Goal: Task Accomplishment & Management: Manage account settings

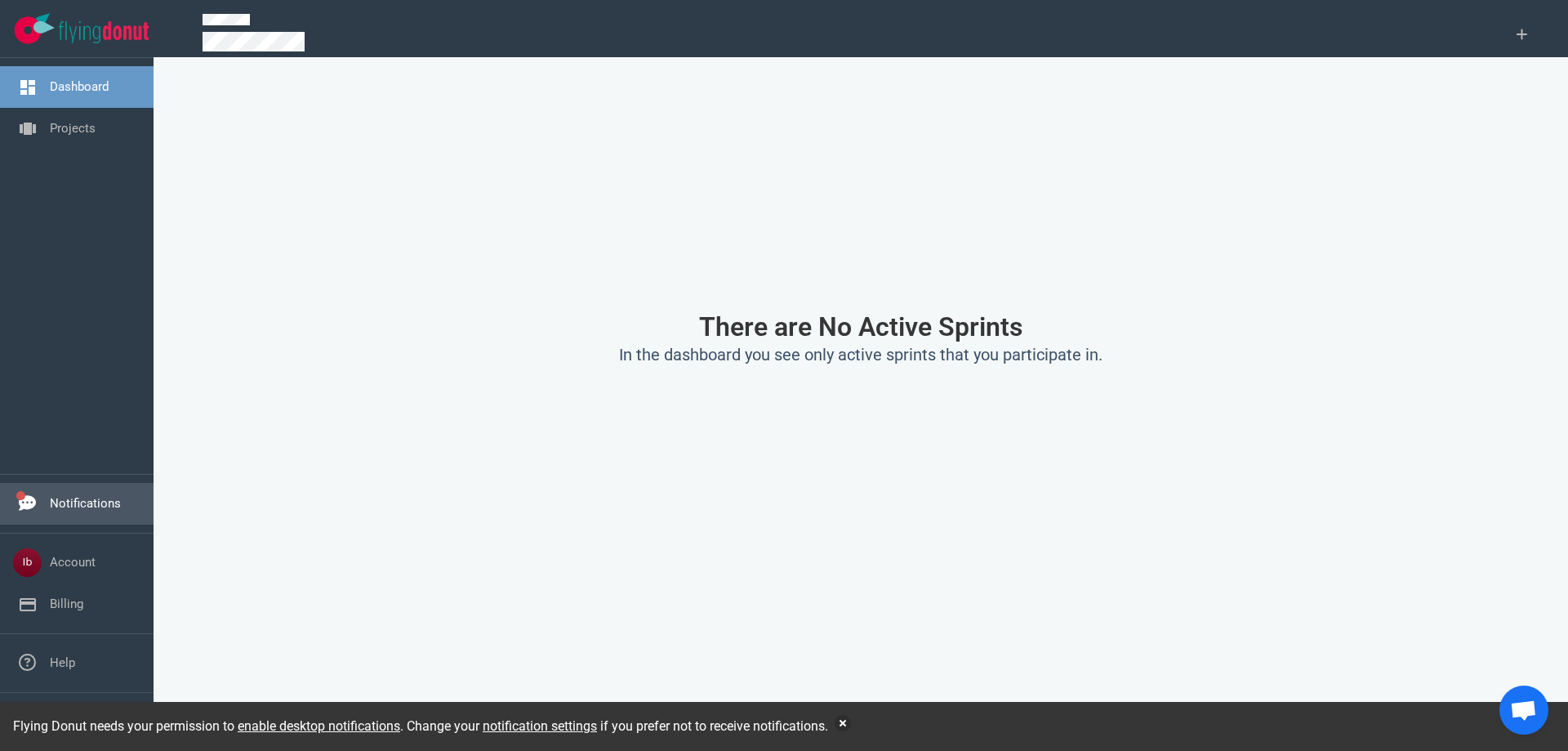
click at [50, 496] on link "Notifications" at bounding box center [85, 503] width 72 height 15
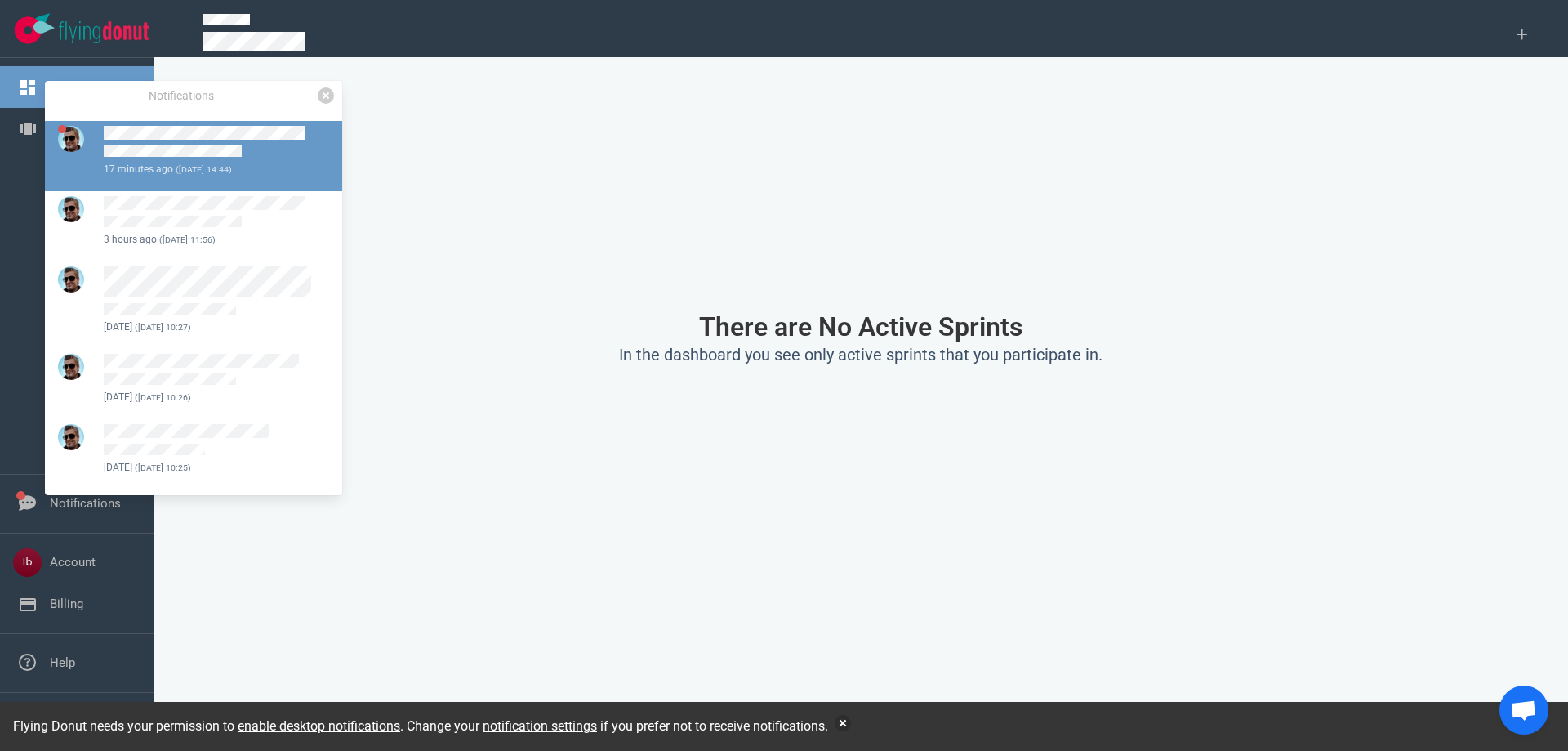
click at [226, 144] on div at bounding box center [213, 143] width 219 height 36
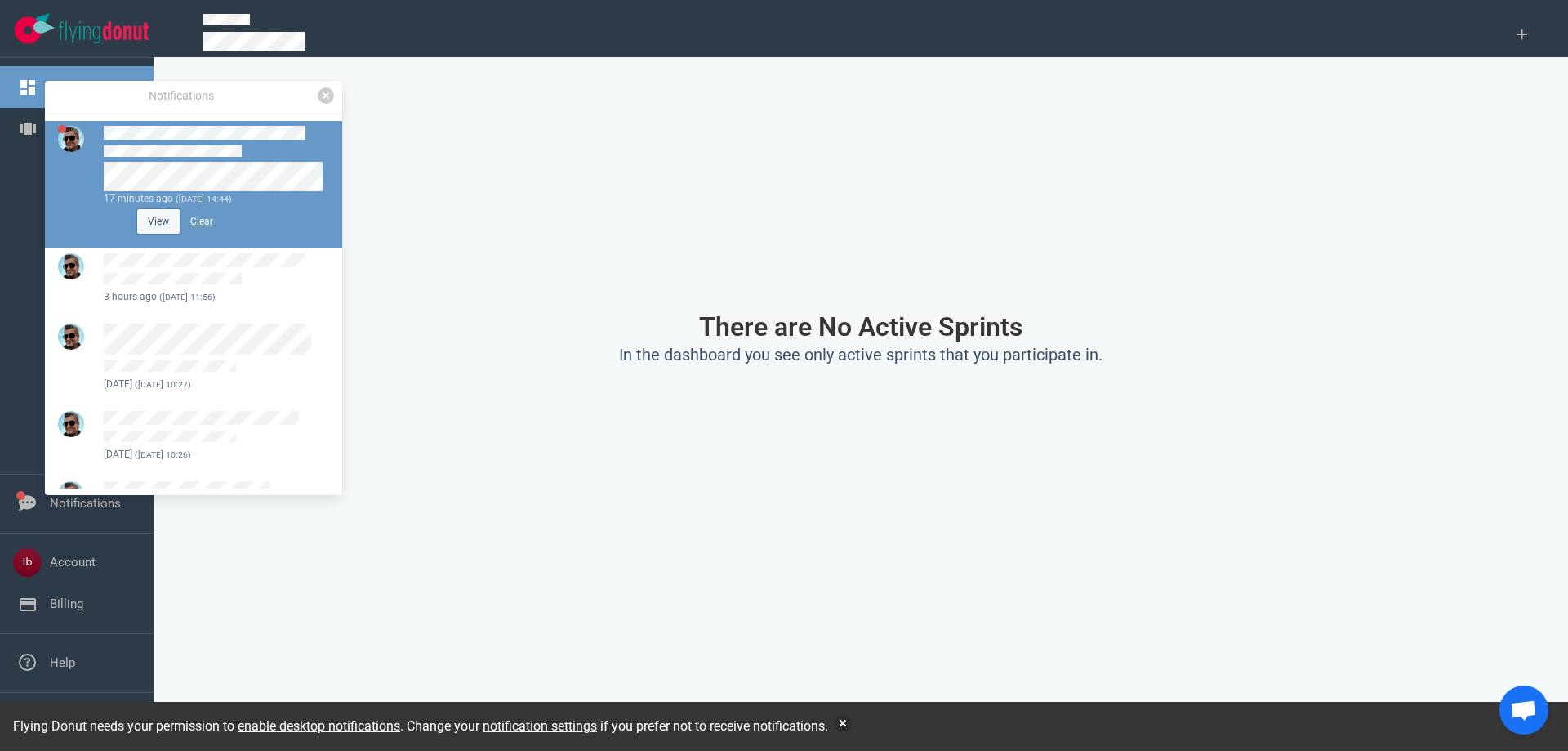
click at [154, 220] on button "View" at bounding box center [159, 221] width 42 height 25
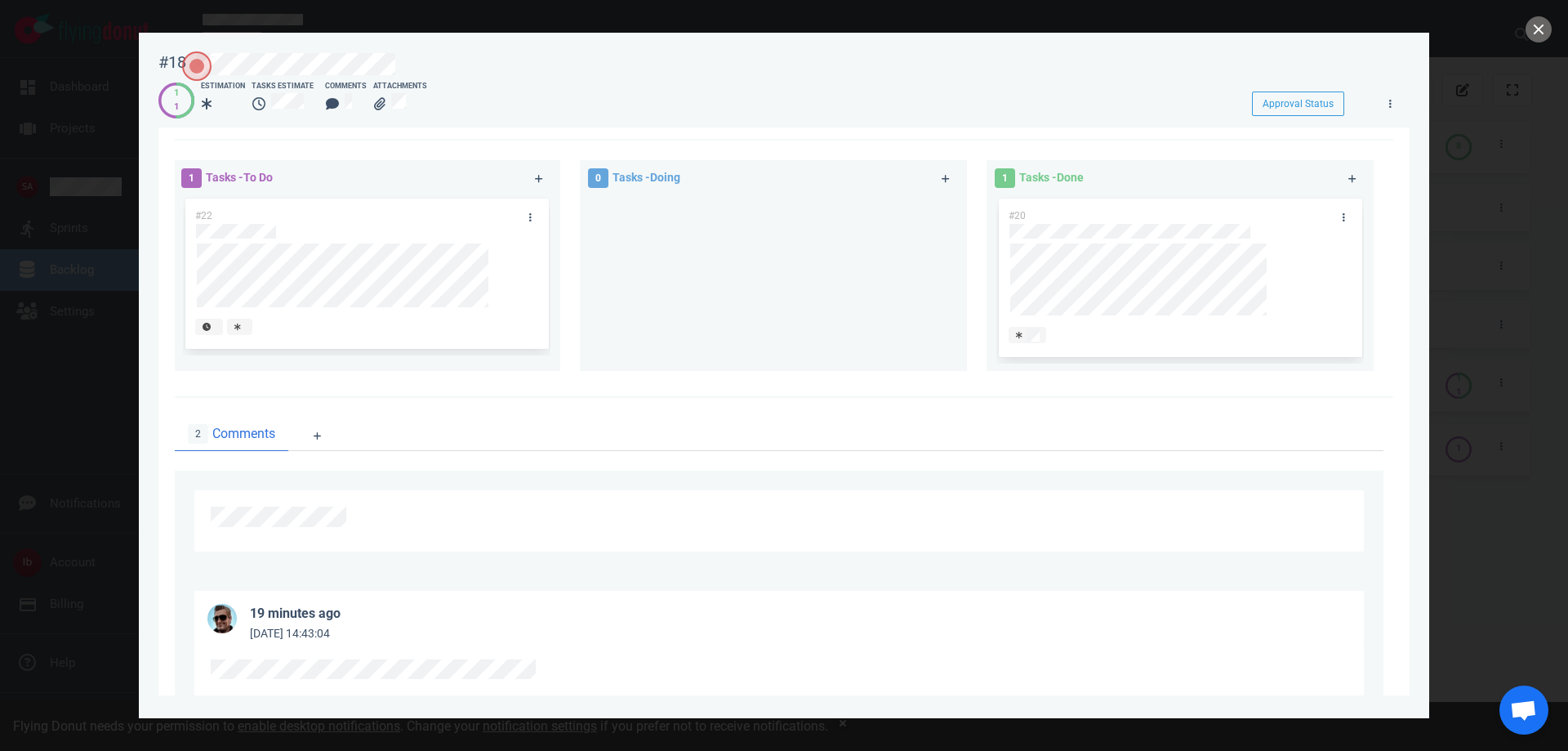
scroll to position [464, 0]
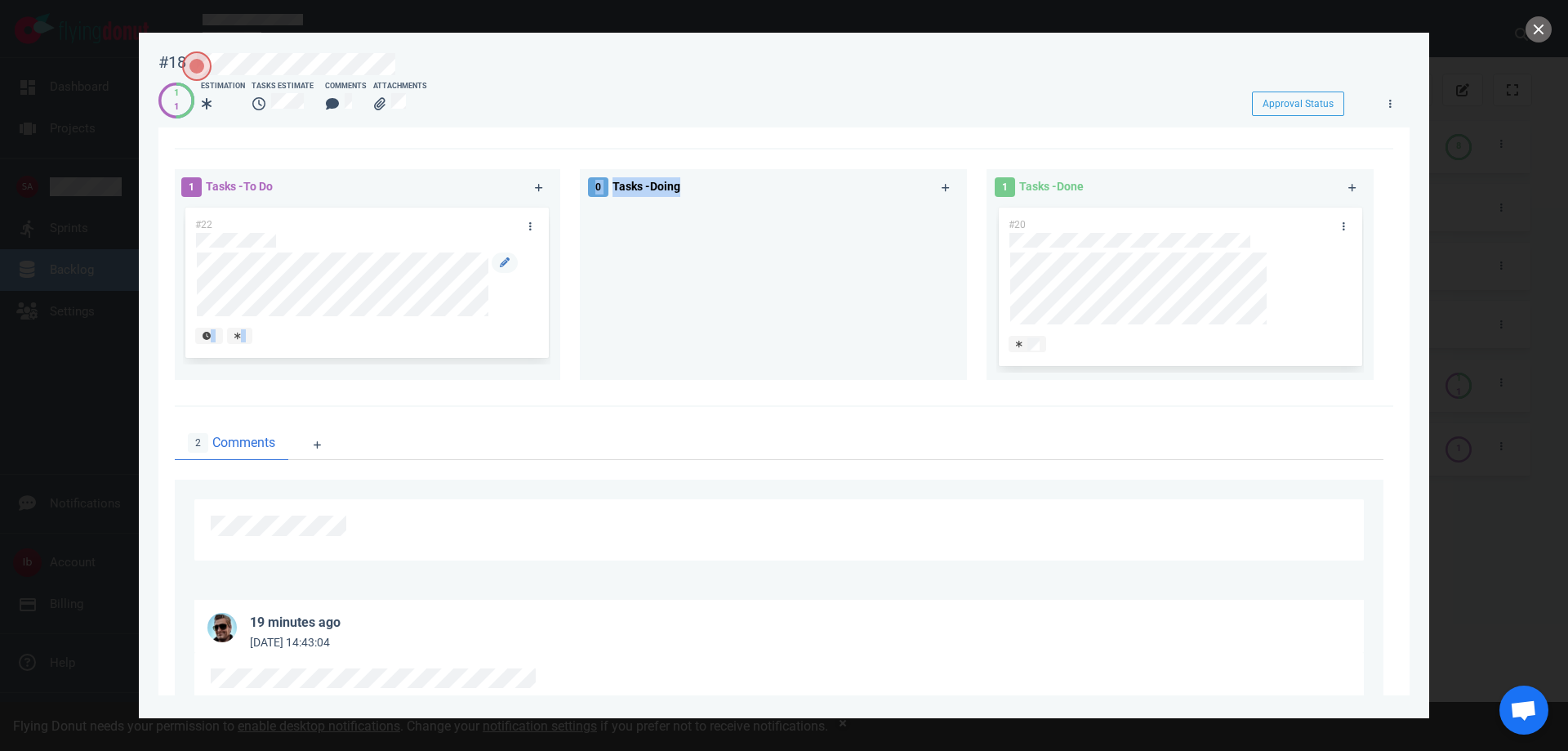
click at [703, 289] on div "1 Tasks - To Do #22 0 Tasks - Doing 1 Tasks - Done #20" at bounding box center [779, 277] width 1229 height 236
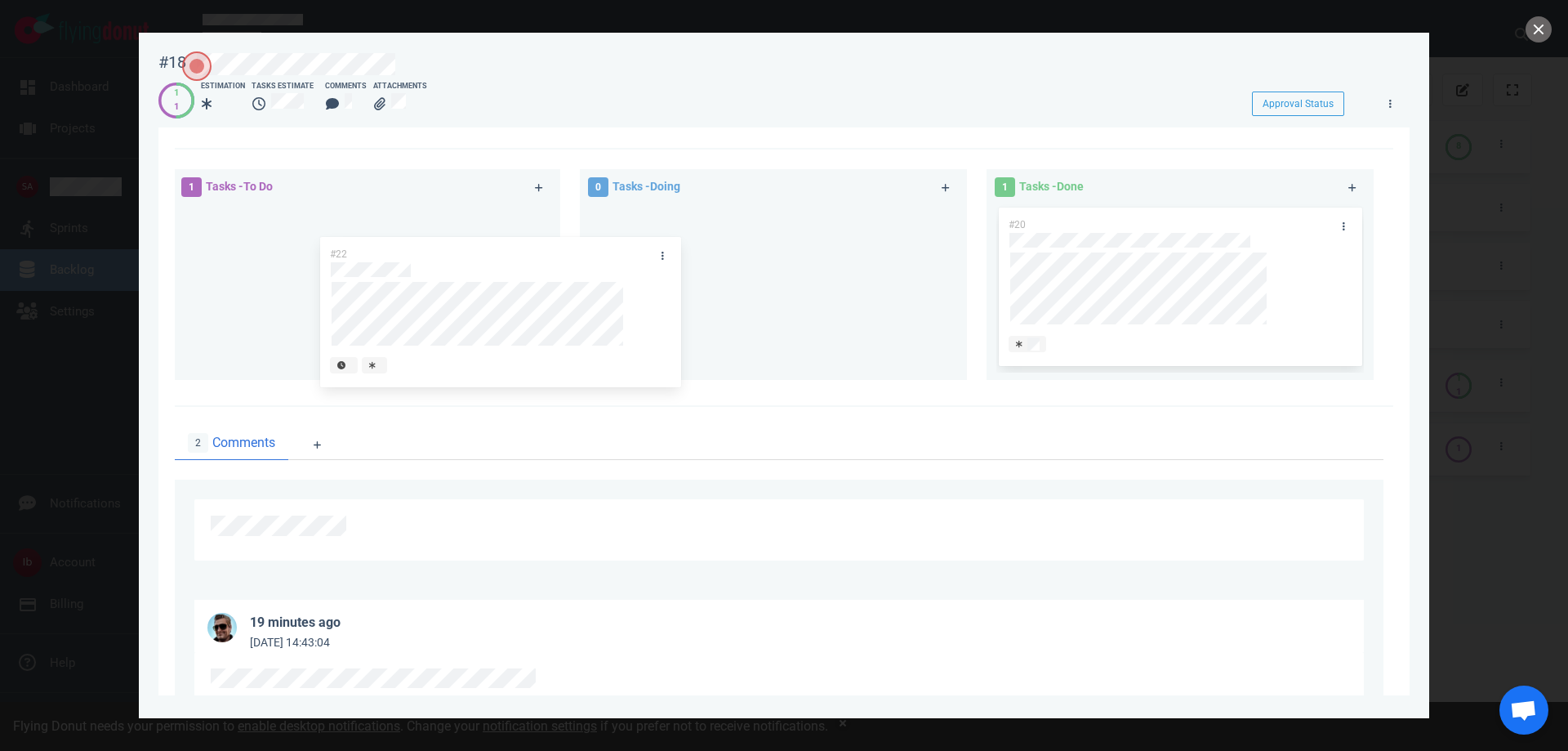
drag, startPoint x: 391, startPoint y: 240, endPoint x: 674, endPoint y: 248, distance: 283.1
click at [694, 263] on div "1 Tasks - To Do #22 #22 0 Tasks - Doing 1 Tasks - Done #20" at bounding box center [779, 277] width 1229 height 236
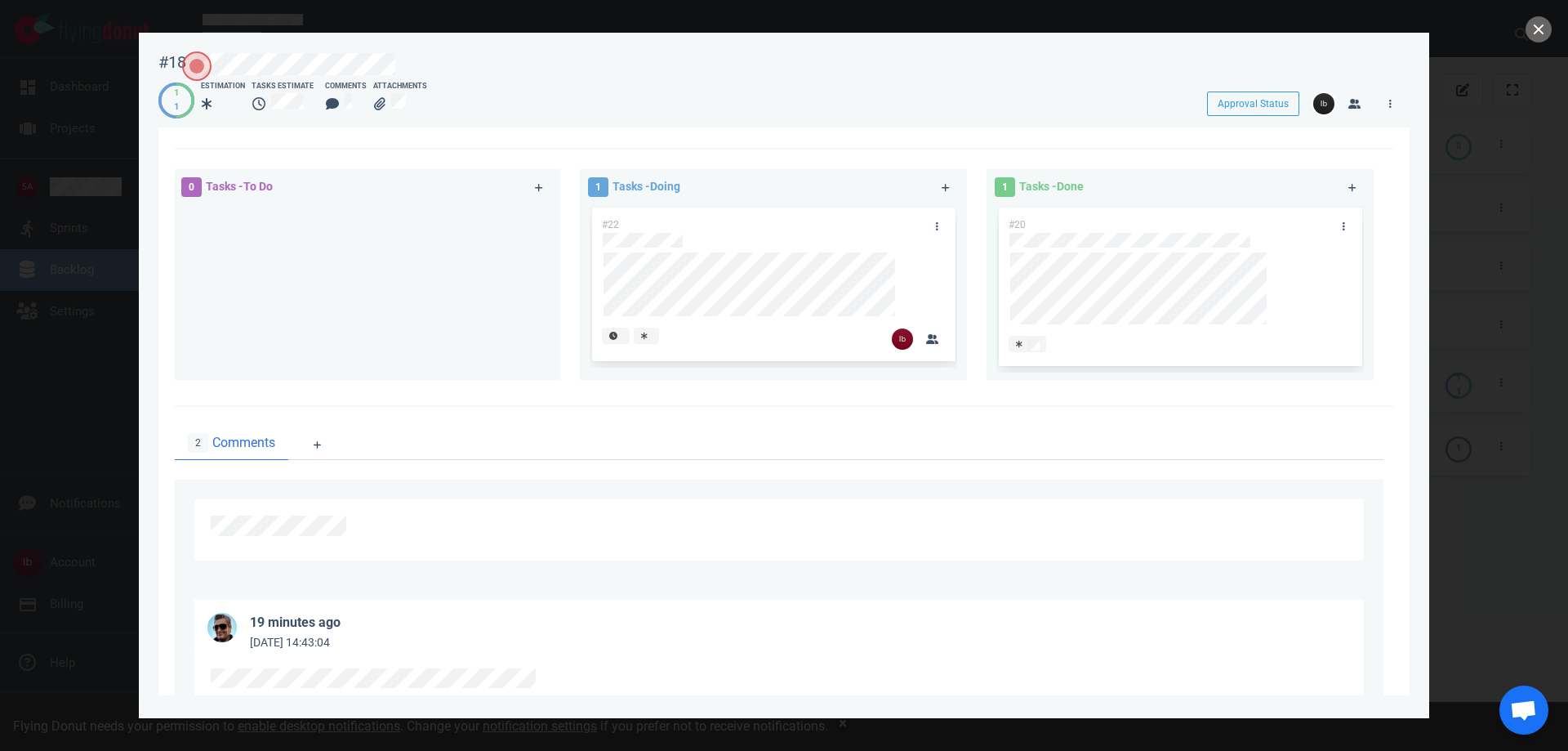
click at [486, 302] on div at bounding box center [367, 285] width 368 height 162
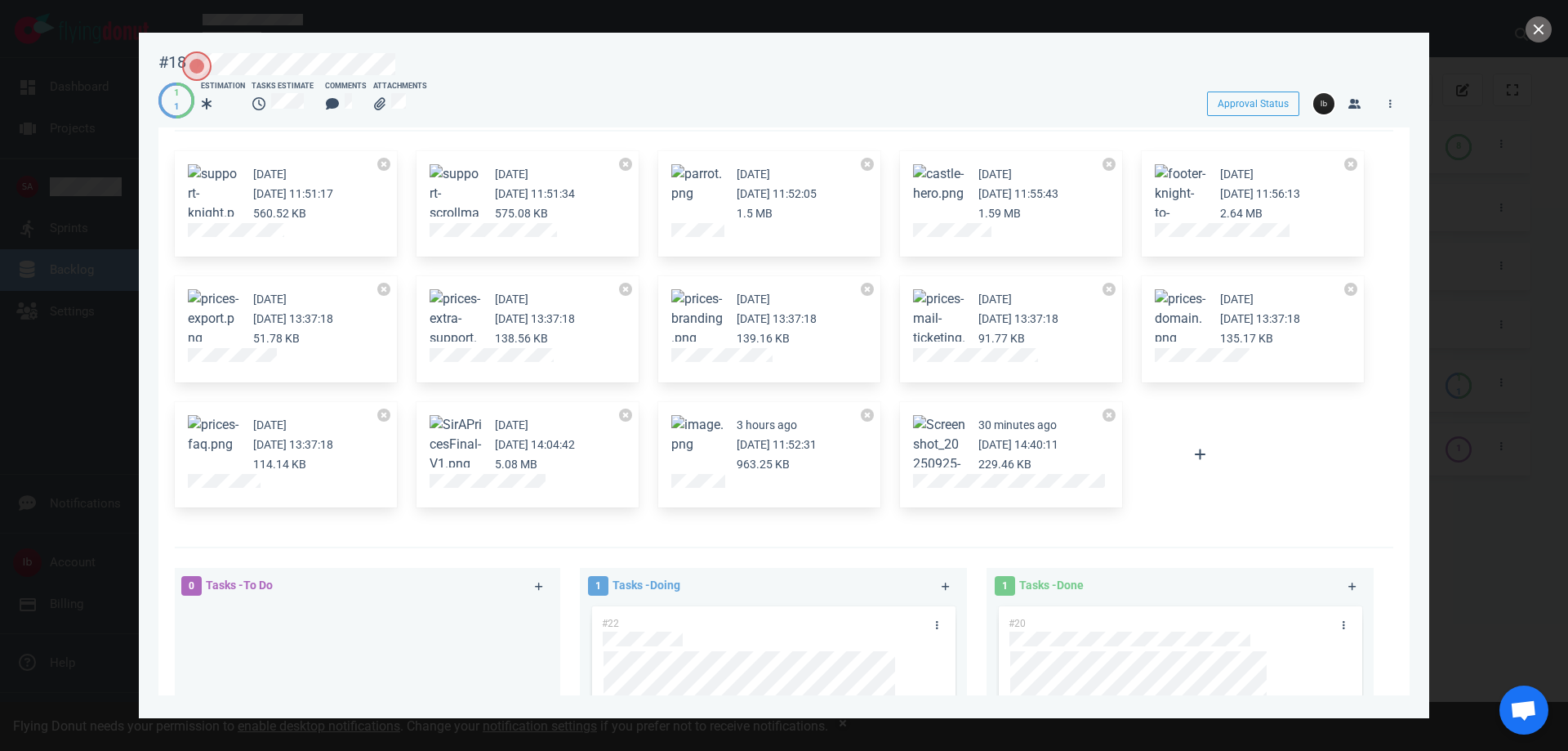
scroll to position [56, 0]
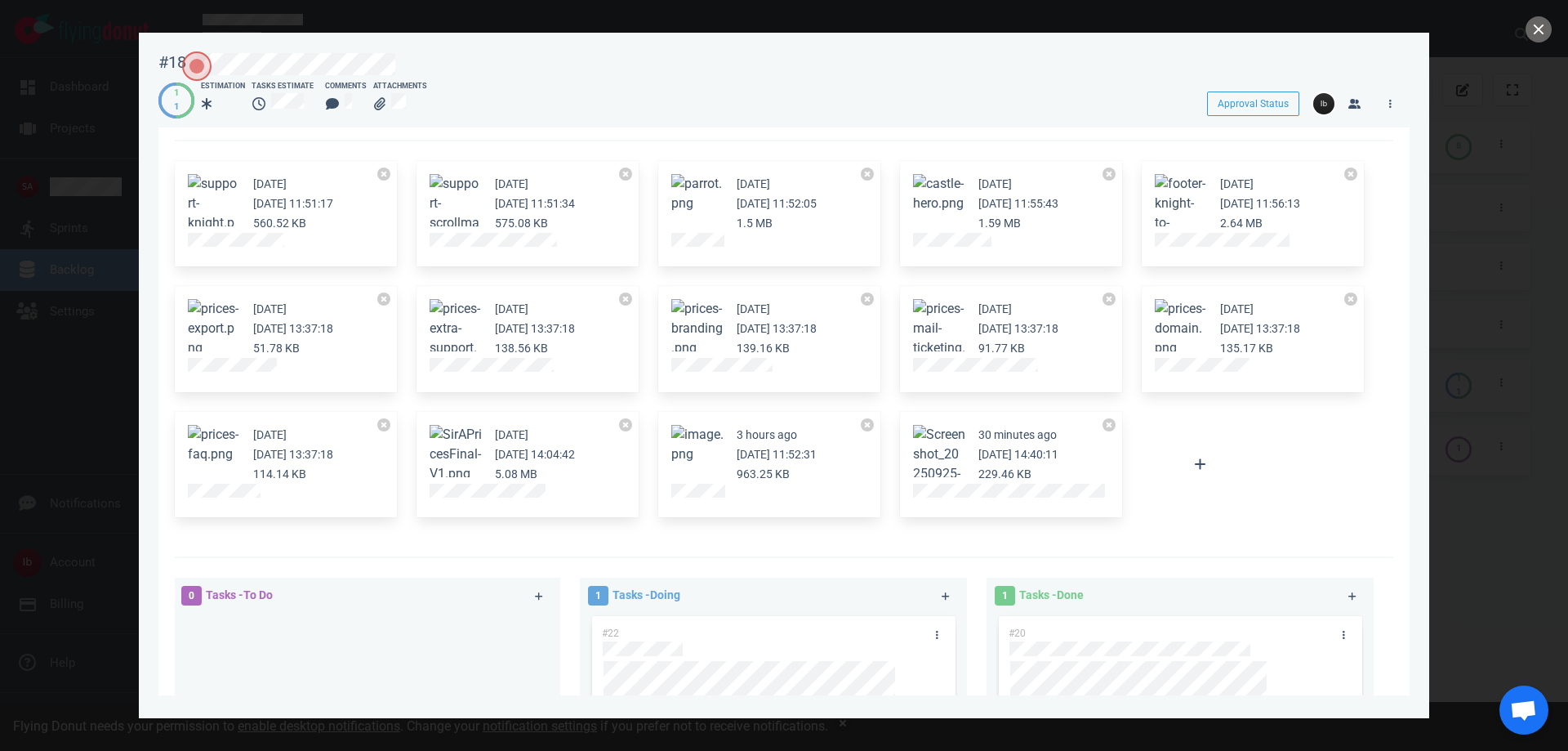
click at [464, 449] on button "Zoom image" at bounding box center [456, 454] width 52 height 59
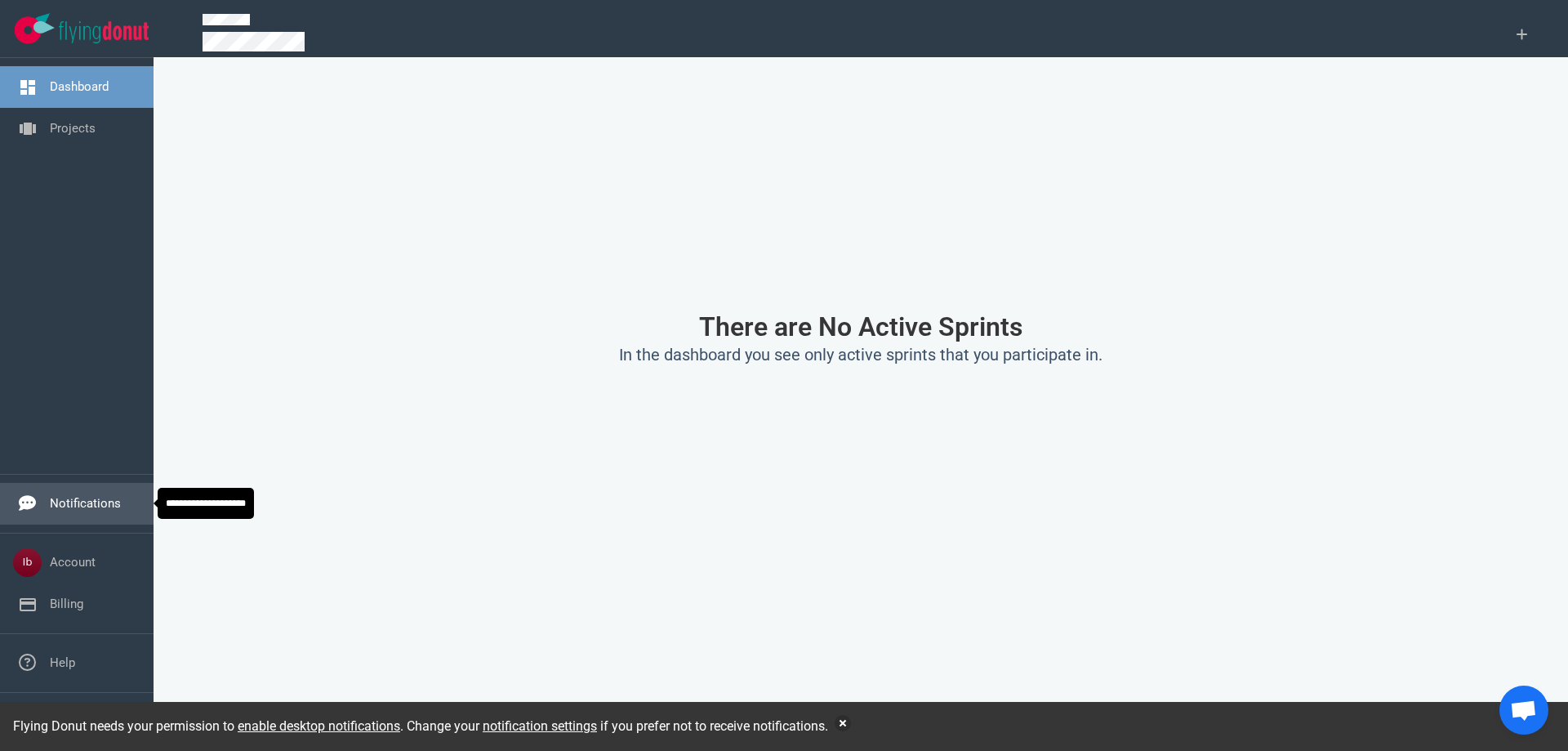
click at [64, 496] on link "Notifications" at bounding box center [85, 503] width 72 height 15
click at [49, 160] on div "Dashboard Projects" at bounding box center [76, 265] width 153 height 415
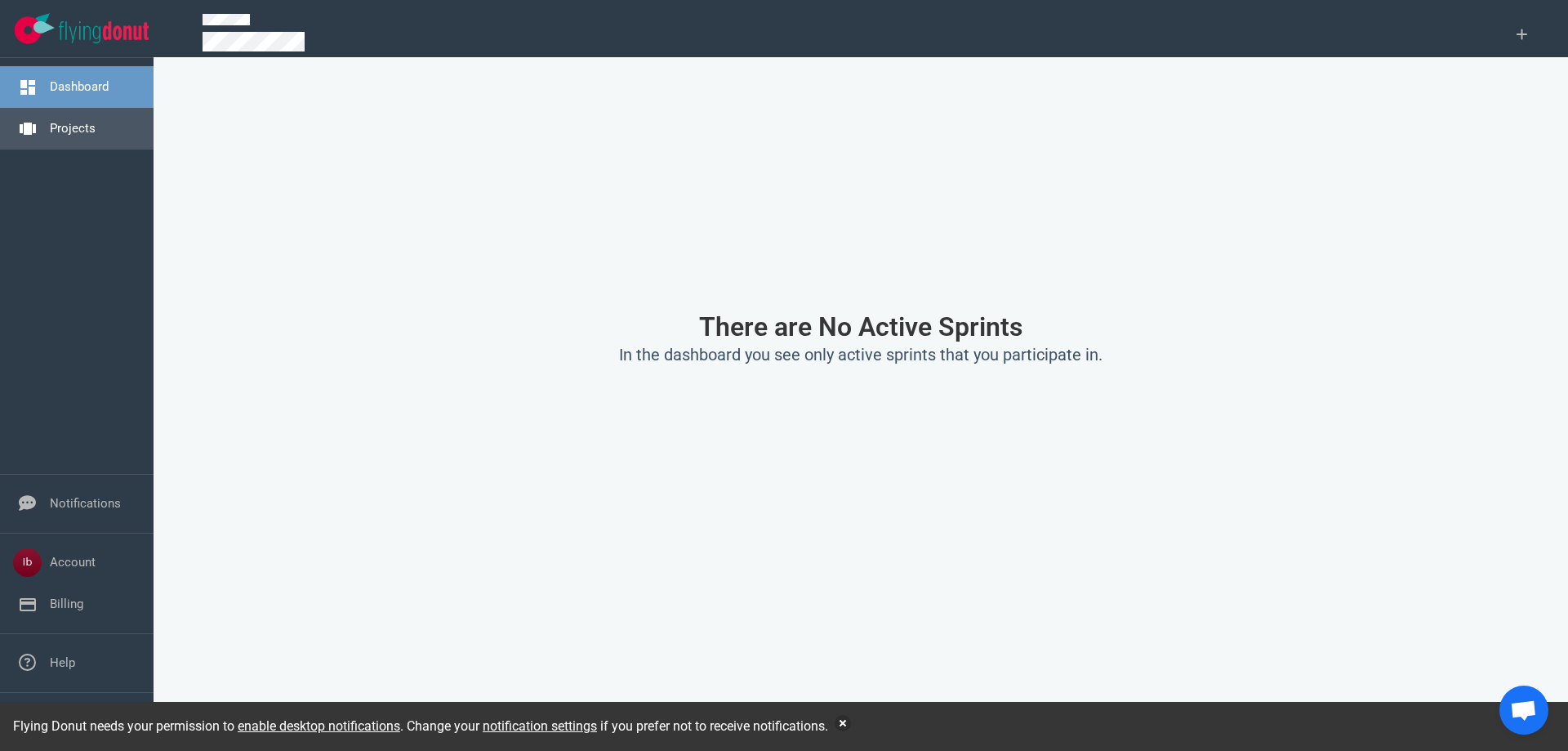
click at [57, 121] on link "Projects" at bounding box center [72, 128] width 46 height 15
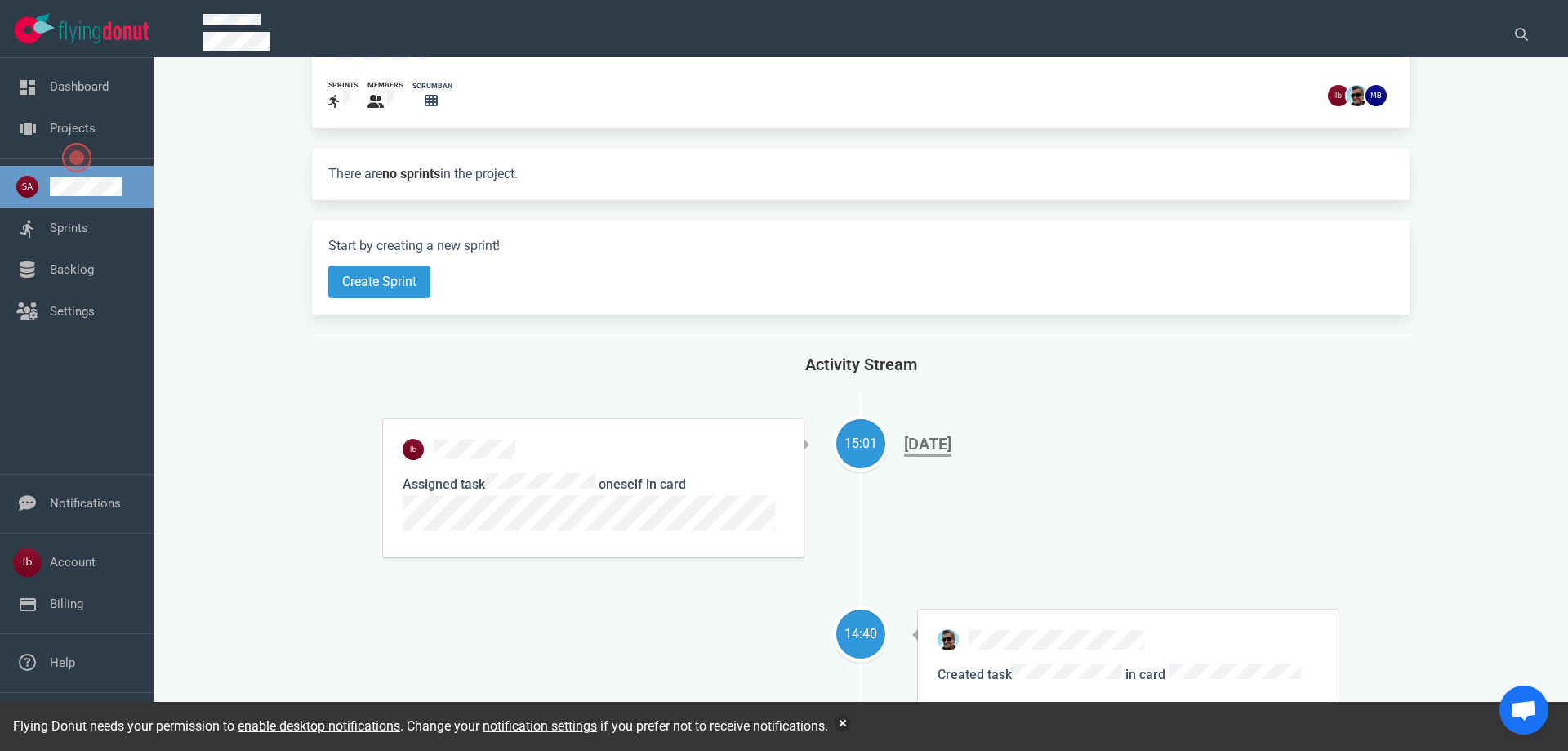
scroll to position [82, 0]
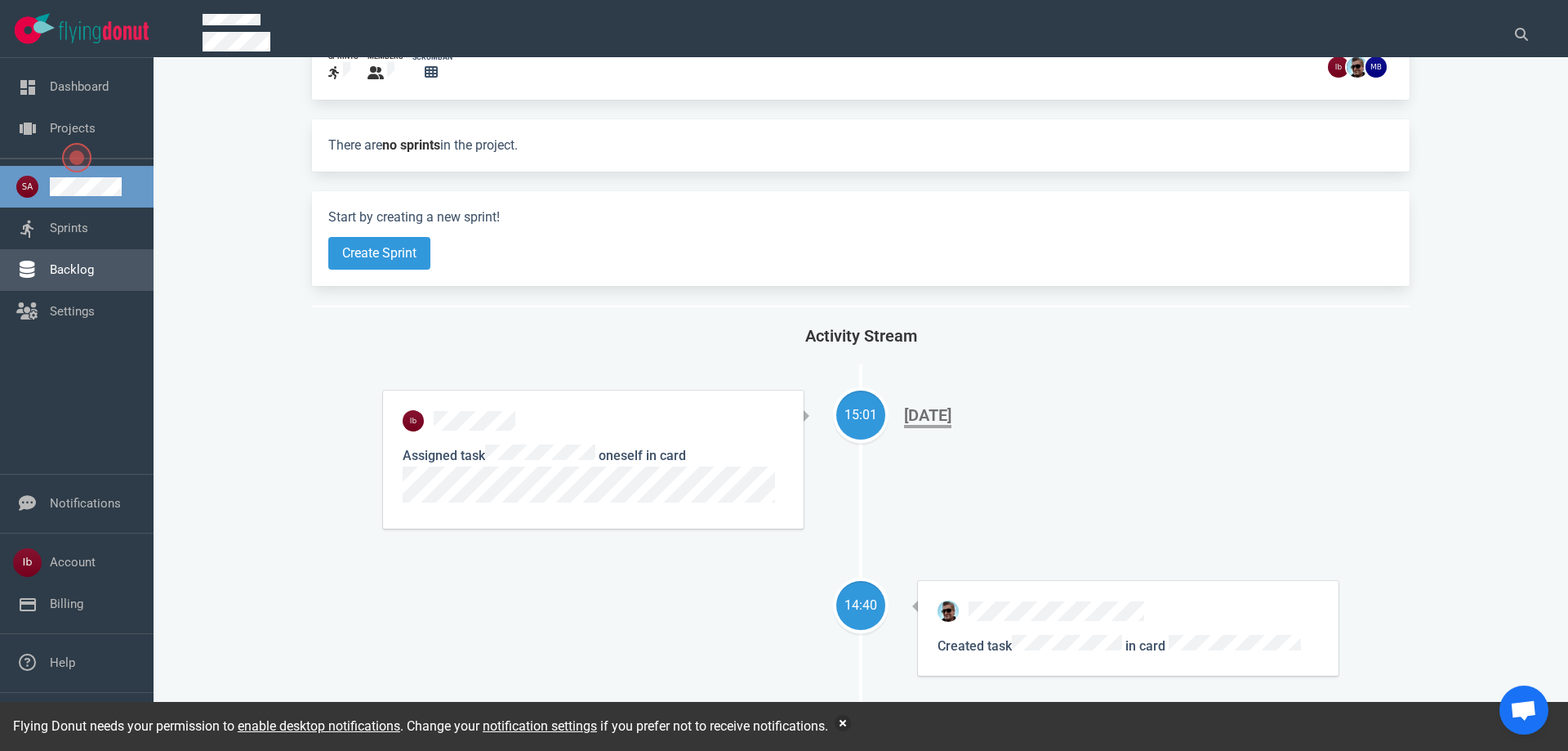
click at [74, 271] on link "Backlog" at bounding box center [72, 270] width 44 height 15
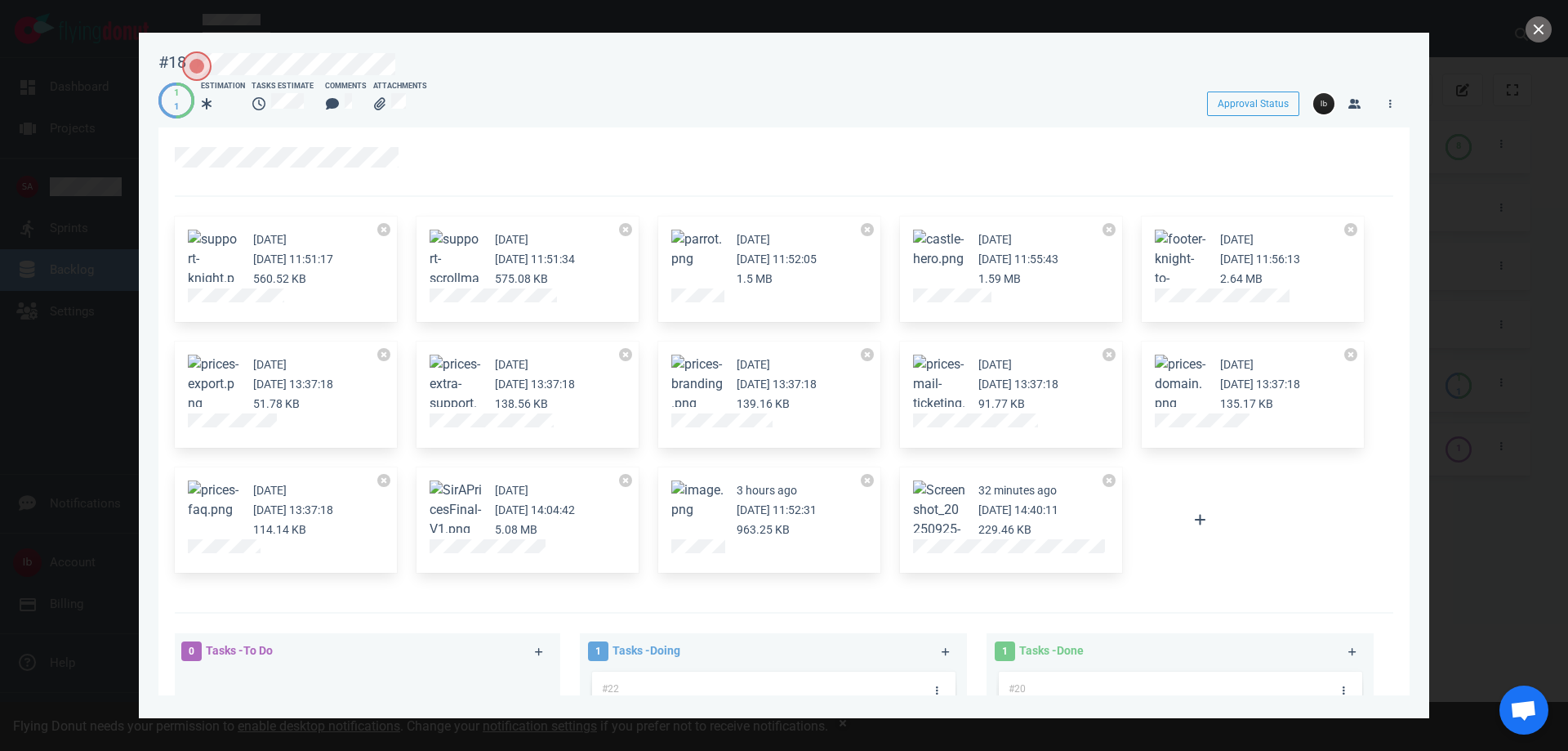
scroll to position [572, 0]
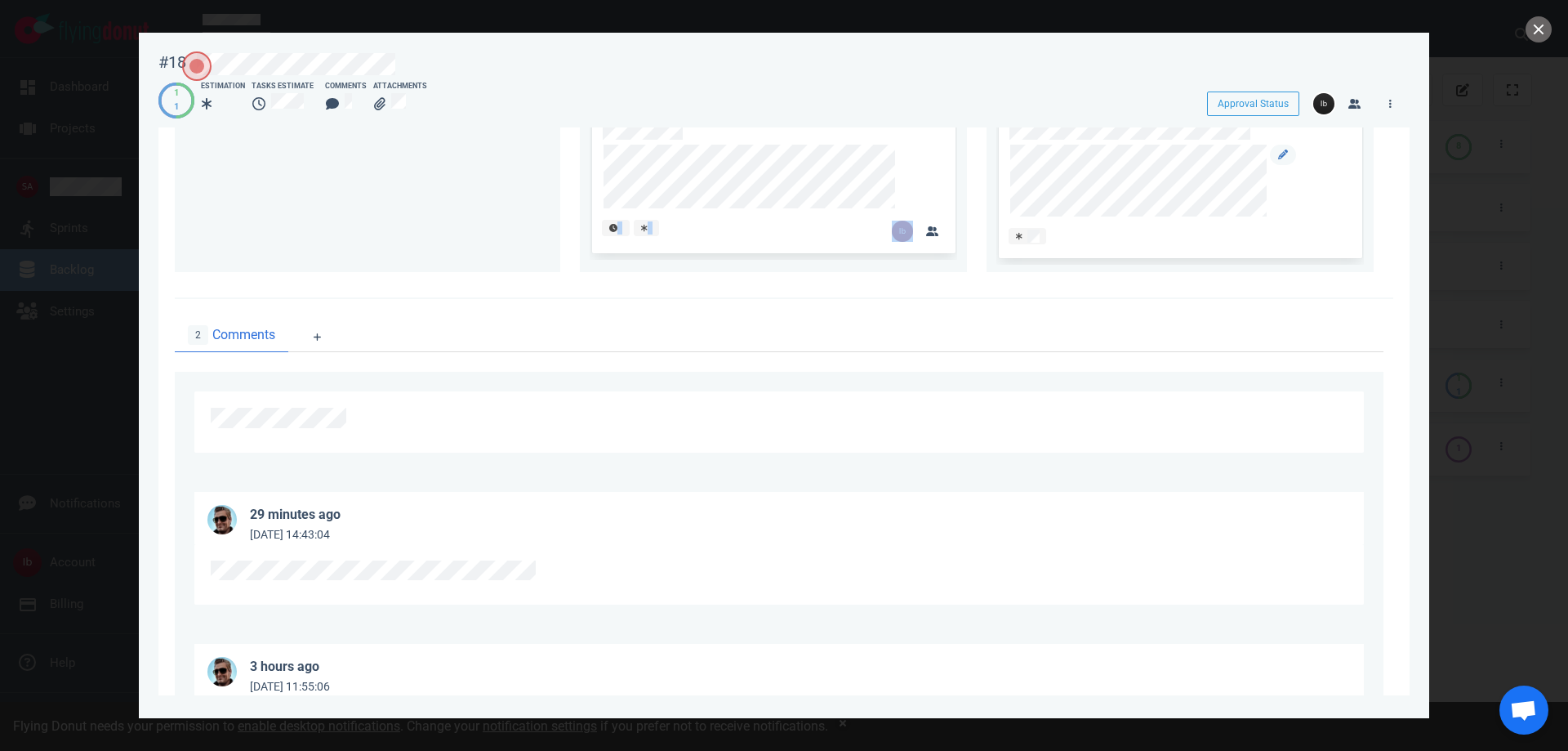
click at [1099, 224] on div "0 Tasks - To Do 1 Tasks - Doing #22 1 Tasks - Done #20" at bounding box center [779, 169] width 1229 height 236
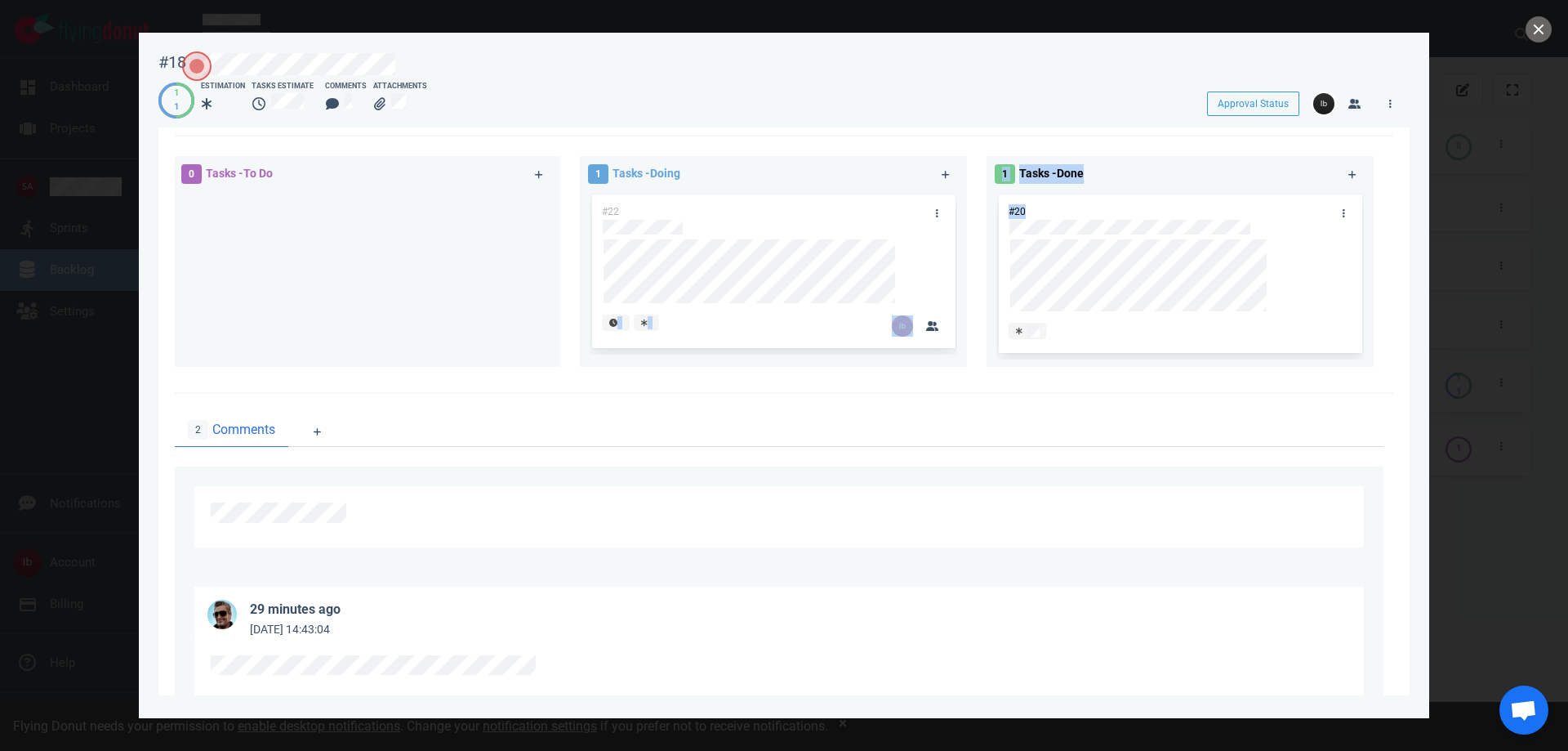
scroll to position [326, 0]
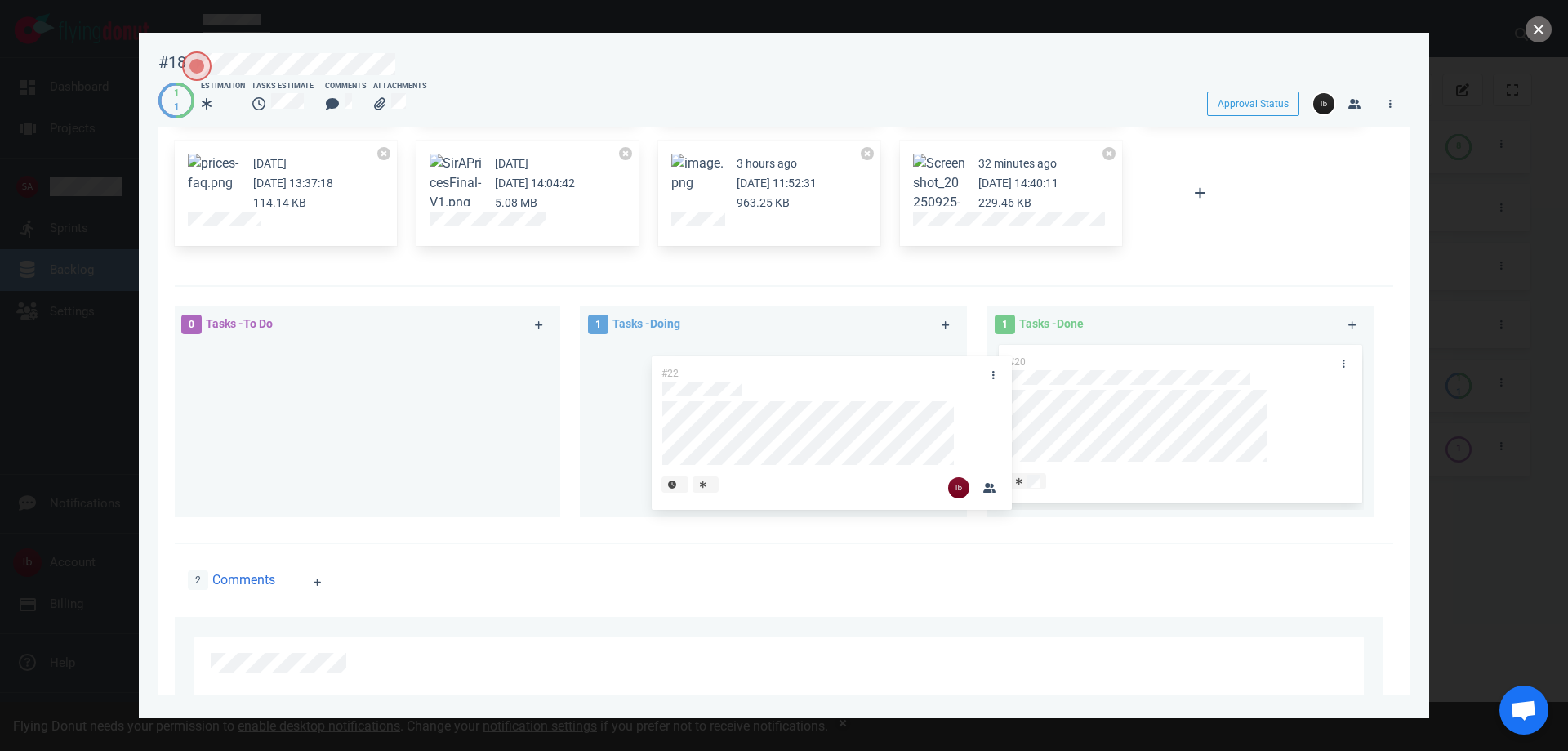
drag, startPoint x: 788, startPoint y: 375, endPoint x: 875, endPoint y: 372, distance: 87.1
click at [935, 397] on div "#22 #22" at bounding box center [773, 422] width 368 height 162
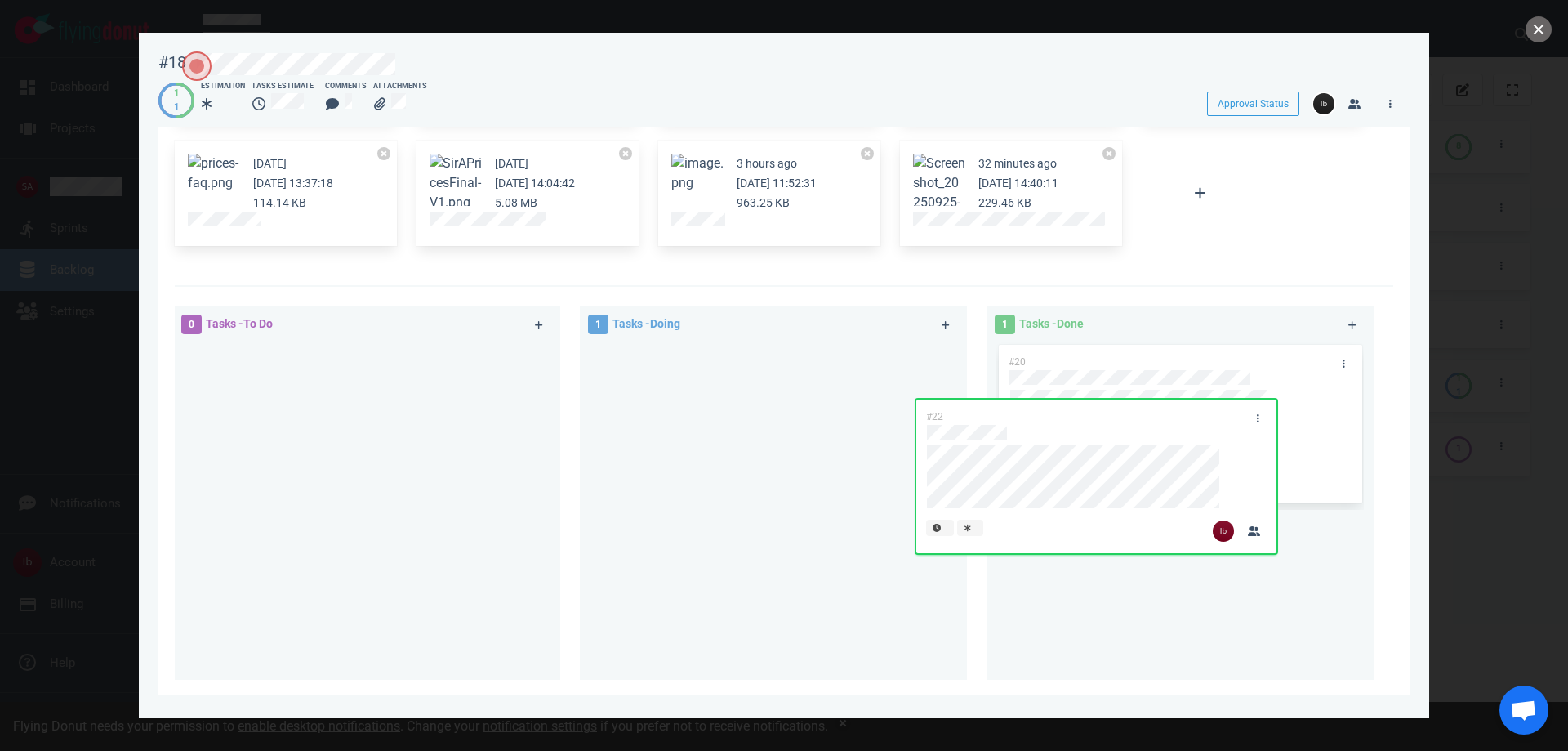
click at [1121, 415] on div "0 Tasks - To Do 1 Tasks - Doing #22 #22 1 Tasks - Done #20" at bounding box center [779, 495] width 1229 height 398
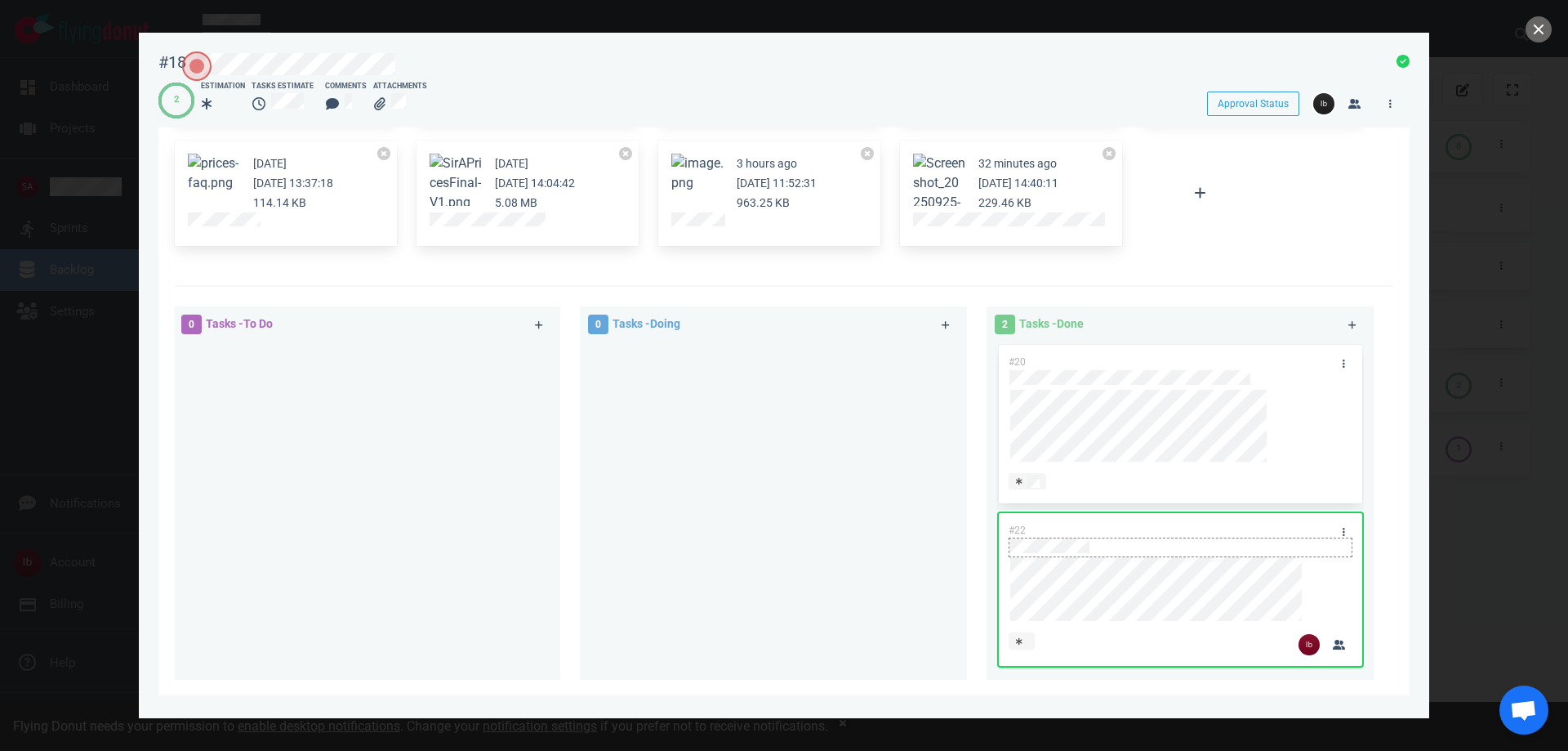
scroll to position [408, 0]
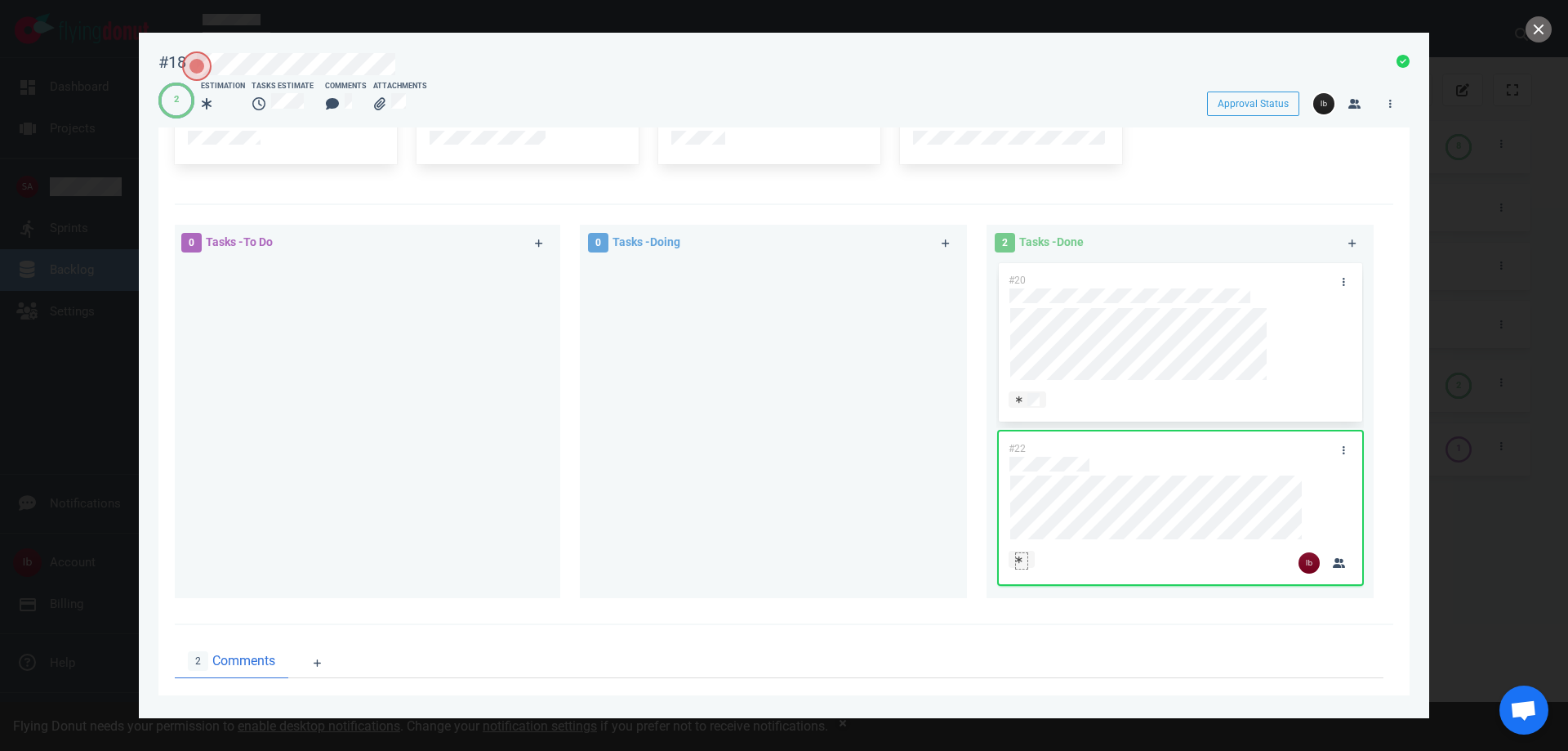
click at [1016, 561] on icon at bounding box center [1019, 559] width 6 height 7
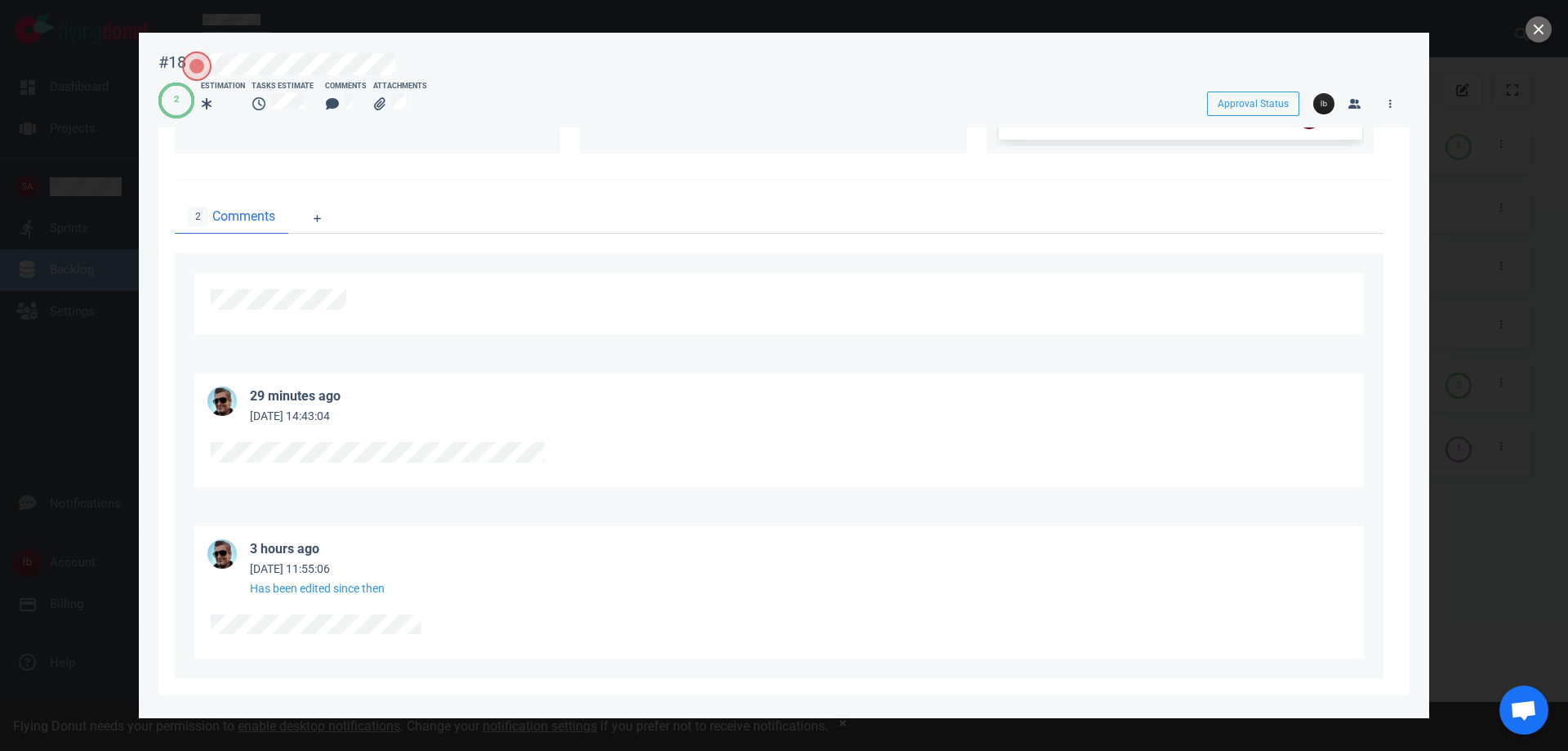
scroll to position [872, 0]
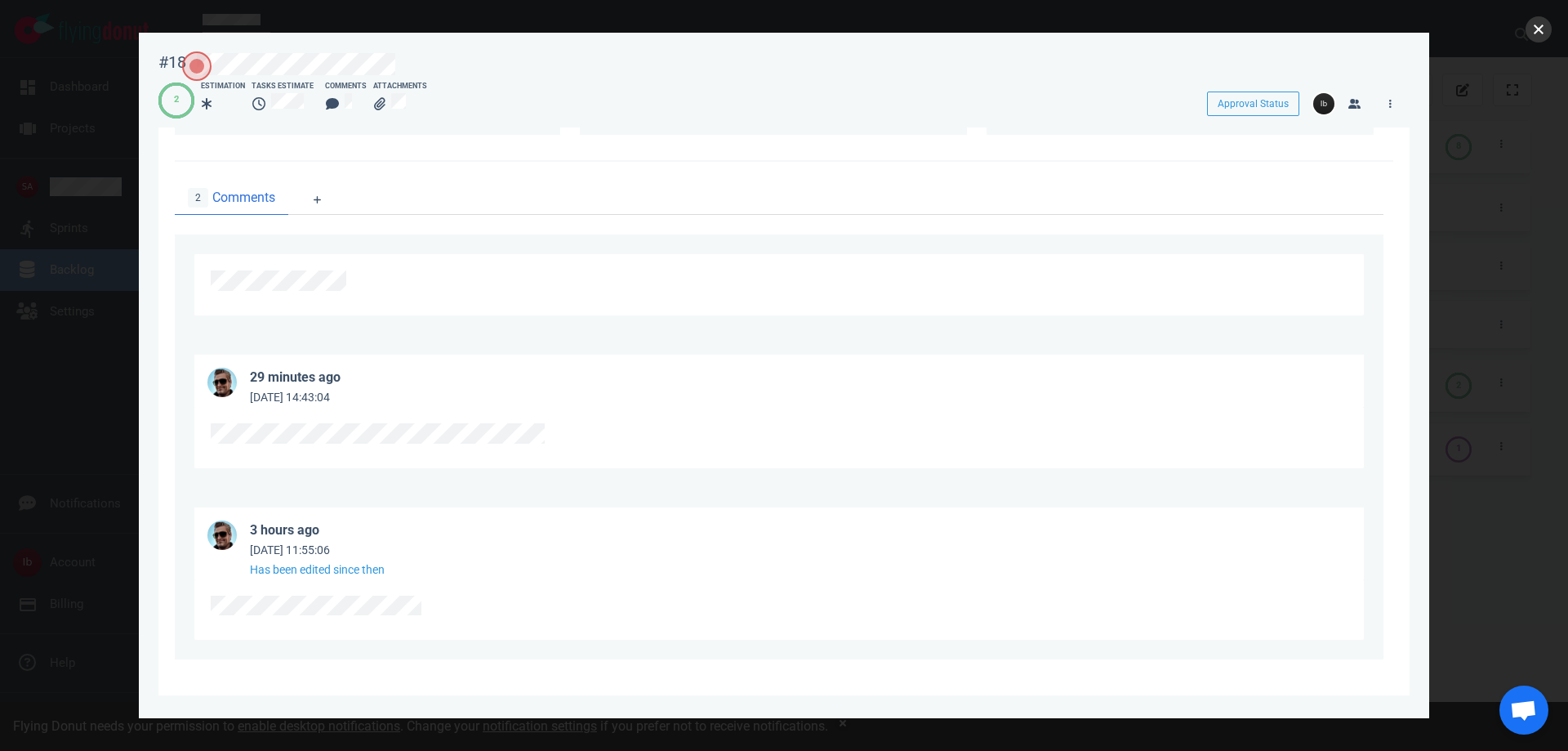
click at [1541, 32] on button "close" at bounding box center [1539, 29] width 27 height 27
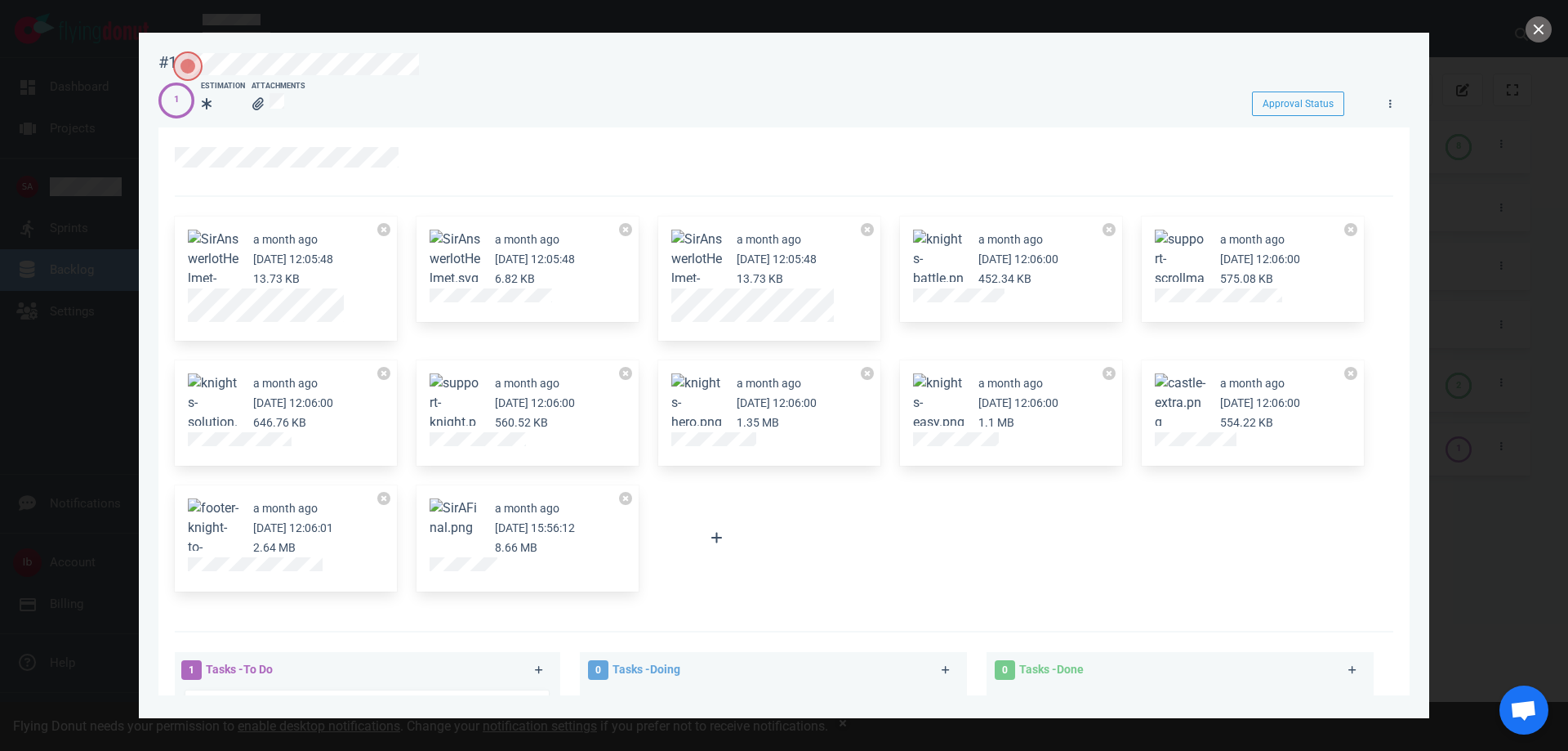
scroll to position [363, 0]
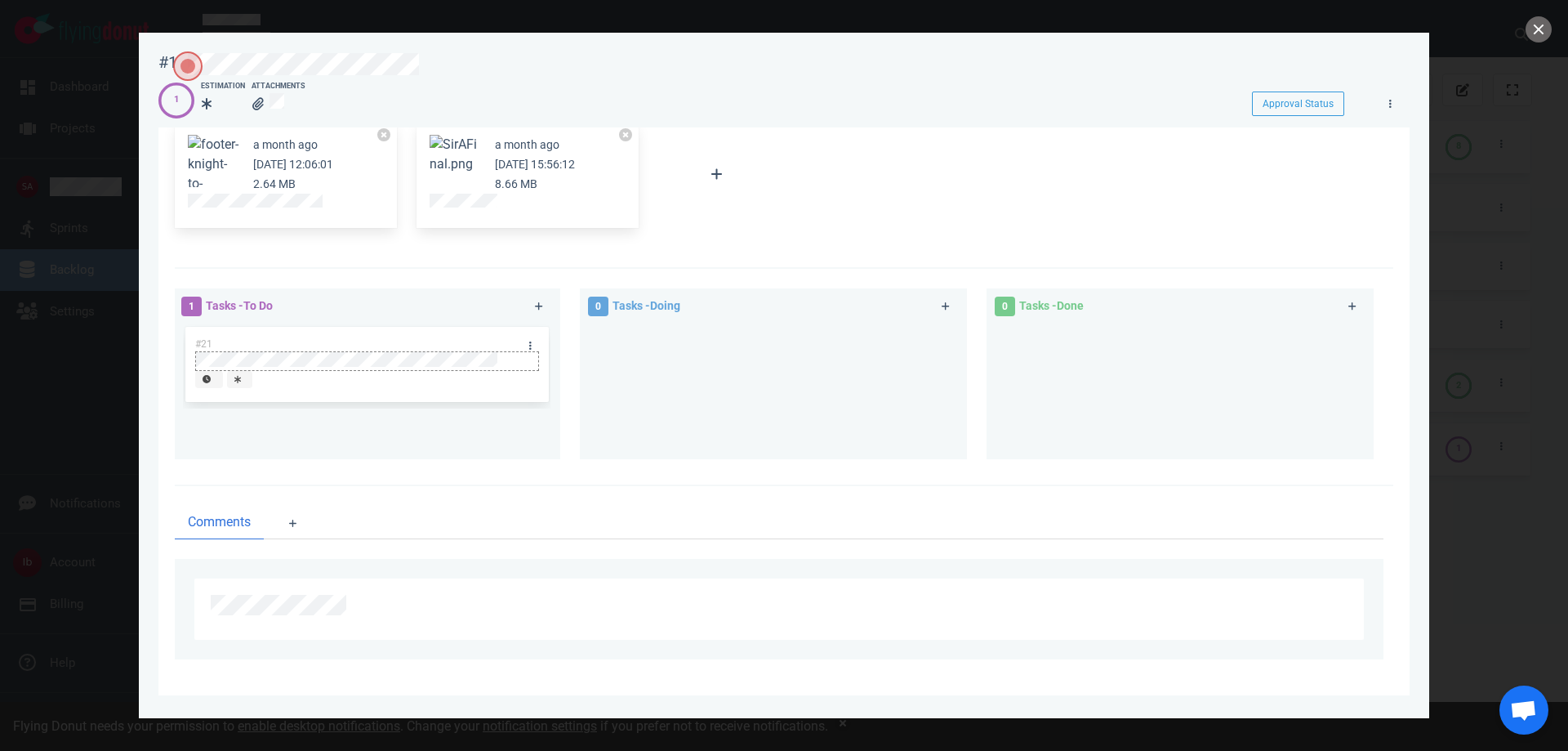
click at [281, 370] on div at bounding box center [367, 369] width 341 height 3
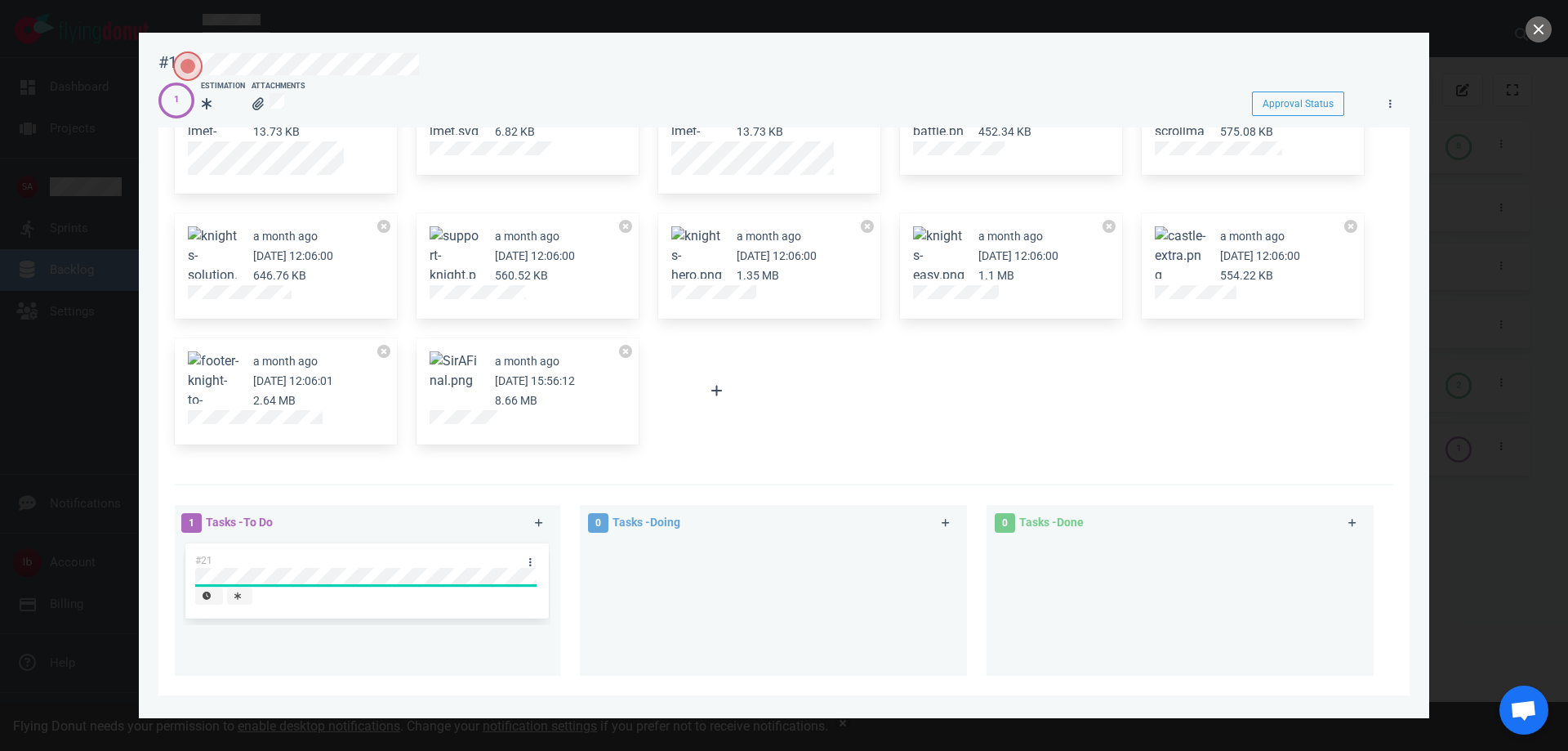
scroll to position [118, 0]
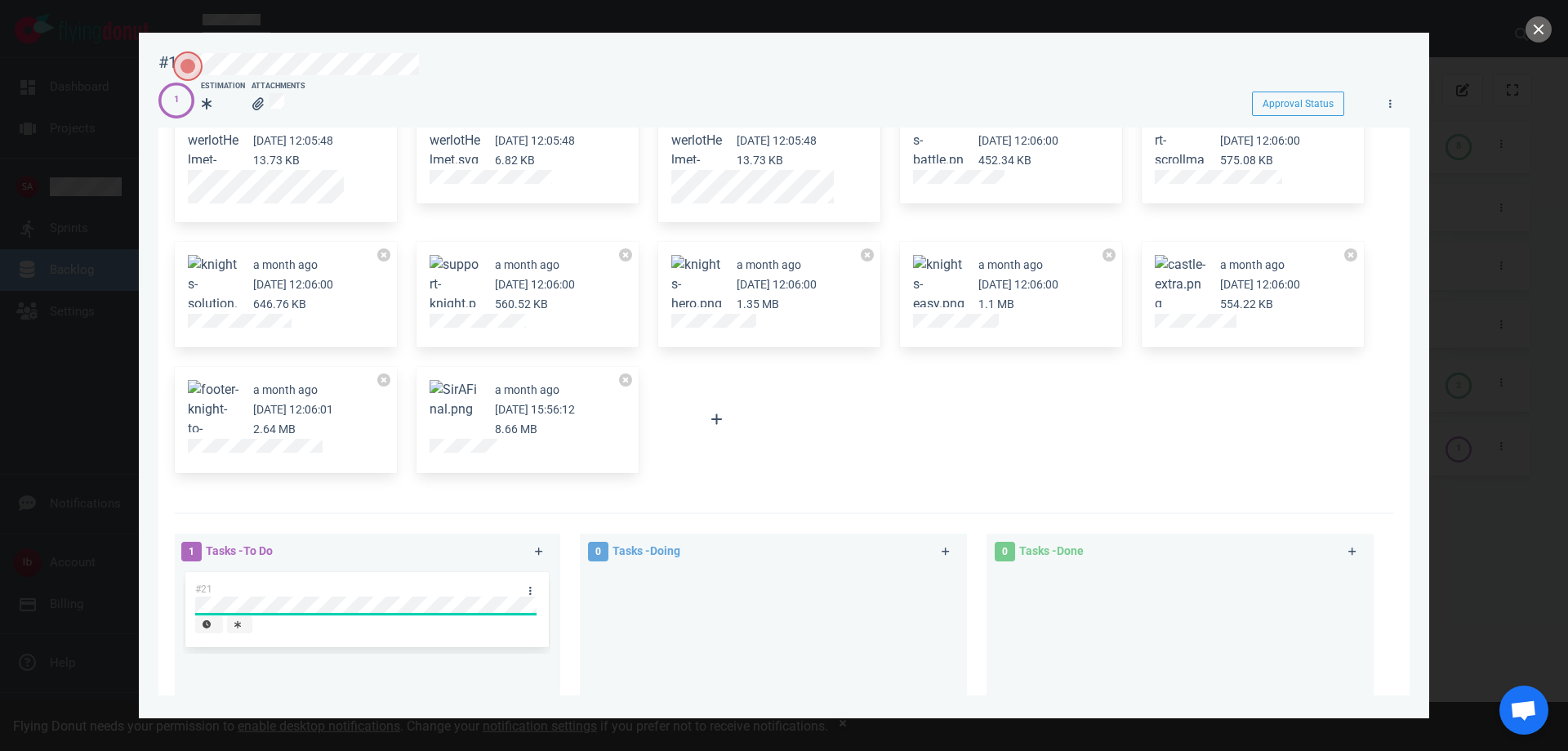
click at [692, 394] on div at bounding box center [717, 419] width 117 height 105
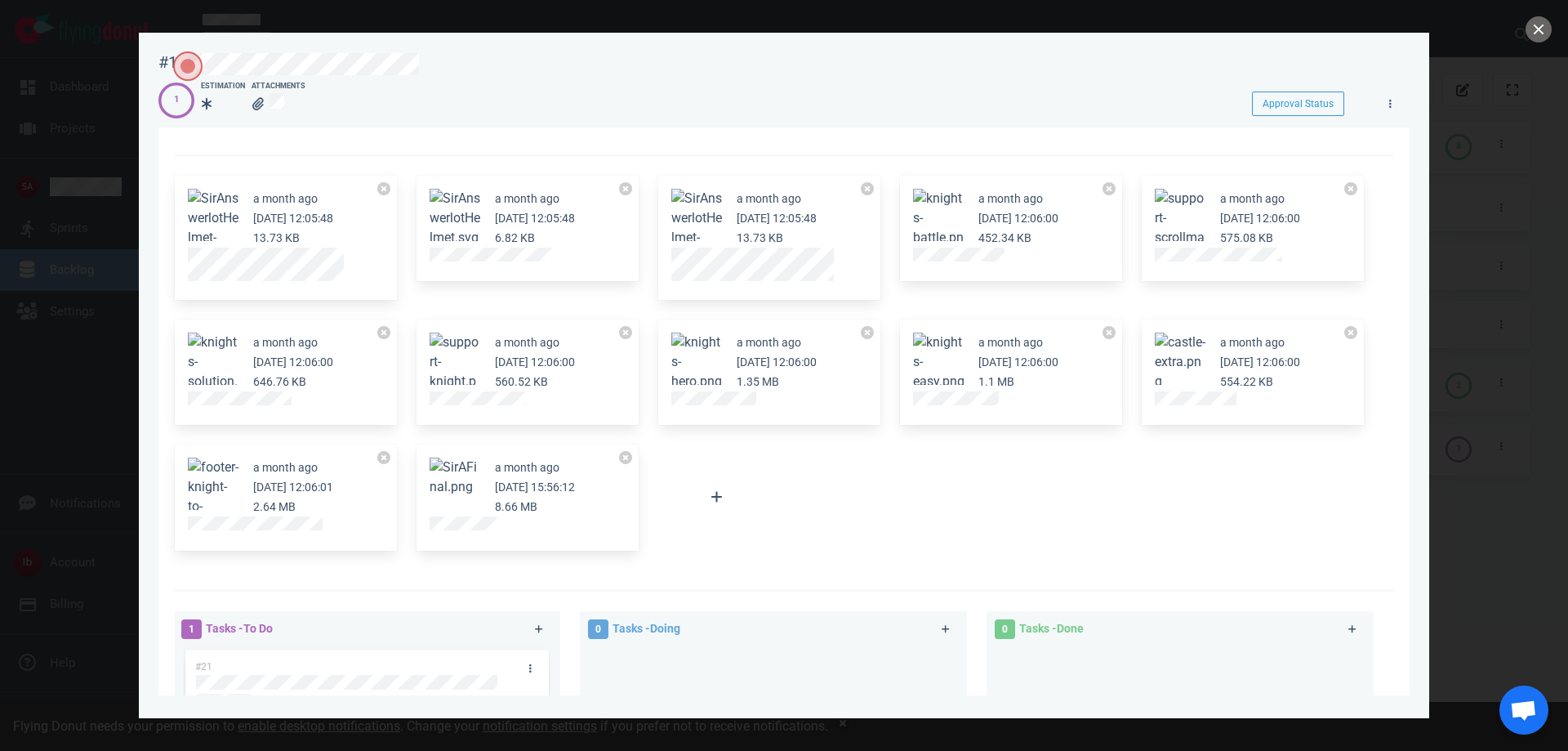
scroll to position [82, 0]
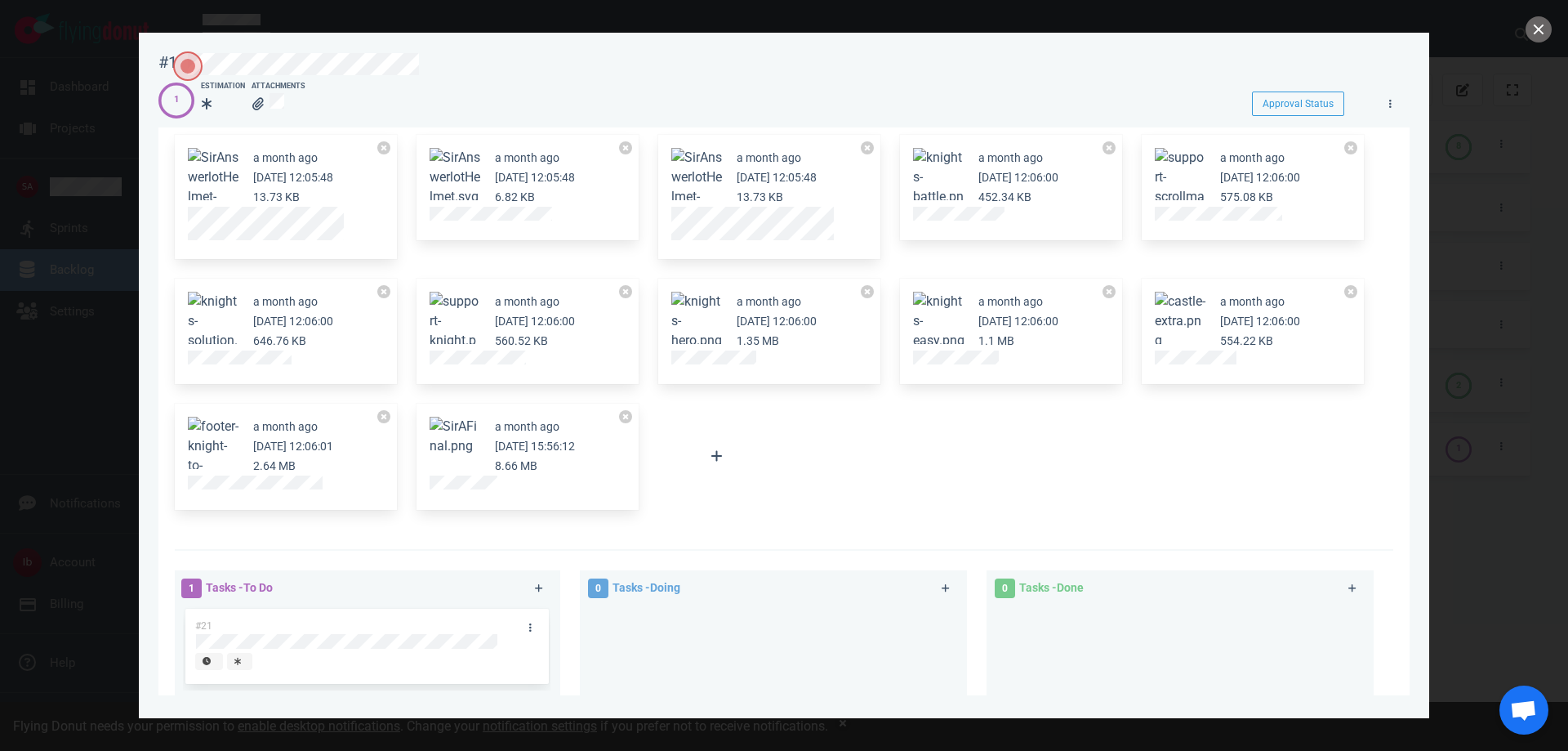
click at [689, 314] on button "Zoom image" at bounding box center [697, 321] width 52 height 59
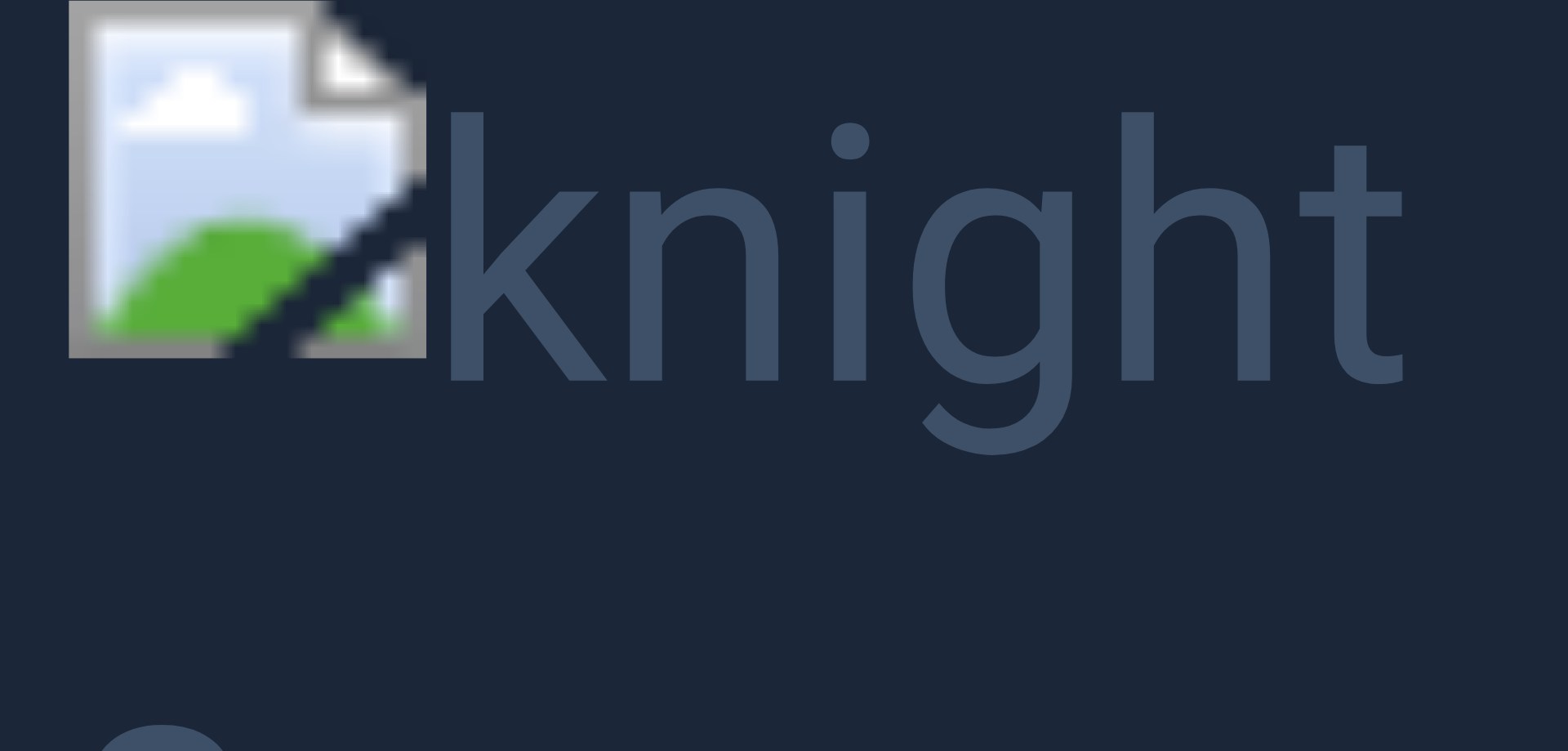
drag, startPoint x: 630, startPoint y: 17, endPoint x: 678, endPoint y: 38, distance: 52.4
click at [633, 17] on button "Unzoom image" at bounding box center [784, 375] width 1568 height 751
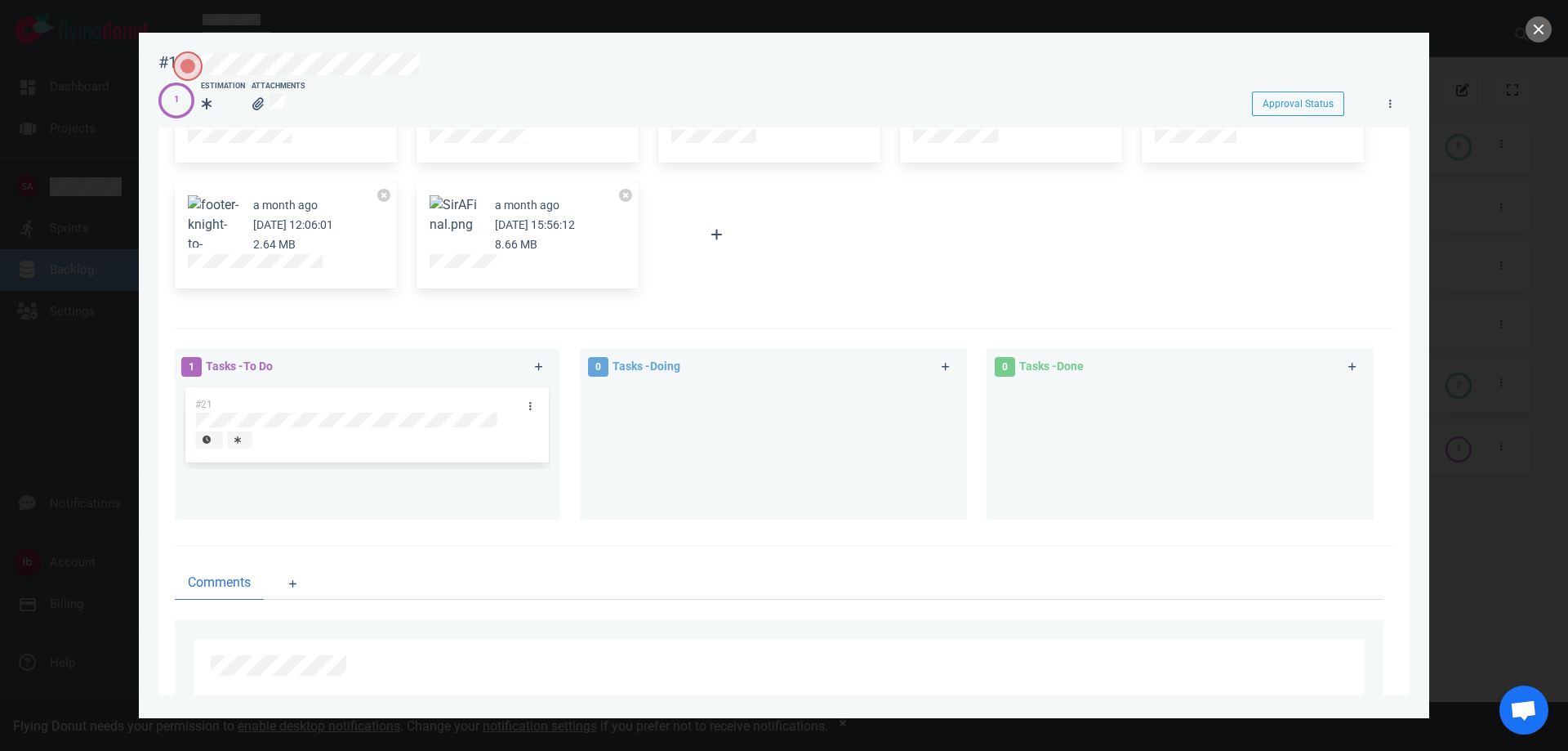
scroll to position [363, 0]
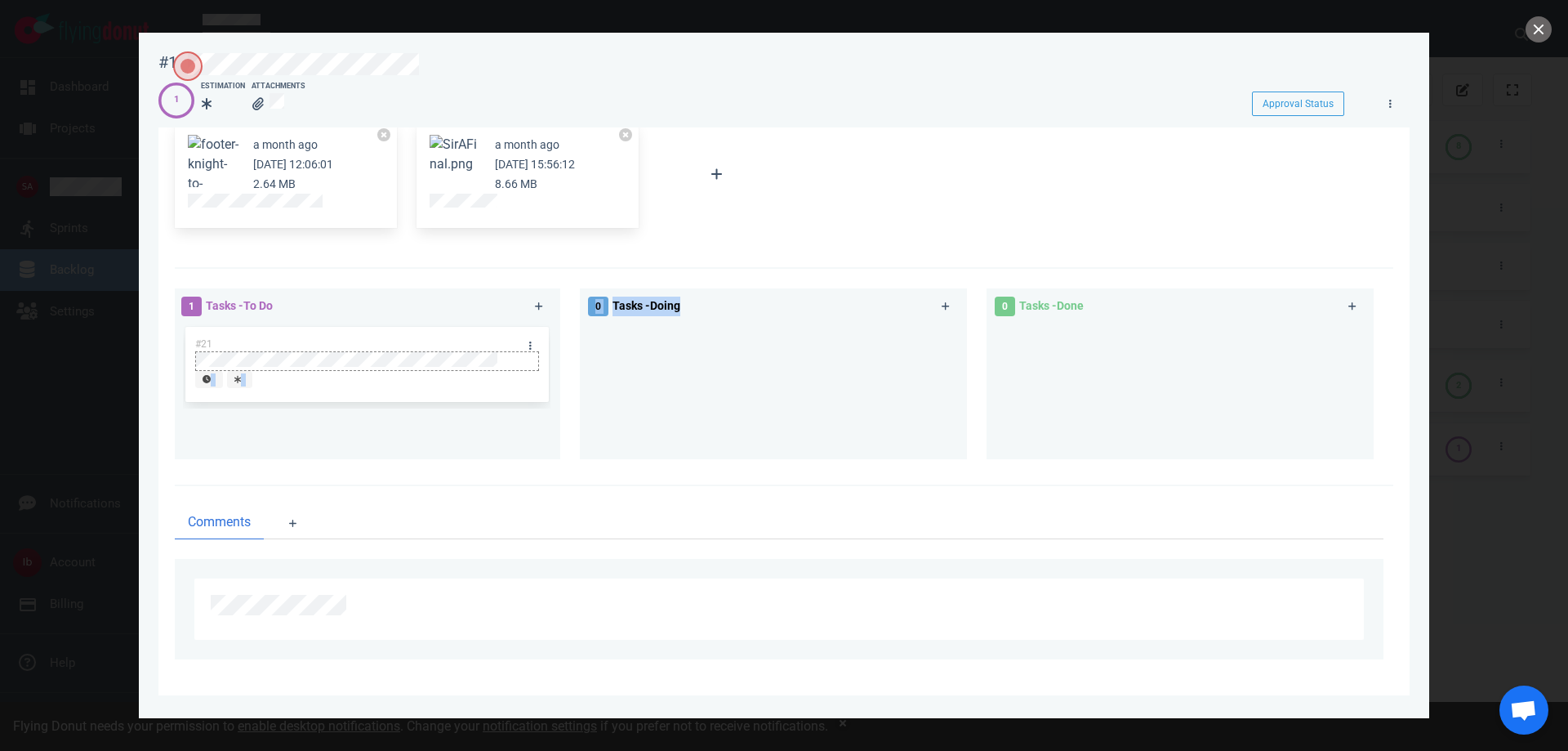
click at [710, 368] on div "1 Tasks - To Do #21 0 Tasks - Doing 0 Tasks - Done" at bounding box center [779, 377] width 1229 height 196
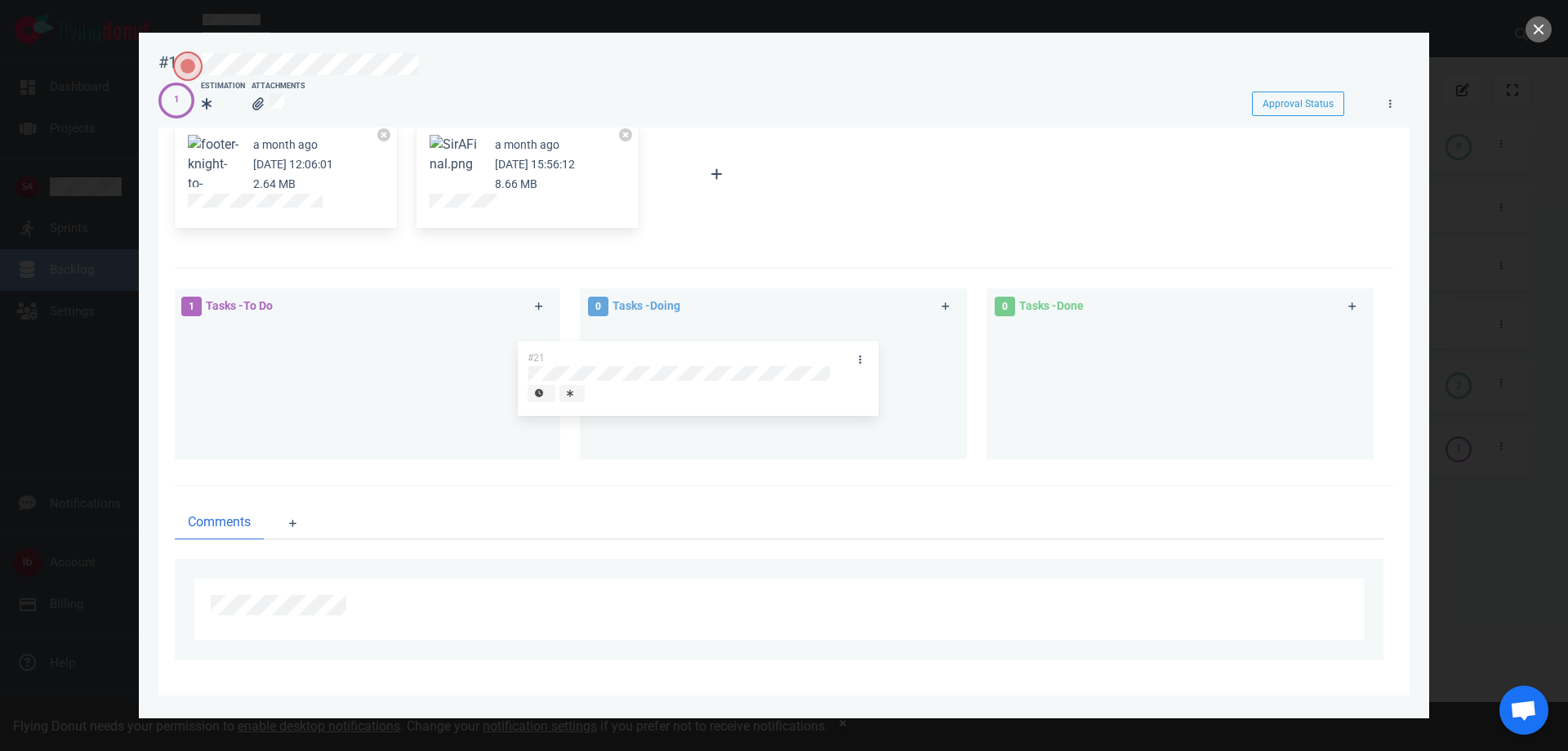
drag, startPoint x: 403, startPoint y: 333, endPoint x: 735, endPoint y: 347, distance: 332.3
click at [735, 347] on div "1 Tasks - To Do #21 #21 0 Tasks - Doing 0 Tasks - Done" at bounding box center [779, 377] width 1229 height 196
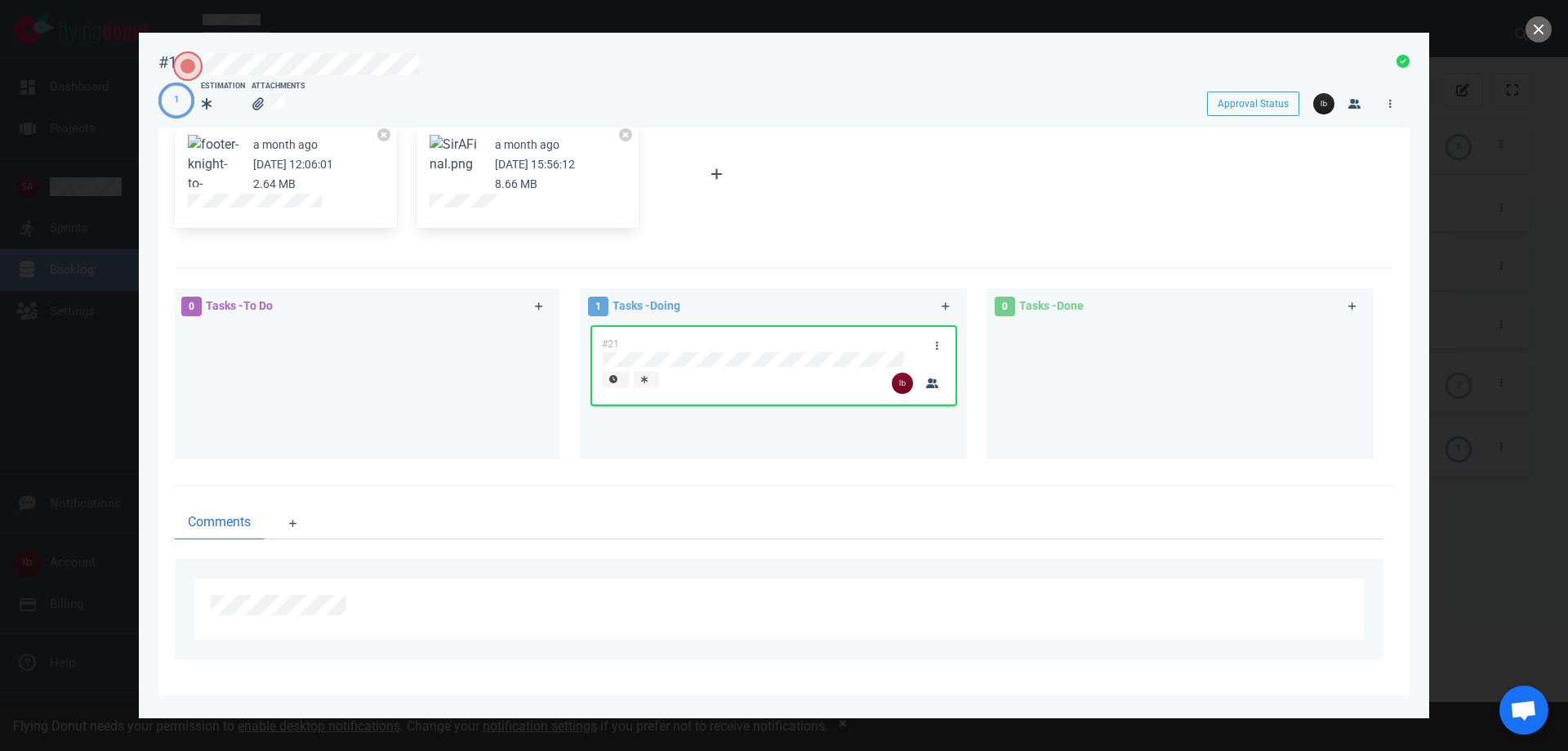
scroll to position [118, 0]
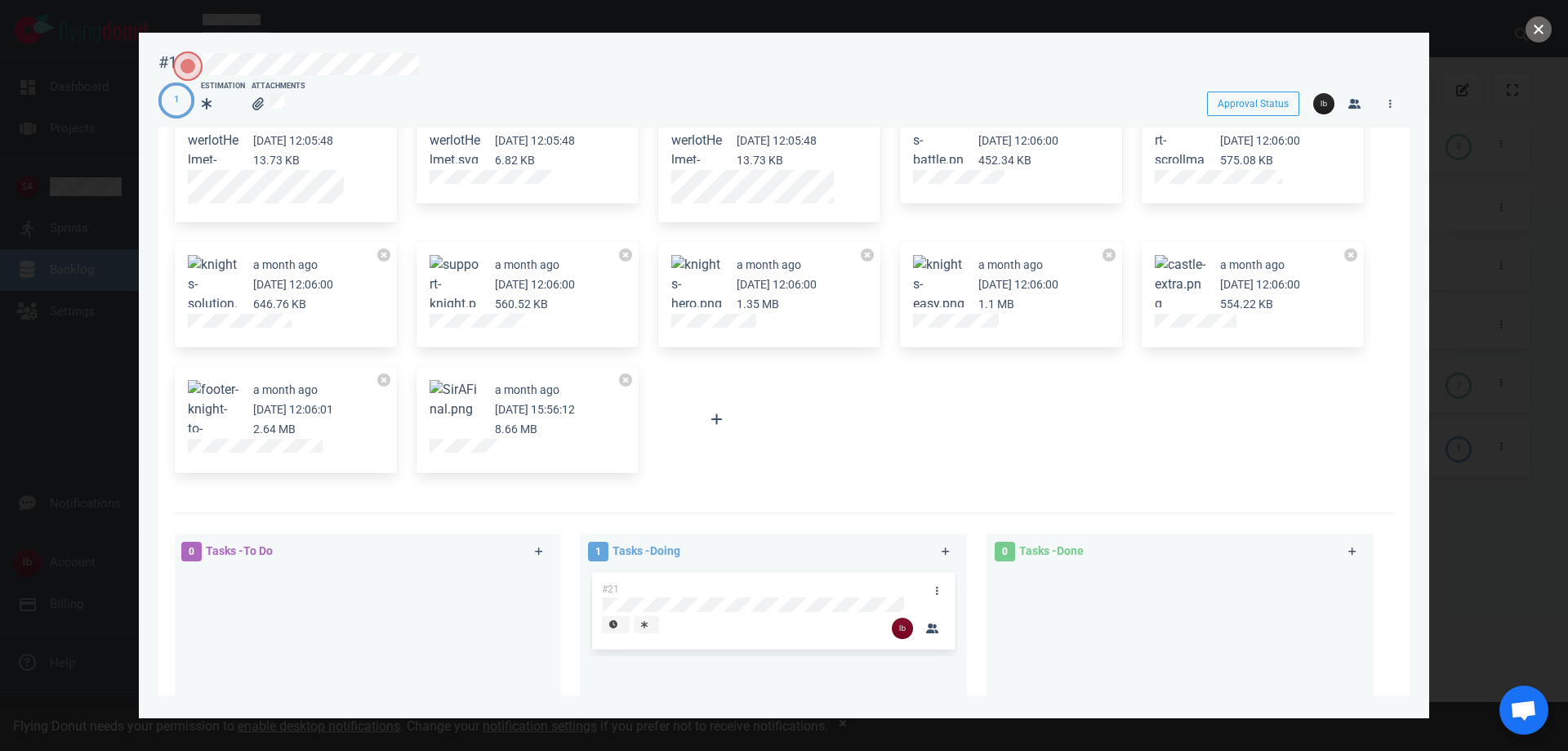
click at [1550, 20] on div "#1 Approval Status 1 Estimation Attachments Approval Status a month ago Aug 20,…" at bounding box center [784, 375] width 1568 height 751
click at [1532, 31] on button "close" at bounding box center [1539, 29] width 27 height 27
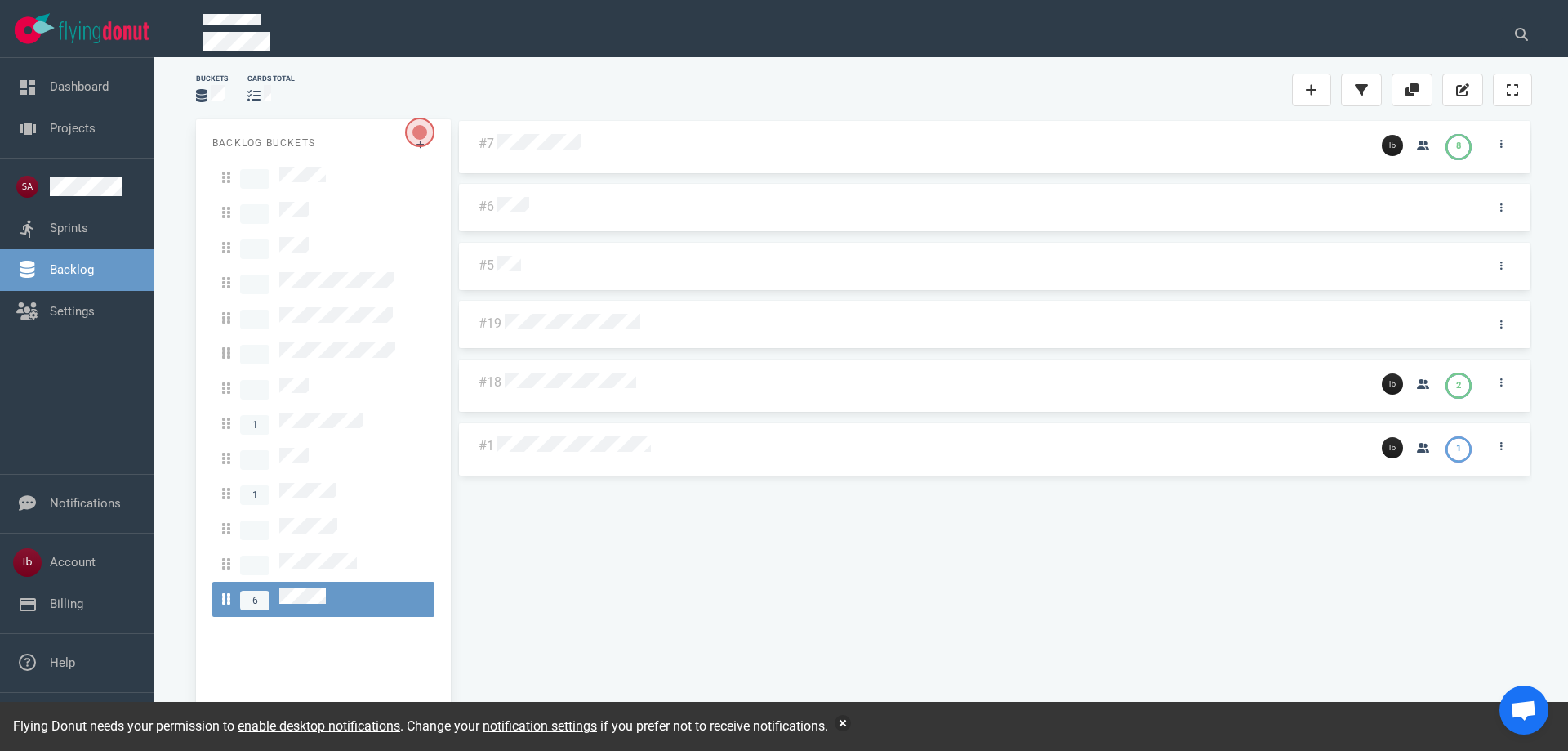
click at [621, 377] on div "#7 8 #6 #5 #19 #18 2 #1 1" at bounding box center [995, 418] width 1075 height 598
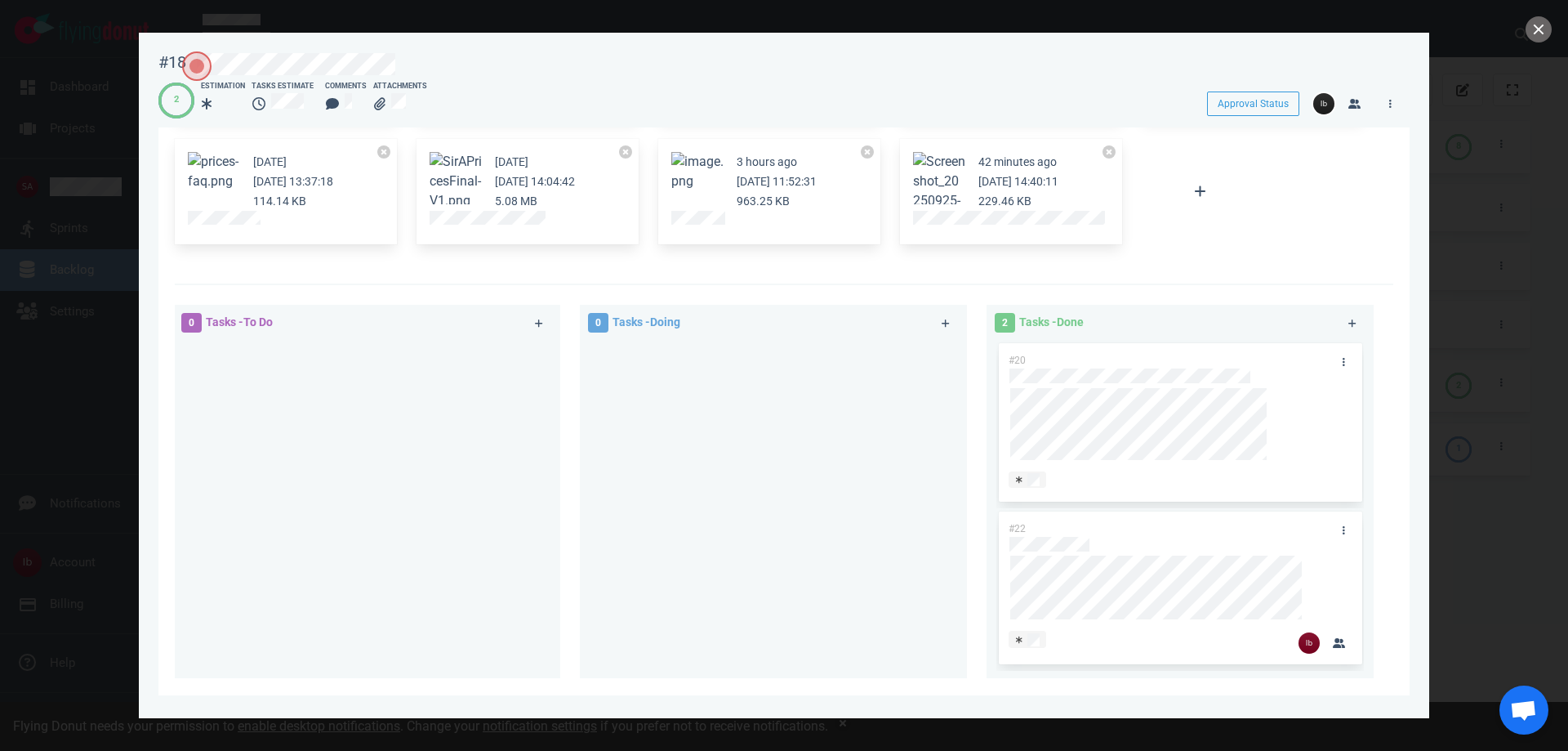
scroll to position [326, 0]
click at [1537, 36] on button "close" at bounding box center [1539, 29] width 27 height 27
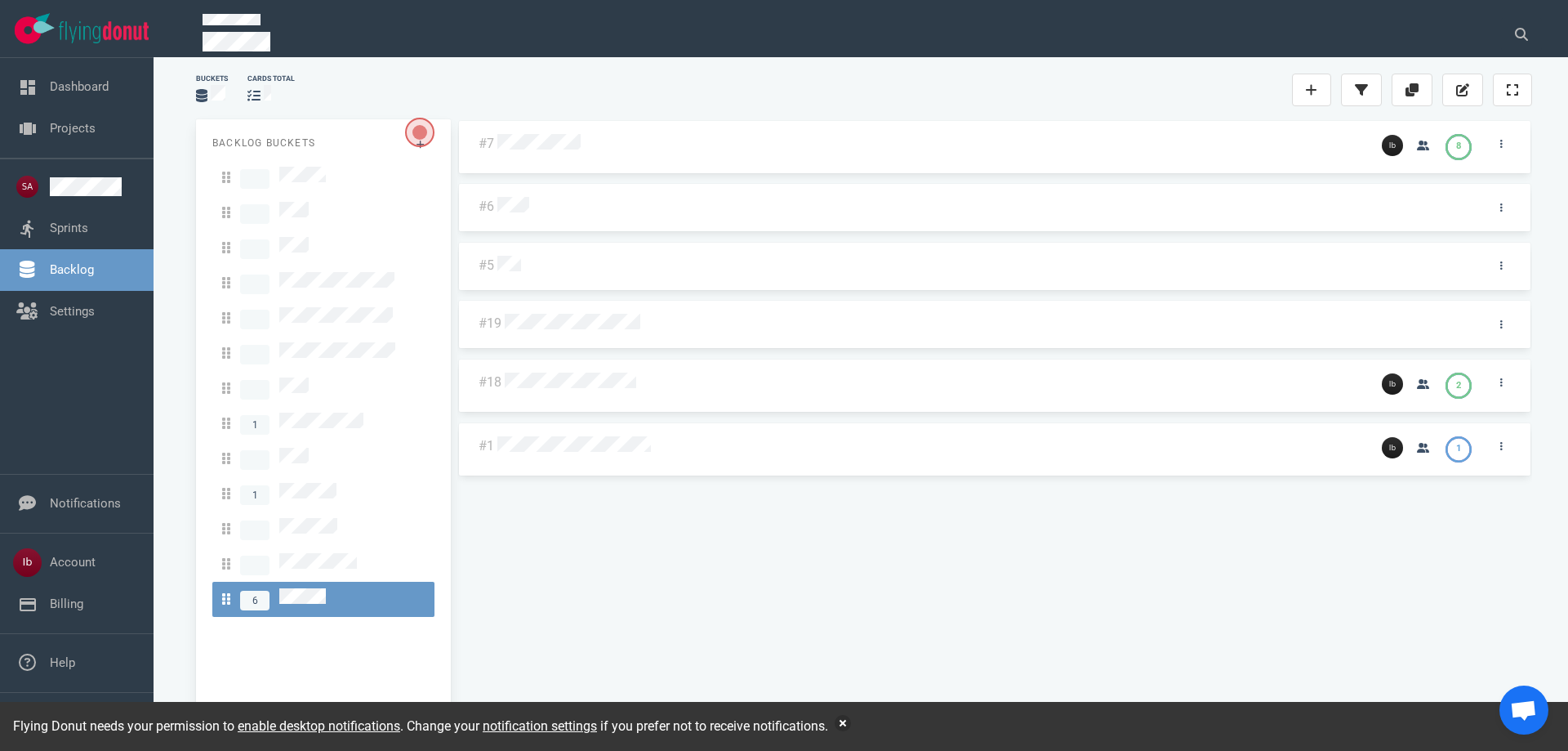
click at [1165, 431] on div at bounding box center [932, 446] width 875 height 39
click at [730, 438] on div at bounding box center [930, 447] width 865 height 21
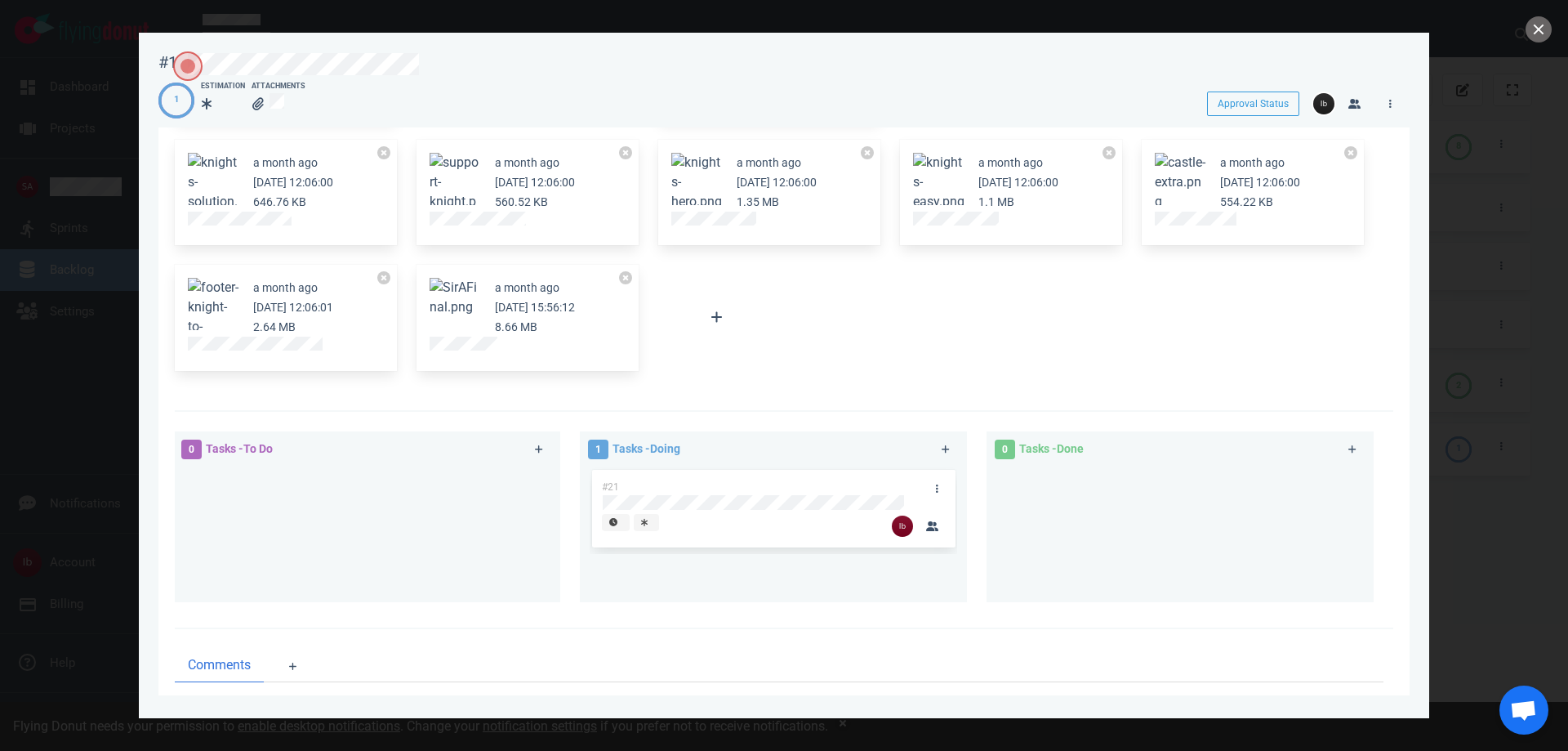
scroll to position [363, 0]
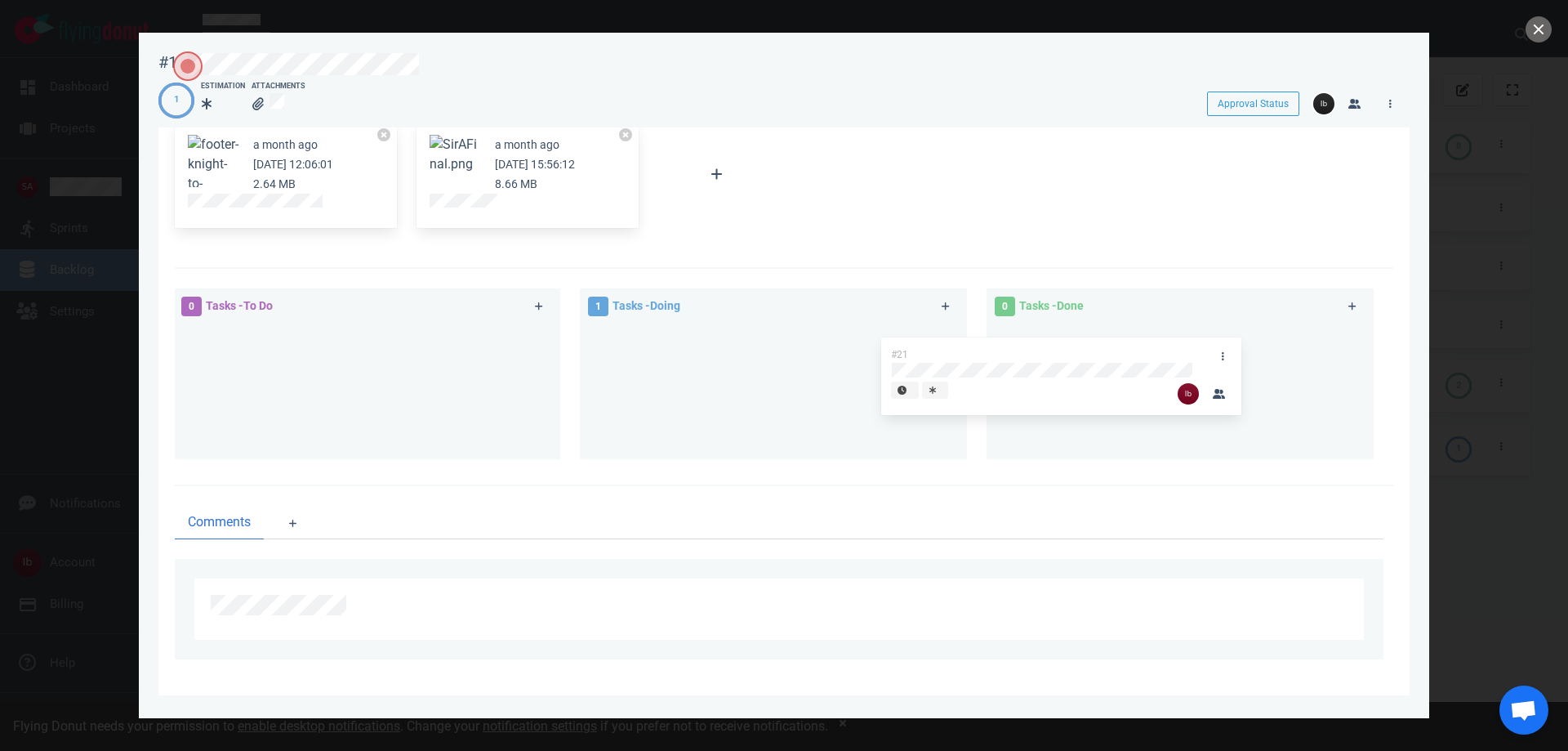
drag, startPoint x: 747, startPoint y: 336, endPoint x: 1144, endPoint y: 344, distance: 397.1
click at [1144, 344] on div "0 Tasks - To Do 1 Tasks - Doing #21 #21 0 Tasks - Done" at bounding box center [779, 377] width 1229 height 196
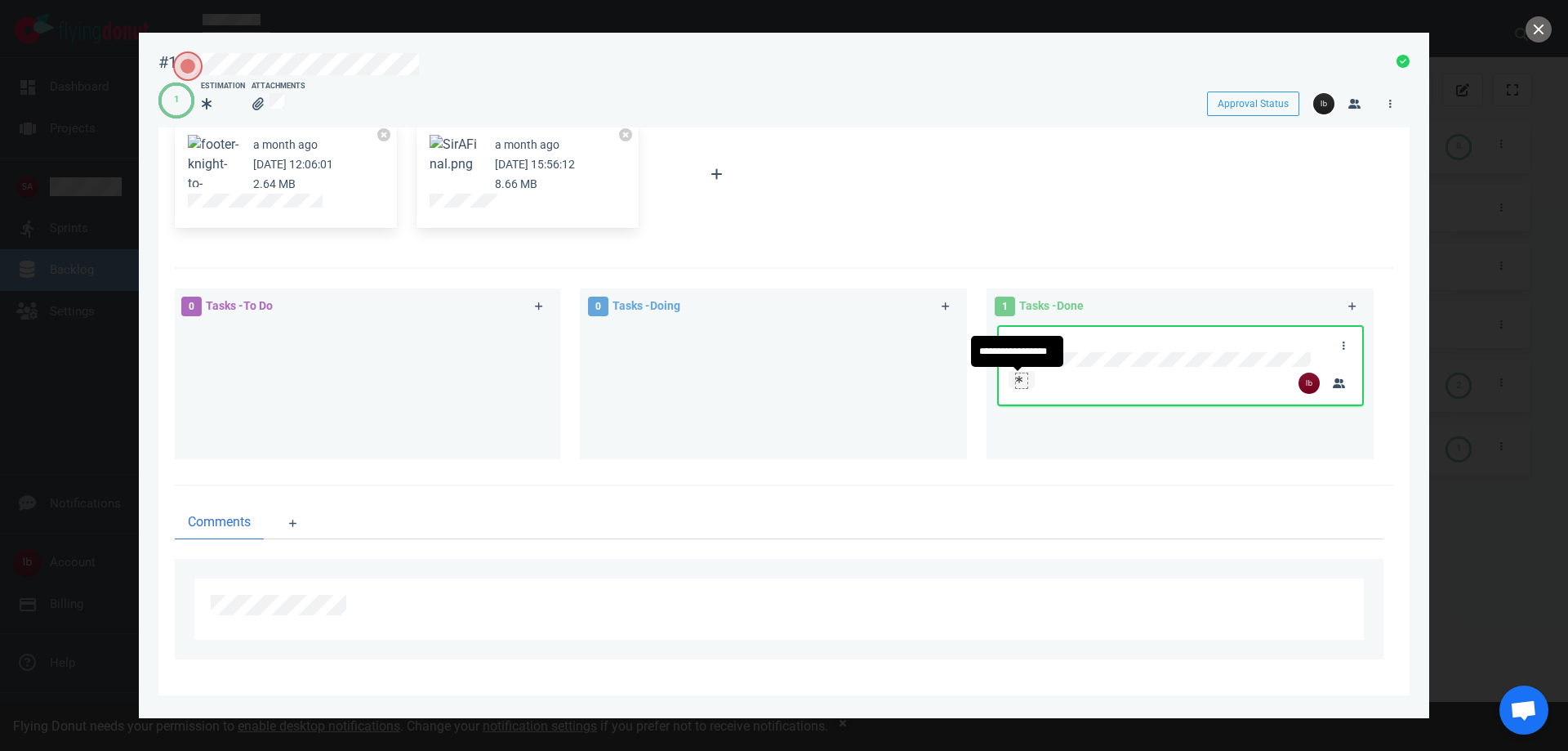
click at [1021, 377] on div at bounding box center [1021, 380] width 11 height 13
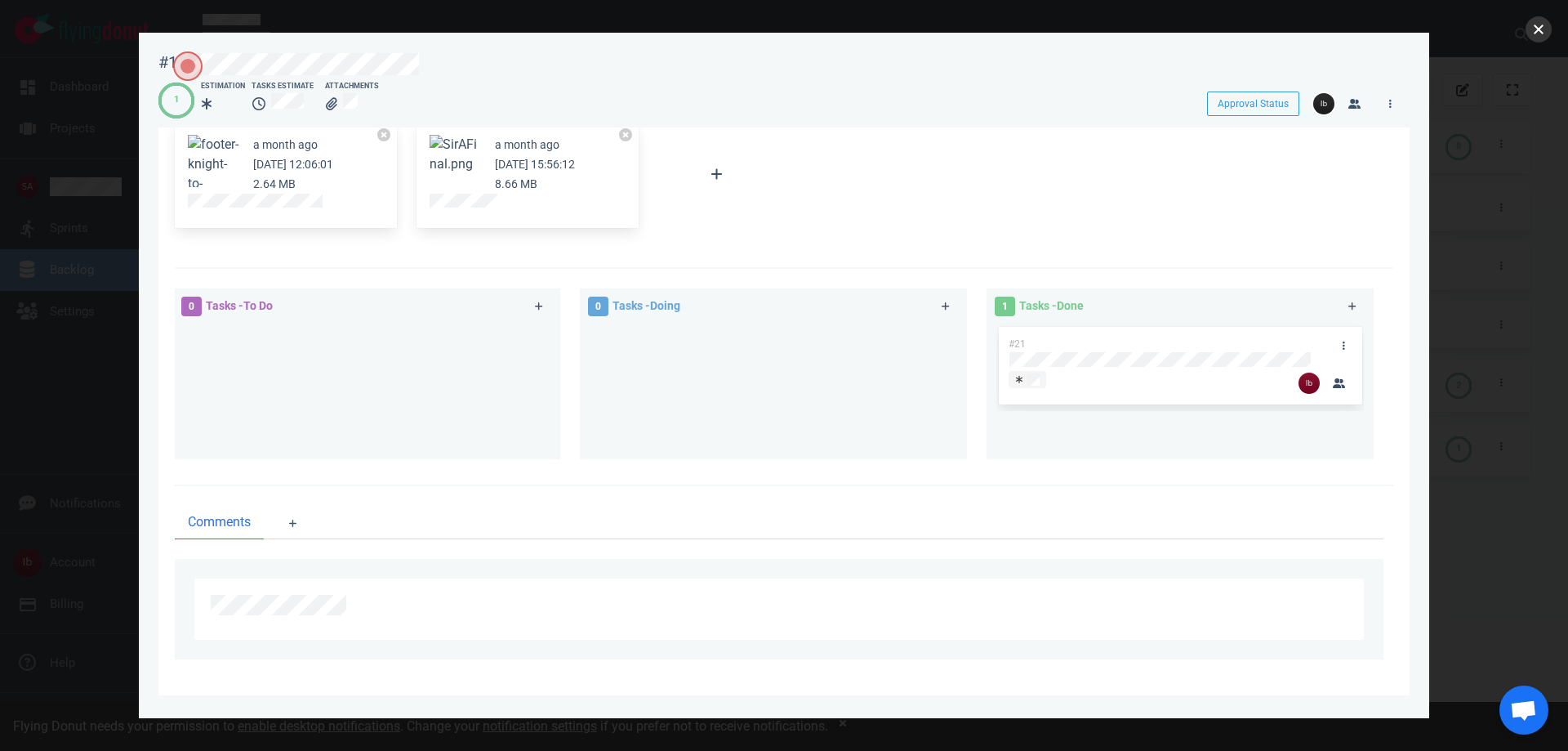
click at [1545, 23] on button "close" at bounding box center [1539, 29] width 27 height 27
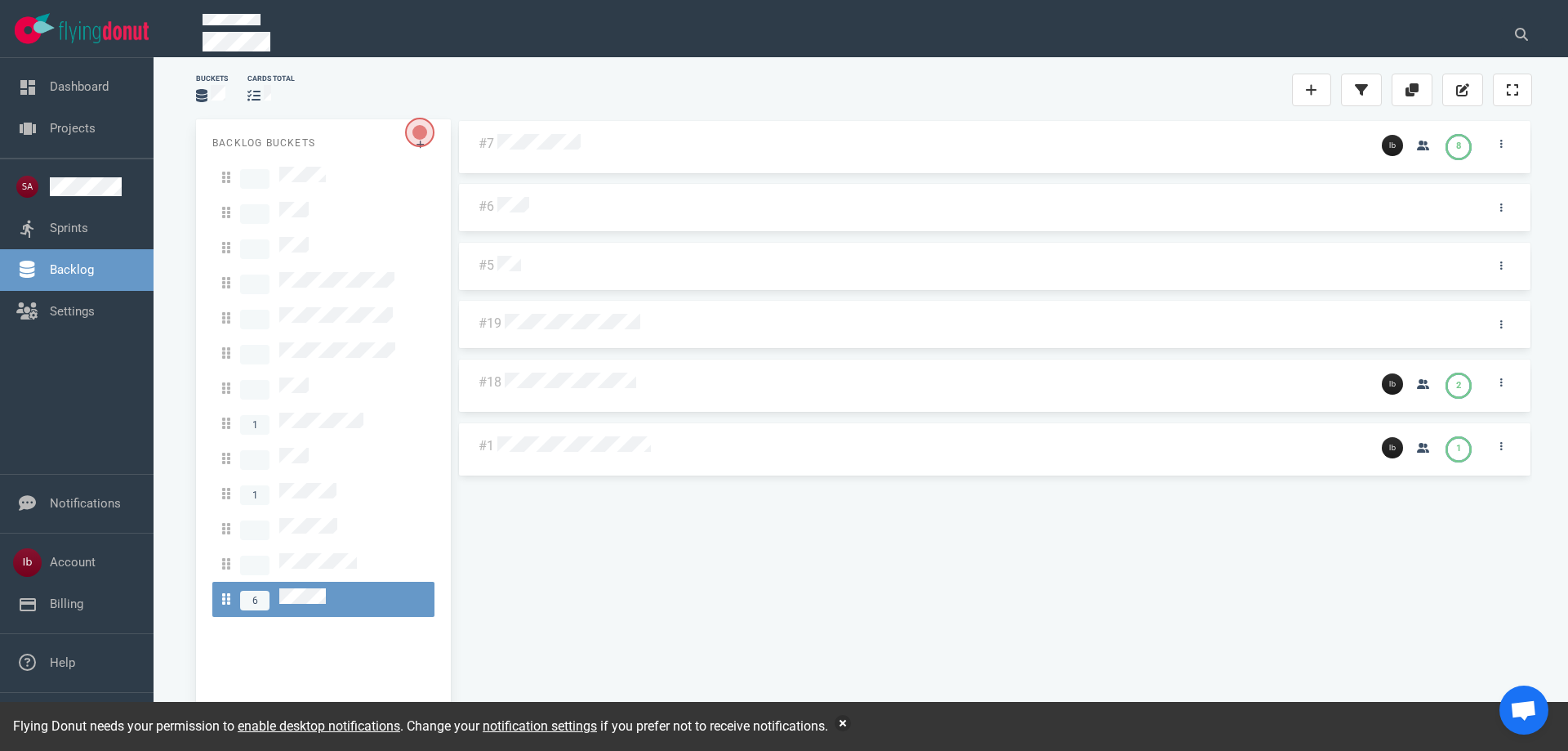
click at [812, 610] on div "#7 8 #6 #5 #19 #18 2 #1 1" at bounding box center [995, 418] width 1075 height 598
click at [725, 453] on div at bounding box center [932, 446] width 875 height 39
click at [700, 462] on div at bounding box center [932, 446] width 875 height 39
click at [558, 451] on div at bounding box center [930, 447] width 865 height 21
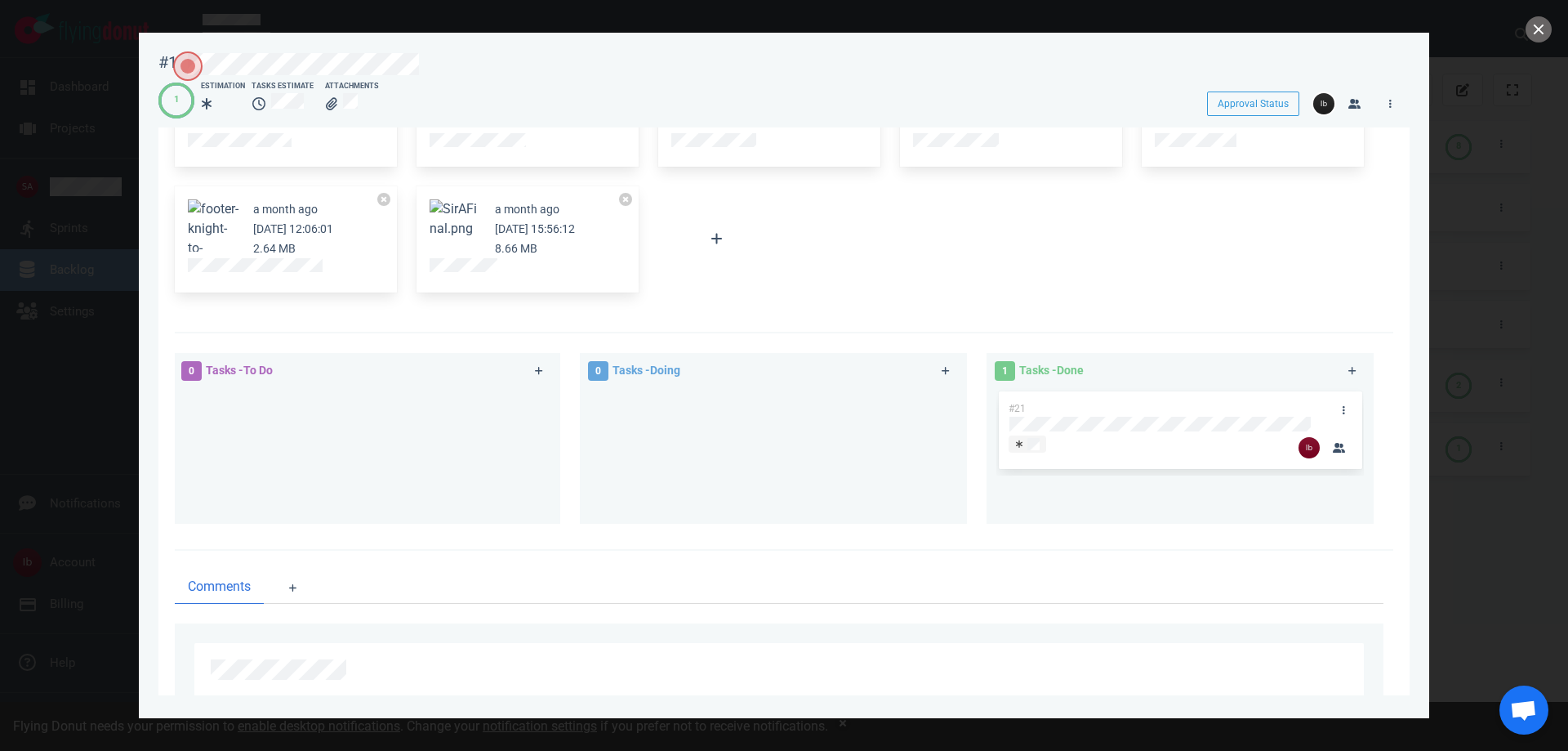
scroll to position [363, 0]
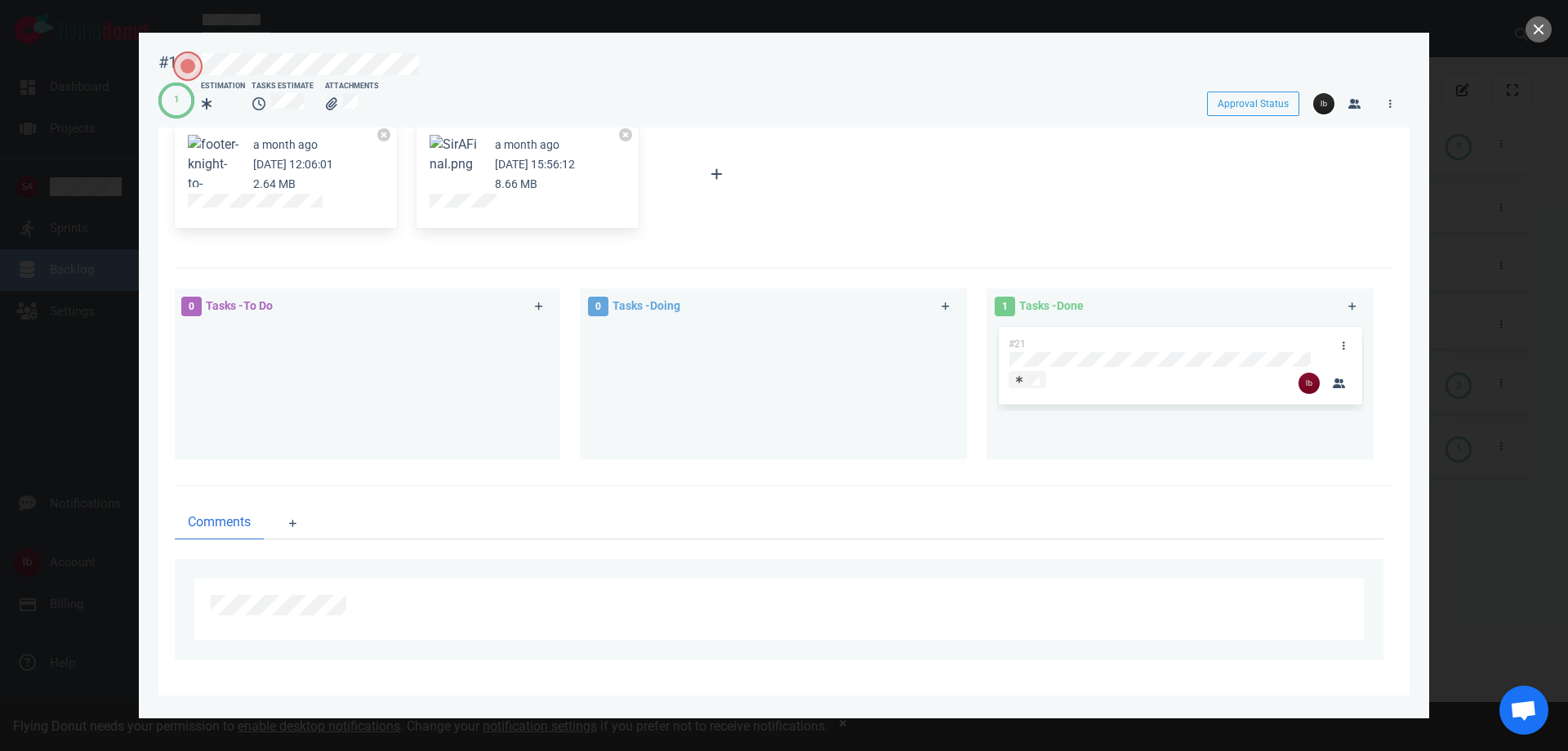
click at [743, 418] on div at bounding box center [773, 385] width 368 height 123
click at [1538, 25] on button "close" at bounding box center [1539, 29] width 27 height 27
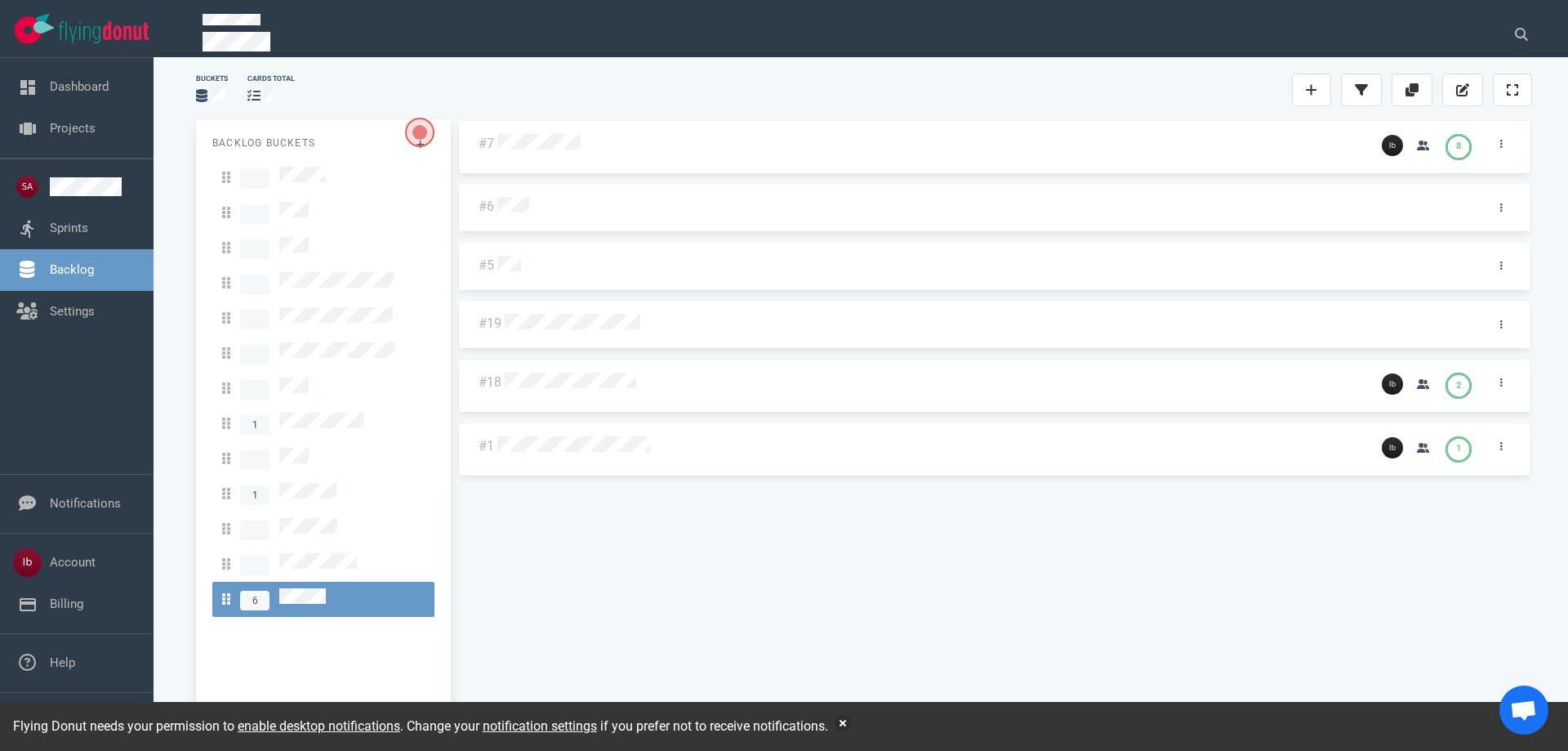
click at [804, 588] on div "#7 8 #6 #5 #19 #18 2 #1 1" at bounding box center [995, 418] width 1075 height 598
click at [729, 498] on div "#7 8 #6 #5 #19 #18 2 #1 1" at bounding box center [995, 418] width 1075 height 598
click at [613, 436] on div at bounding box center [930, 447] width 865 height 21
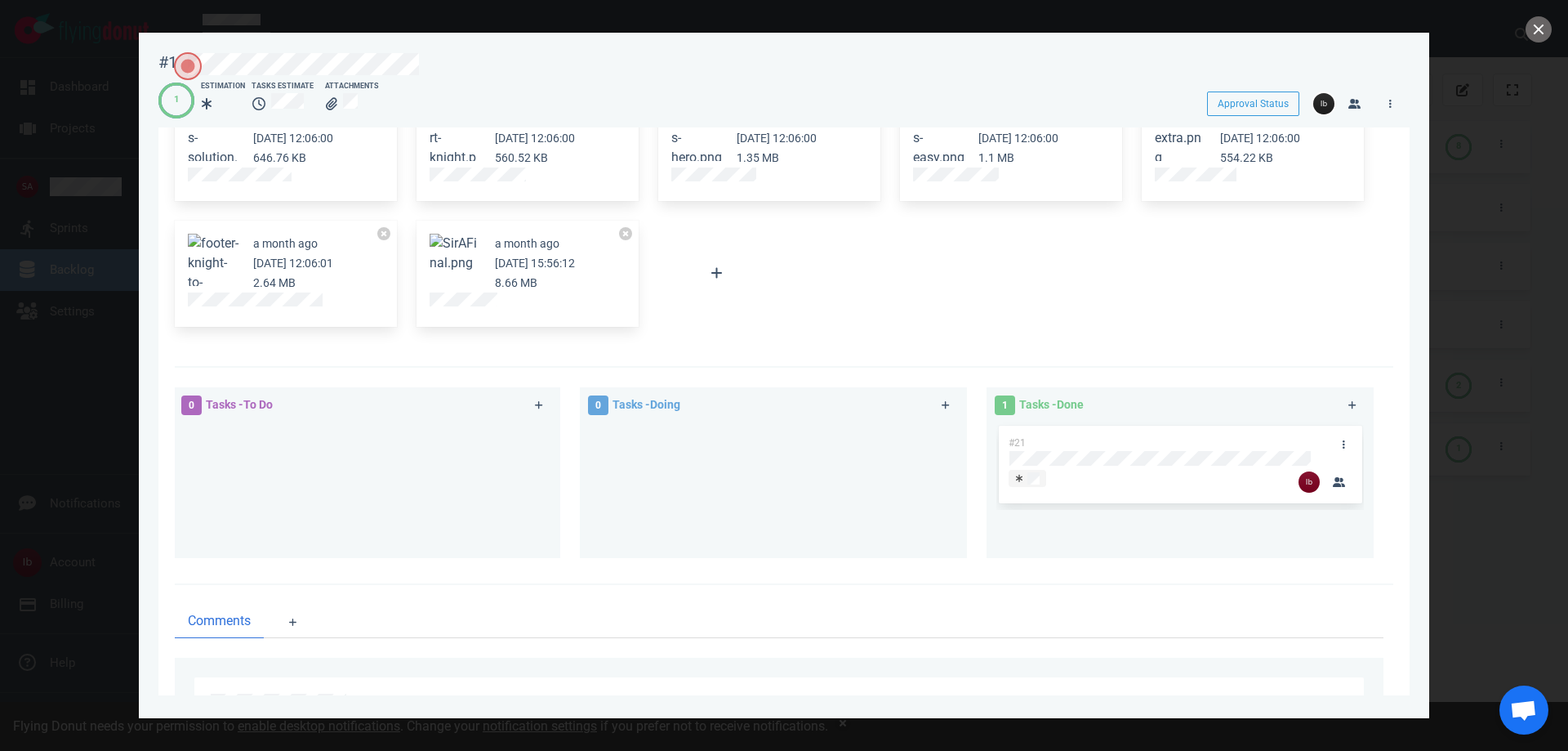
scroll to position [326, 0]
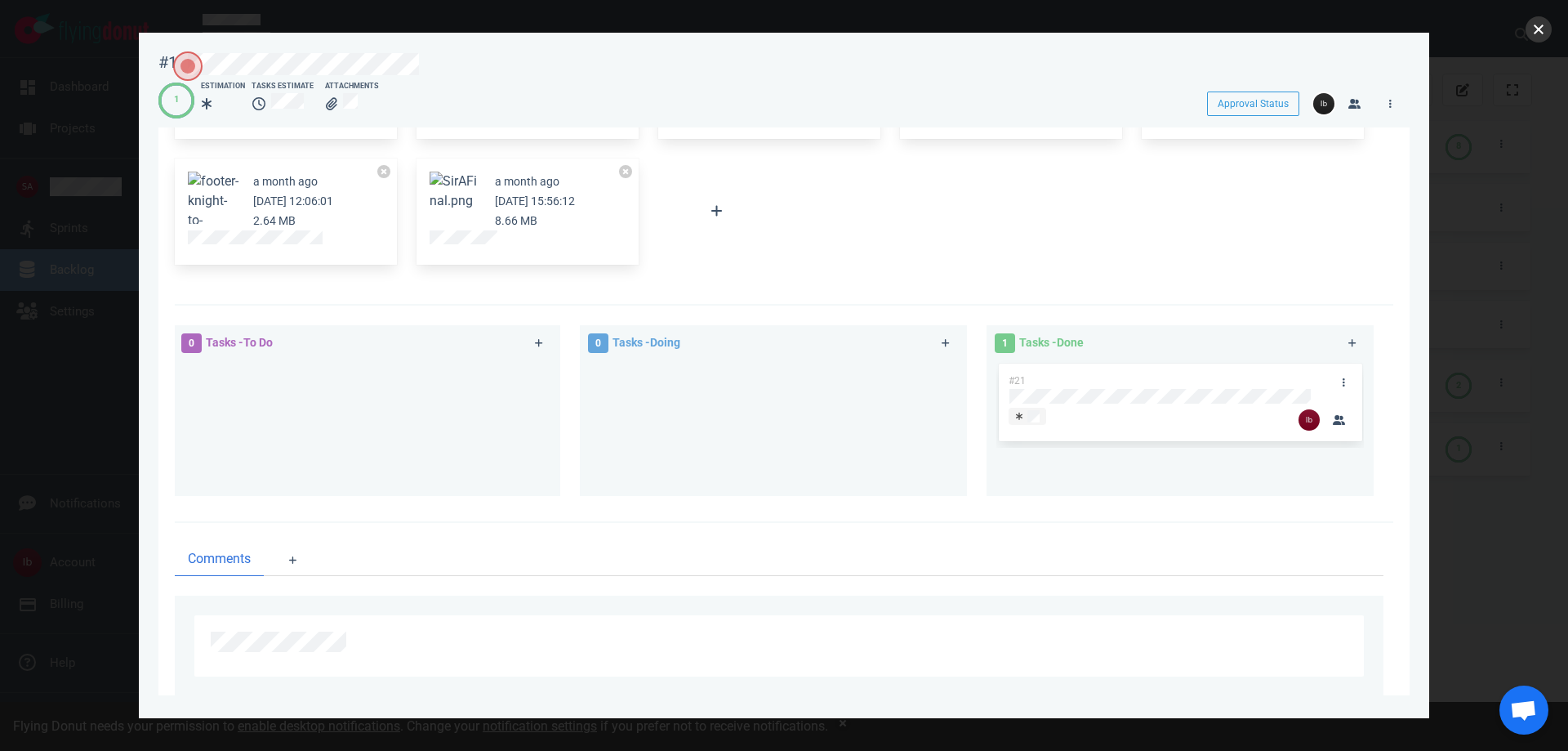
click at [1544, 32] on button "close" at bounding box center [1539, 29] width 27 height 27
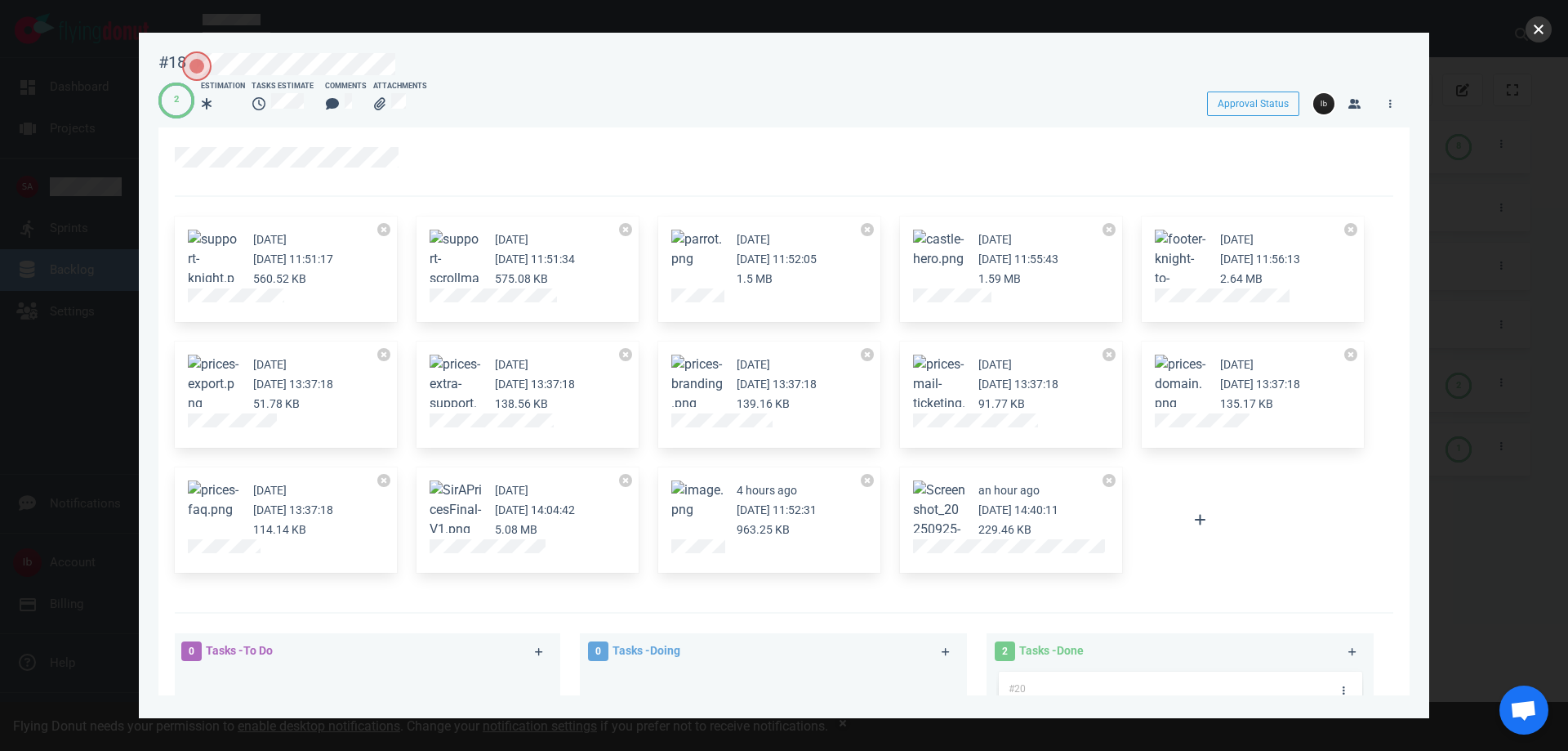
click at [1542, 32] on button "close" at bounding box center [1539, 29] width 27 height 27
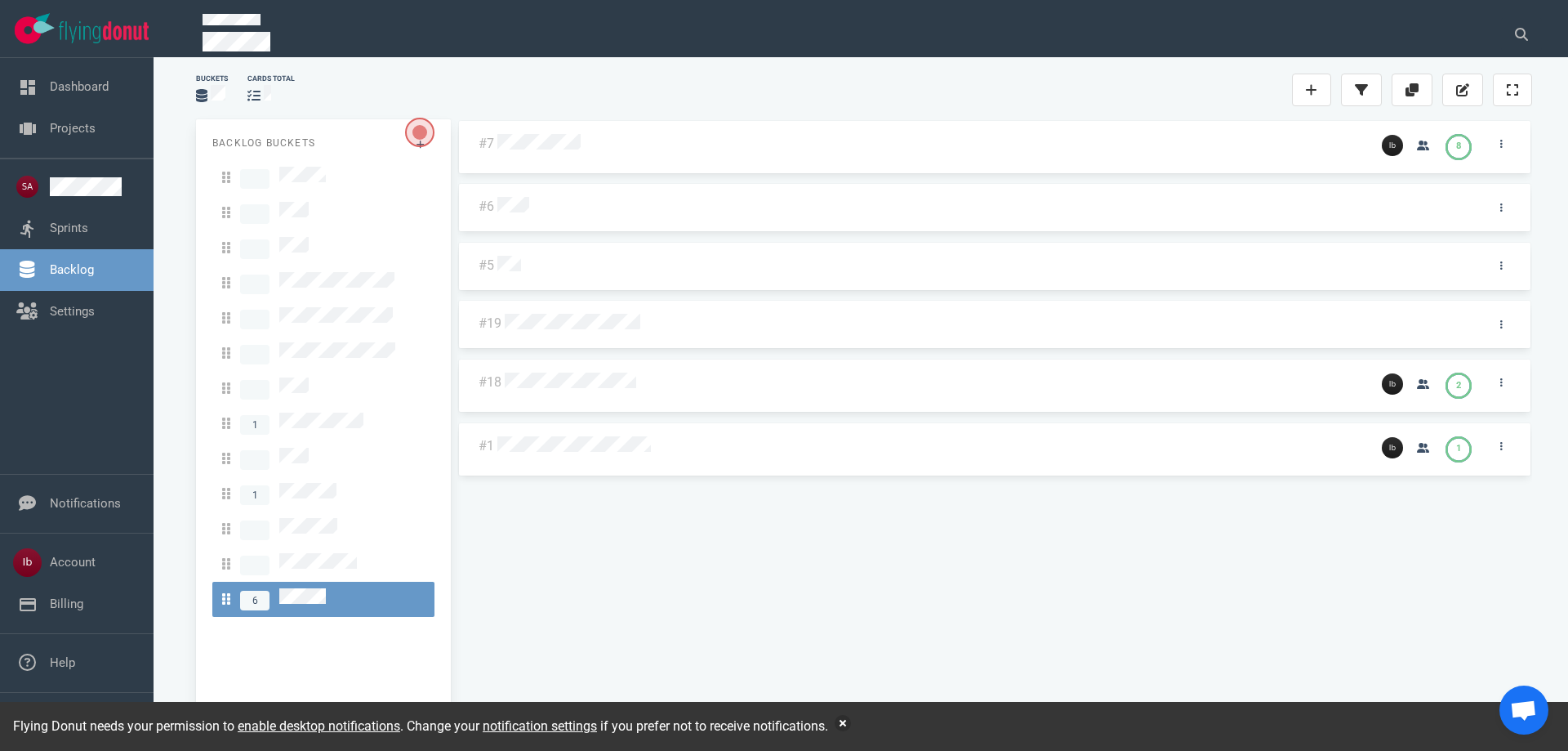
click at [614, 314] on div at bounding box center [988, 324] width 965 height 21
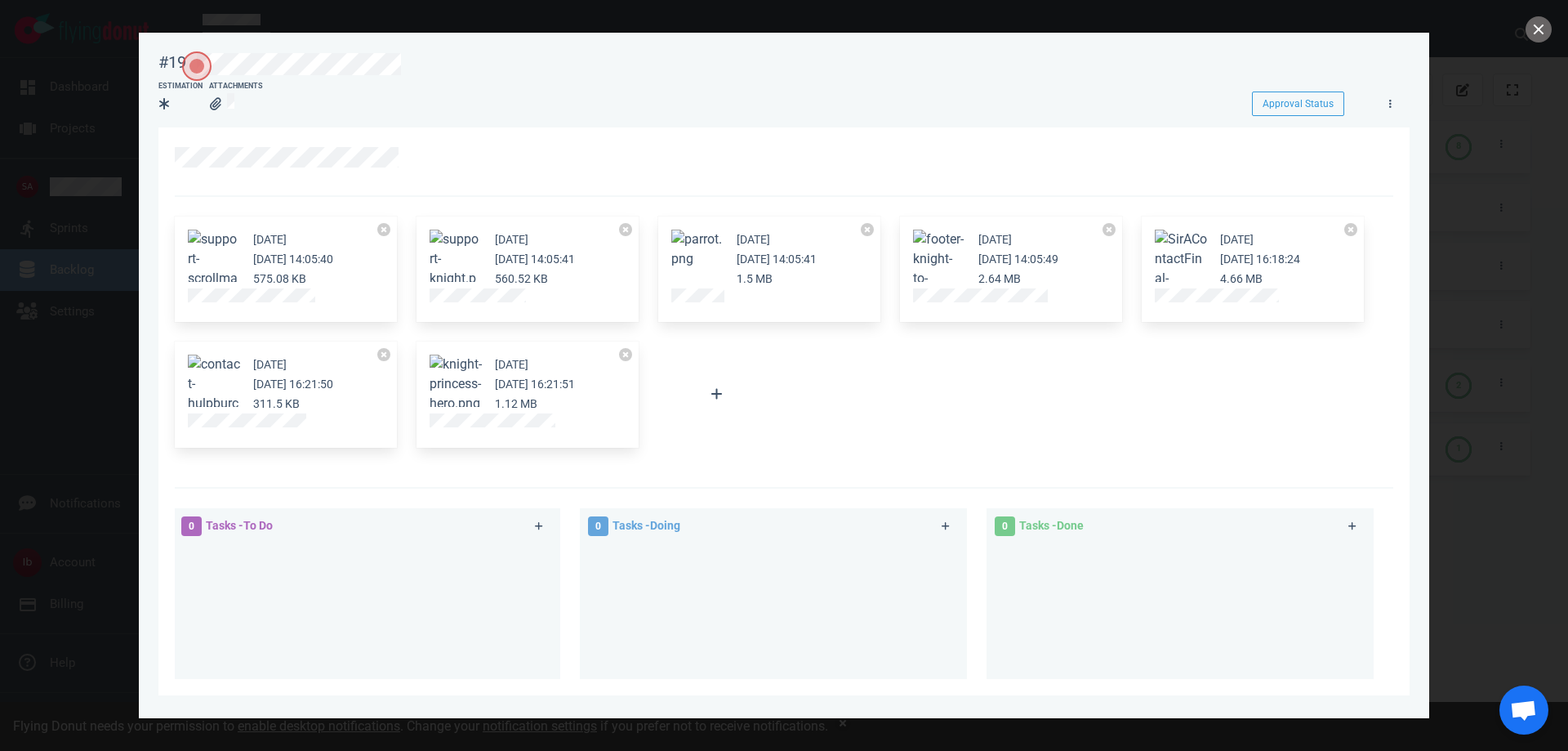
scroll to position [220, 0]
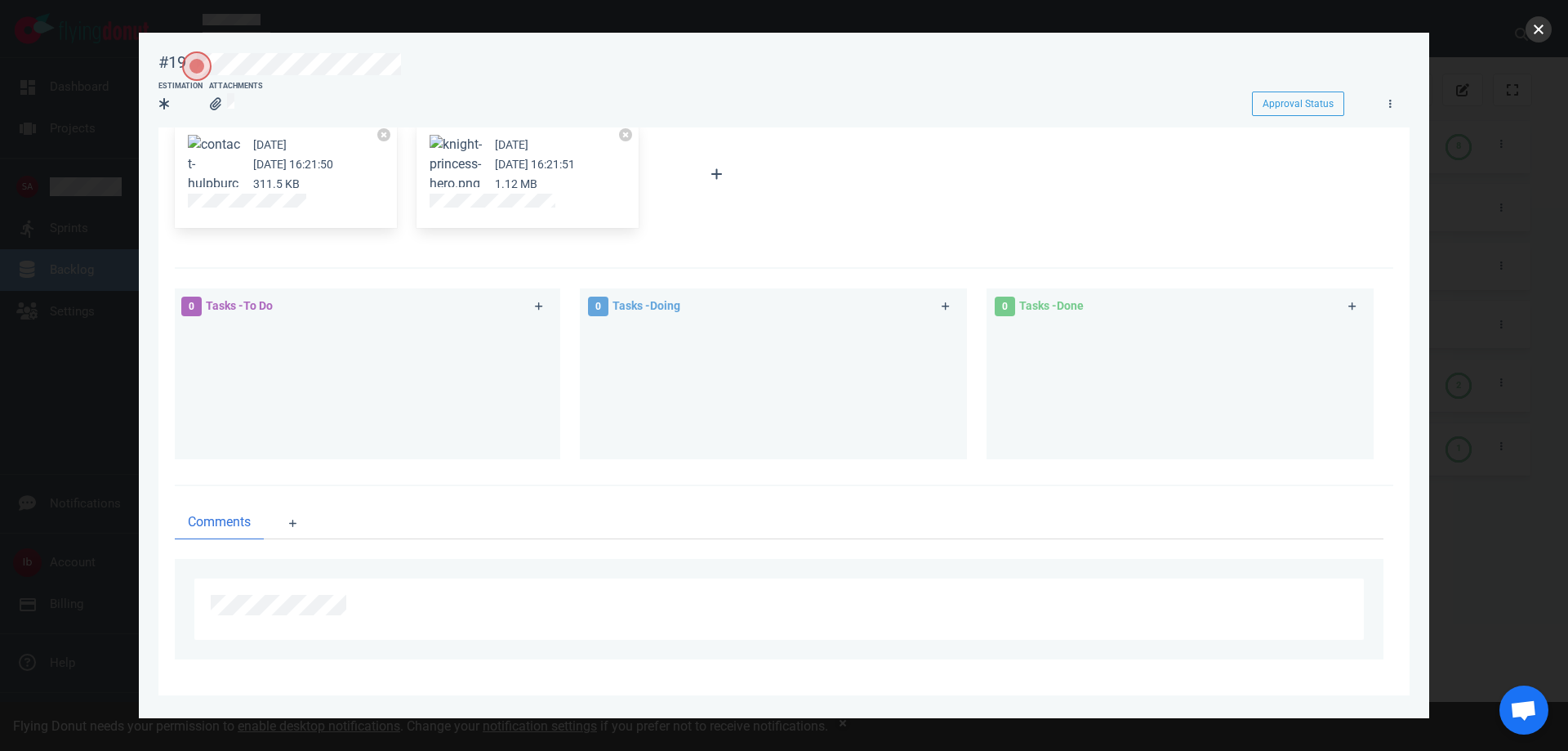
click at [1549, 33] on button "close" at bounding box center [1539, 29] width 27 height 27
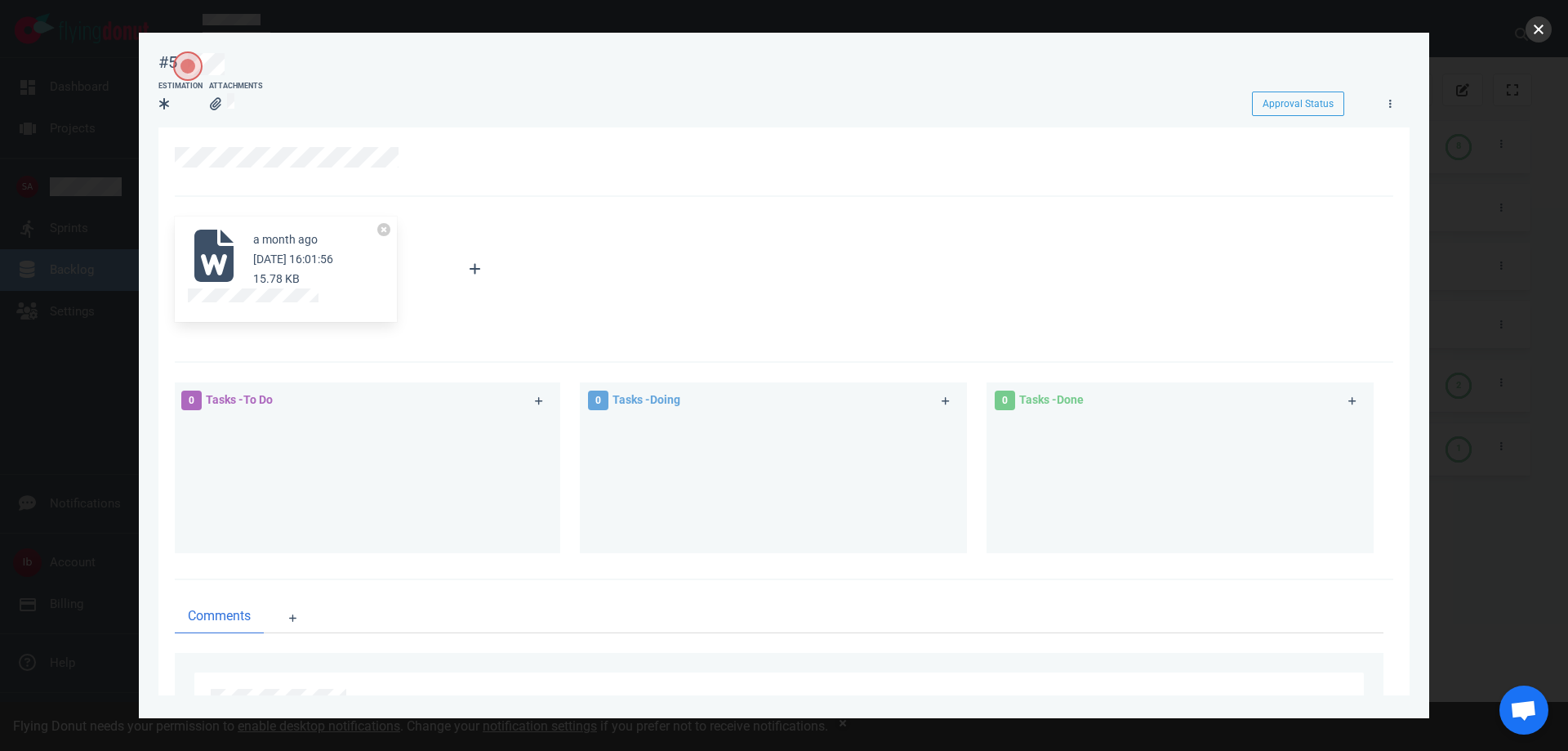
click at [1532, 23] on button "close" at bounding box center [1539, 29] width 27 height 27
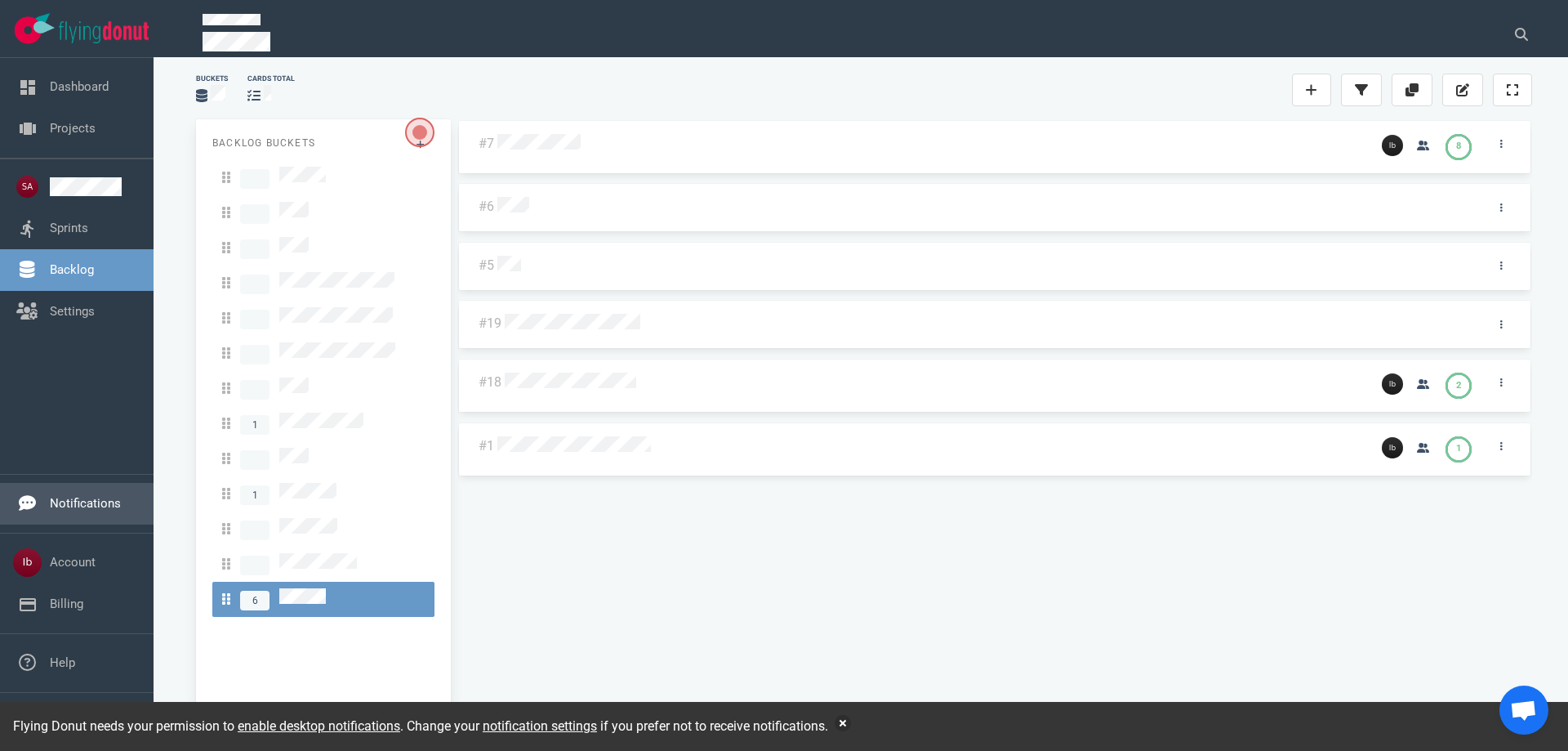
click at [61, 511] on link "Notifications" at bounding box center [85, 503] width 72 height 15
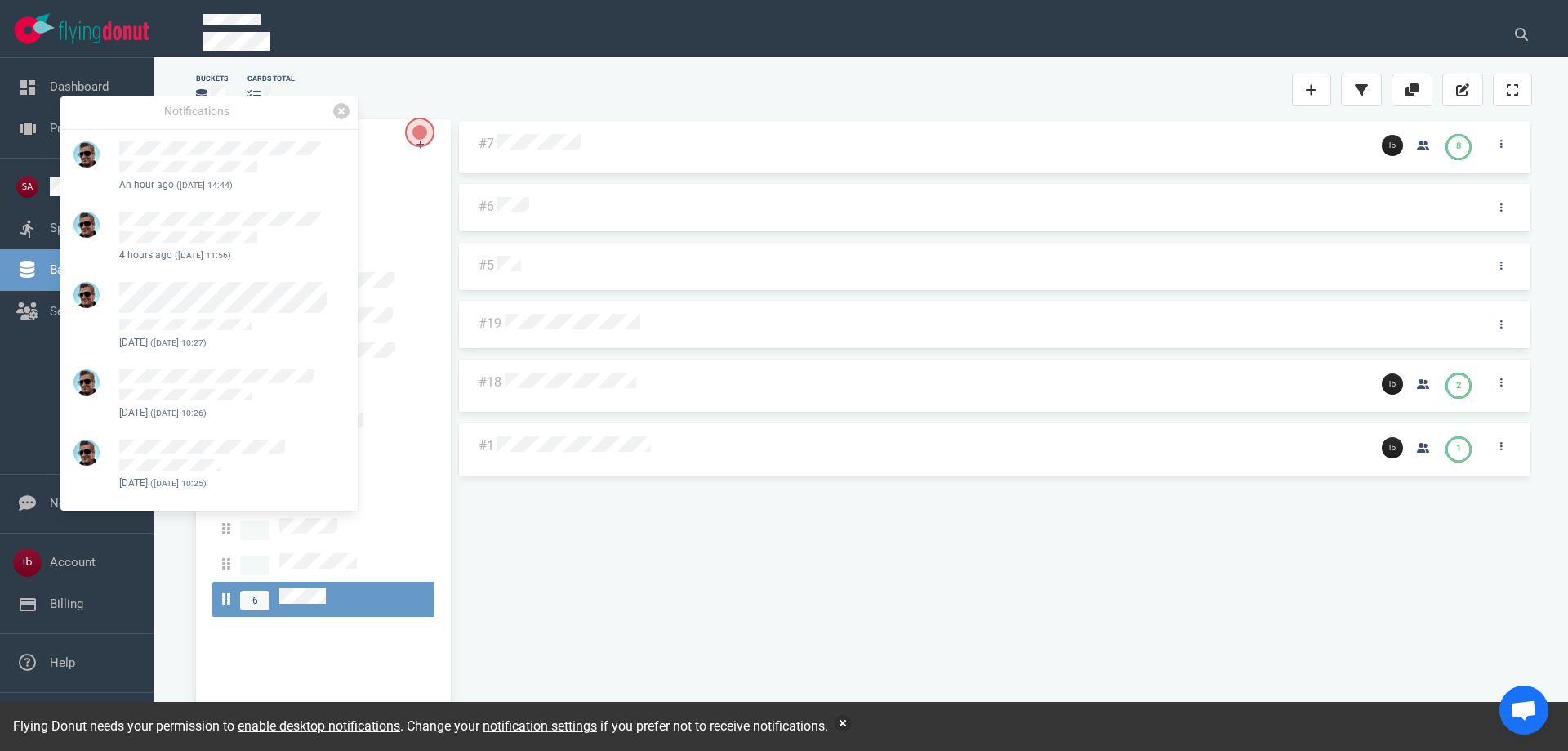
click at [762, 525] on div "#7 8 #6 #5 #19 #18 2 #1 1" at bounding box center [995, 418] width 1075 height 598
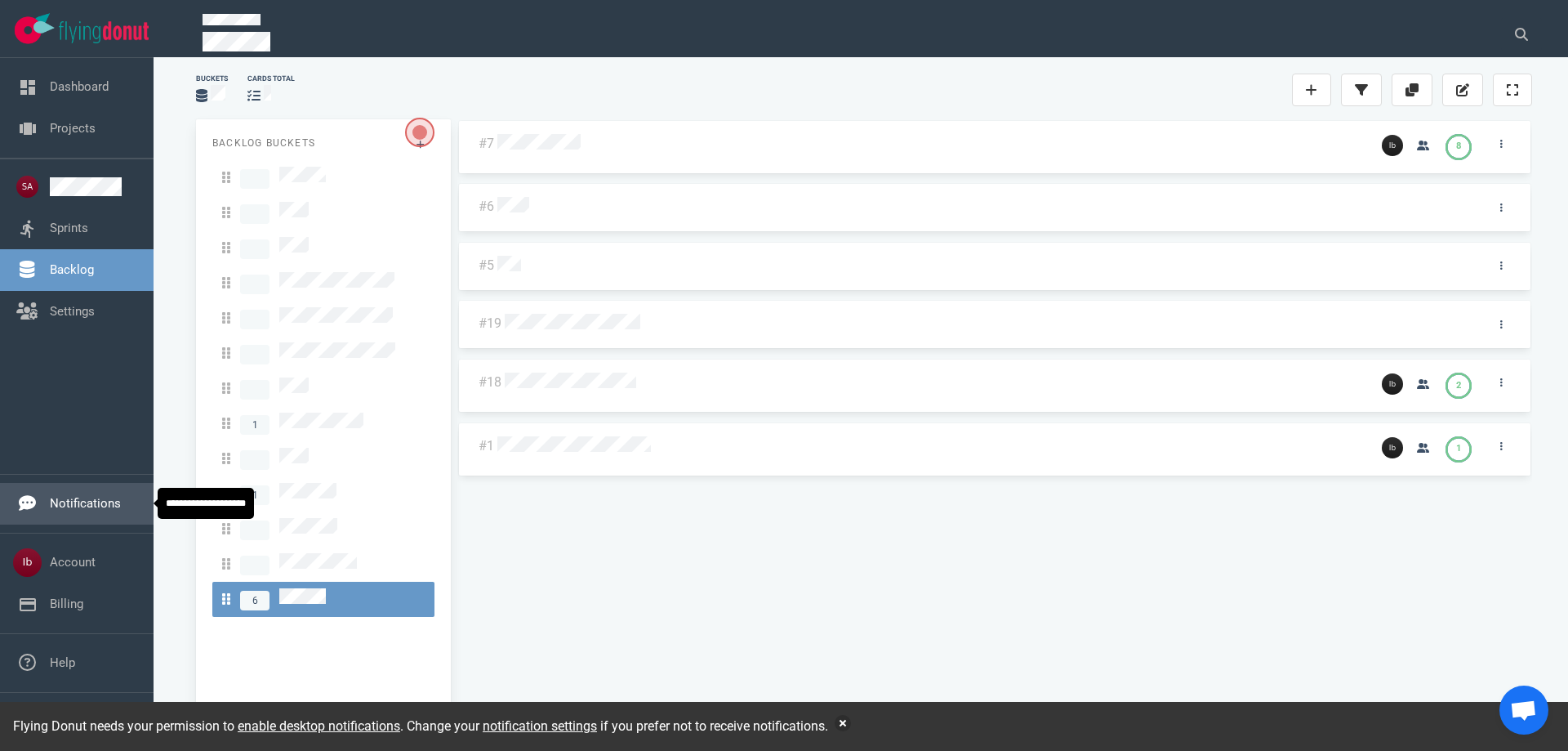
click at [101, 505] on link "Notifications" at bounding box center [85, 503] width 72 height 15
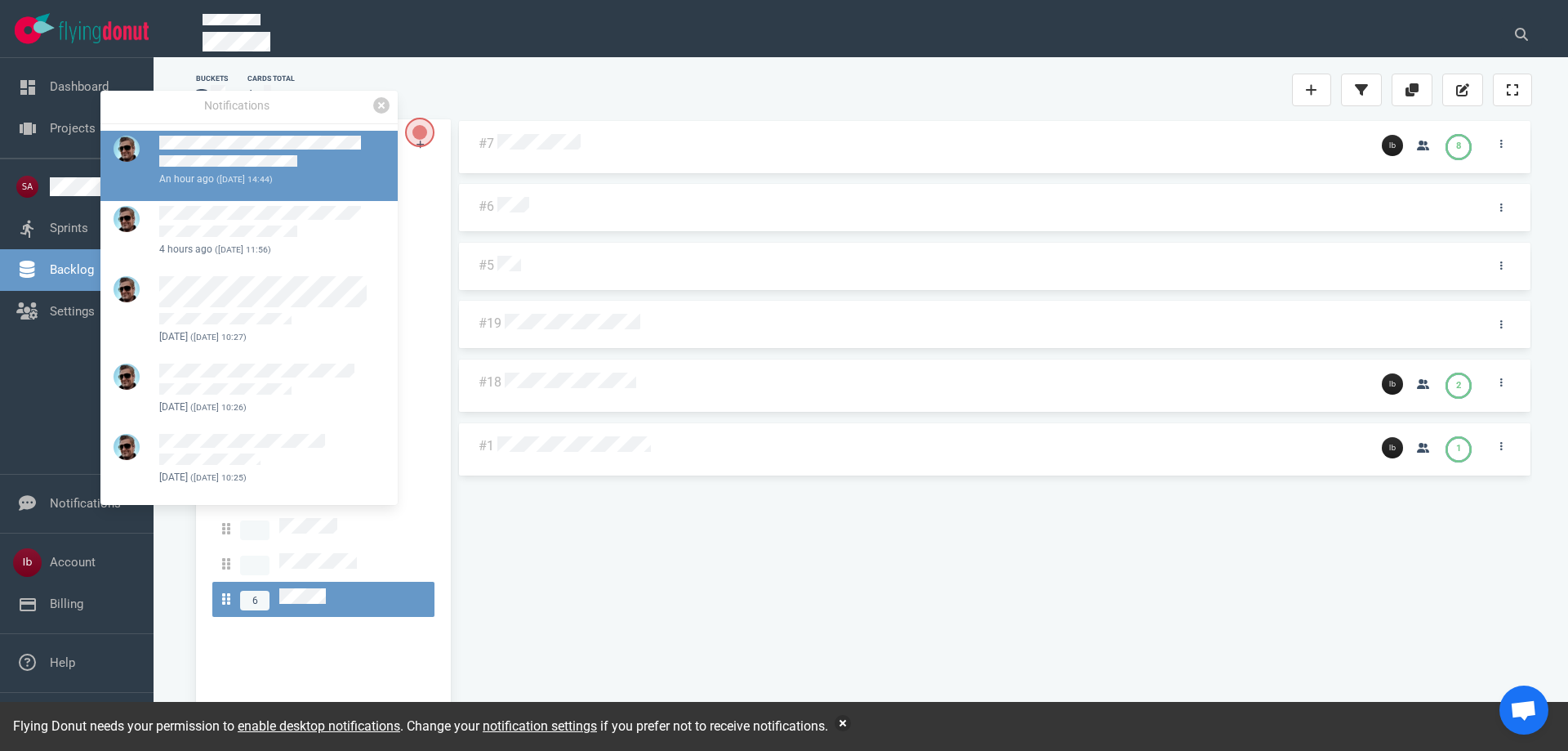
click at [308, 155] on div at bounding box center [269, 153] width 219 height 36
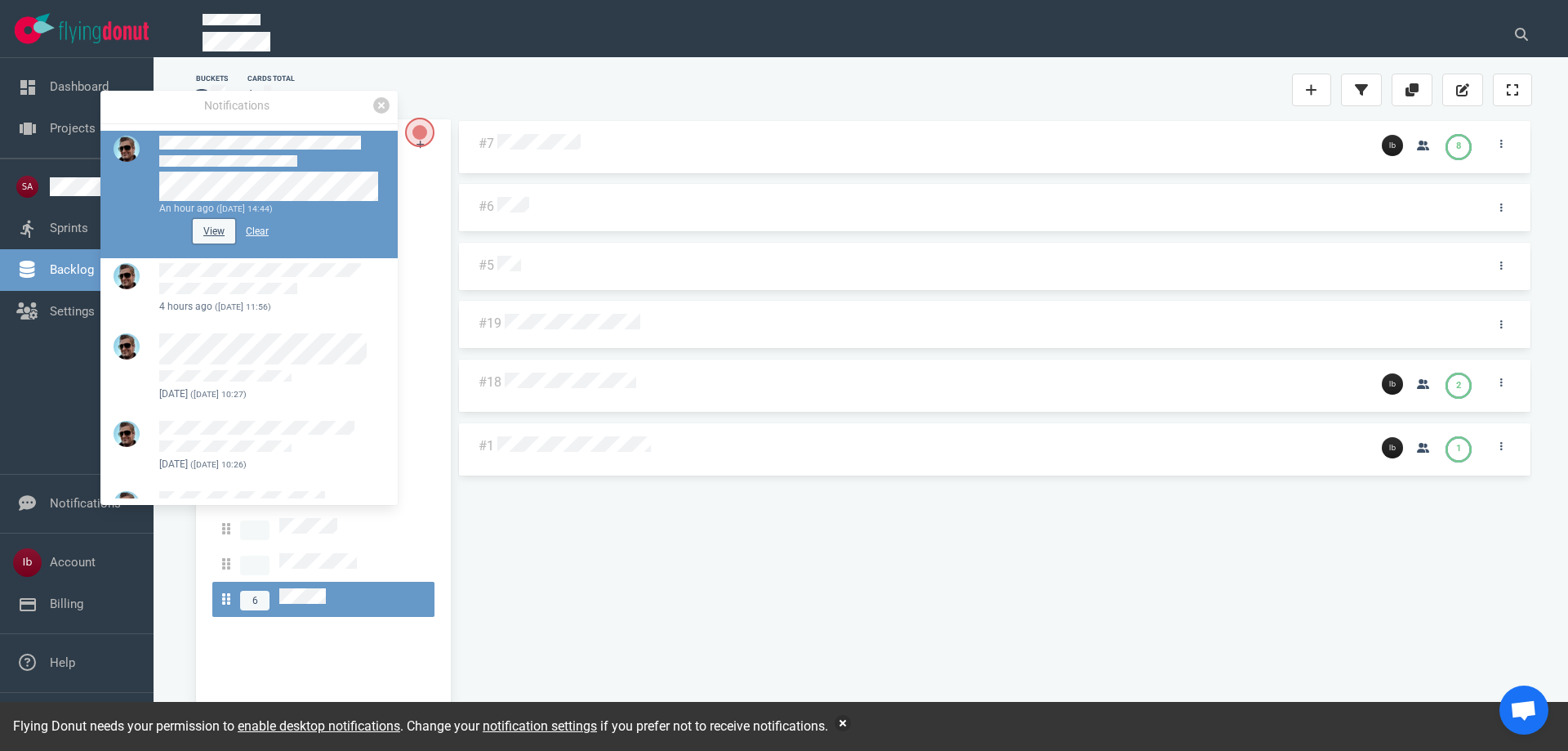
click at [212, 228] on button "View" at bounding box center [214, 231] width 42 height 25
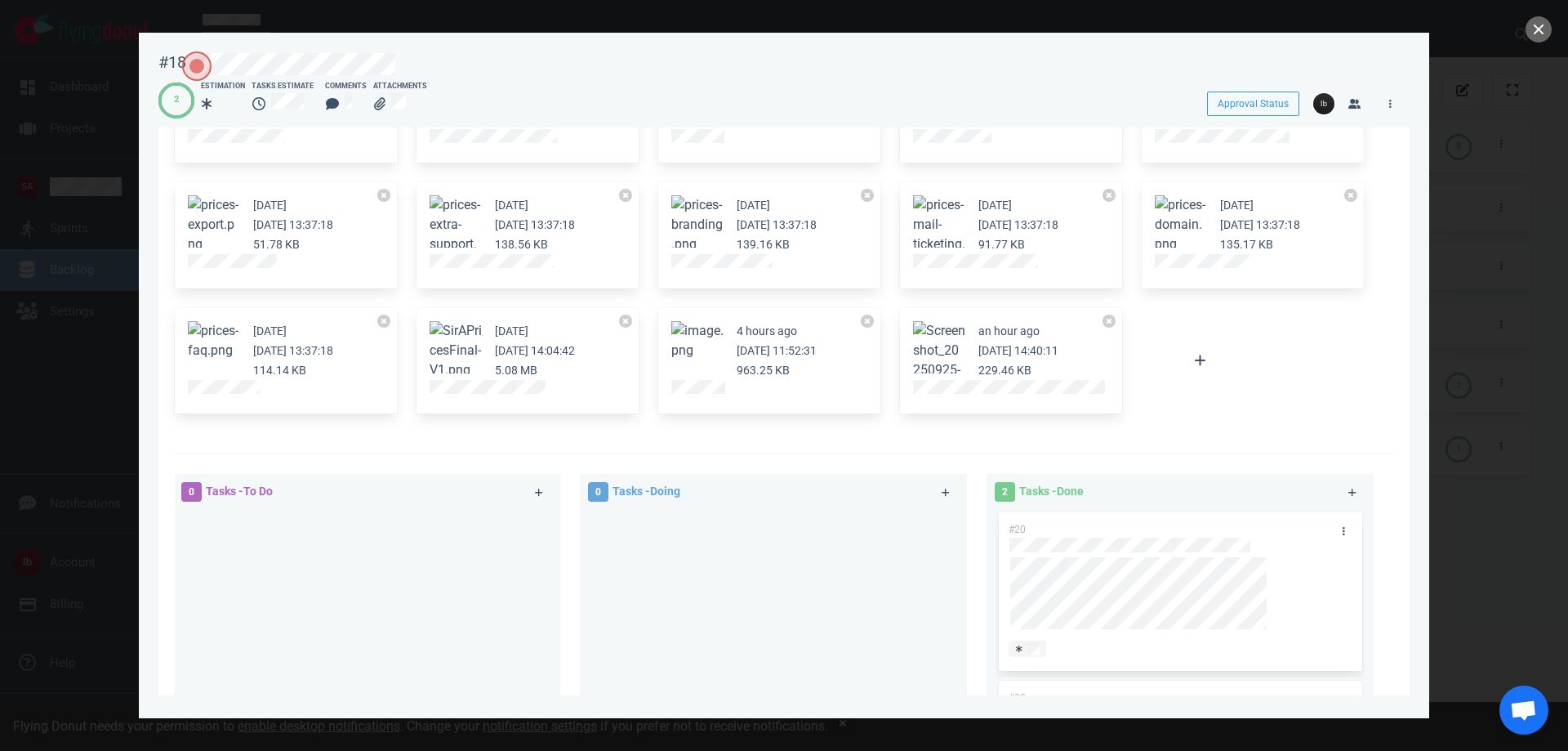
scroll to position [572, 0]
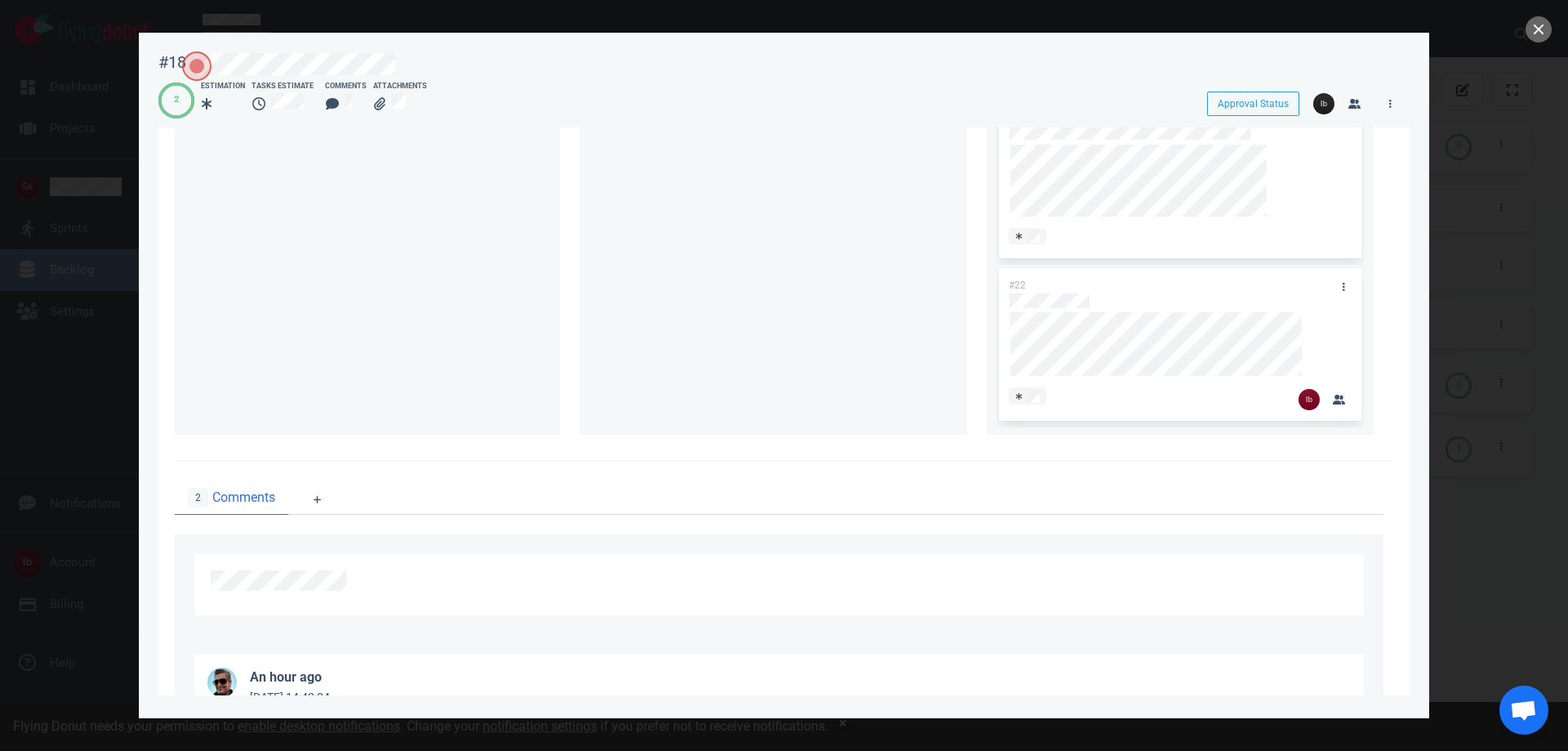
click at [102, 430] on div at bounding box center [784, 375] width 1568 height 751
click at [91, 381] on div at bounding box center [784, 375] width 1568 height 751
click at [1547, 27] on button "close" at bounding box center [1539, 29] width 27 height 27
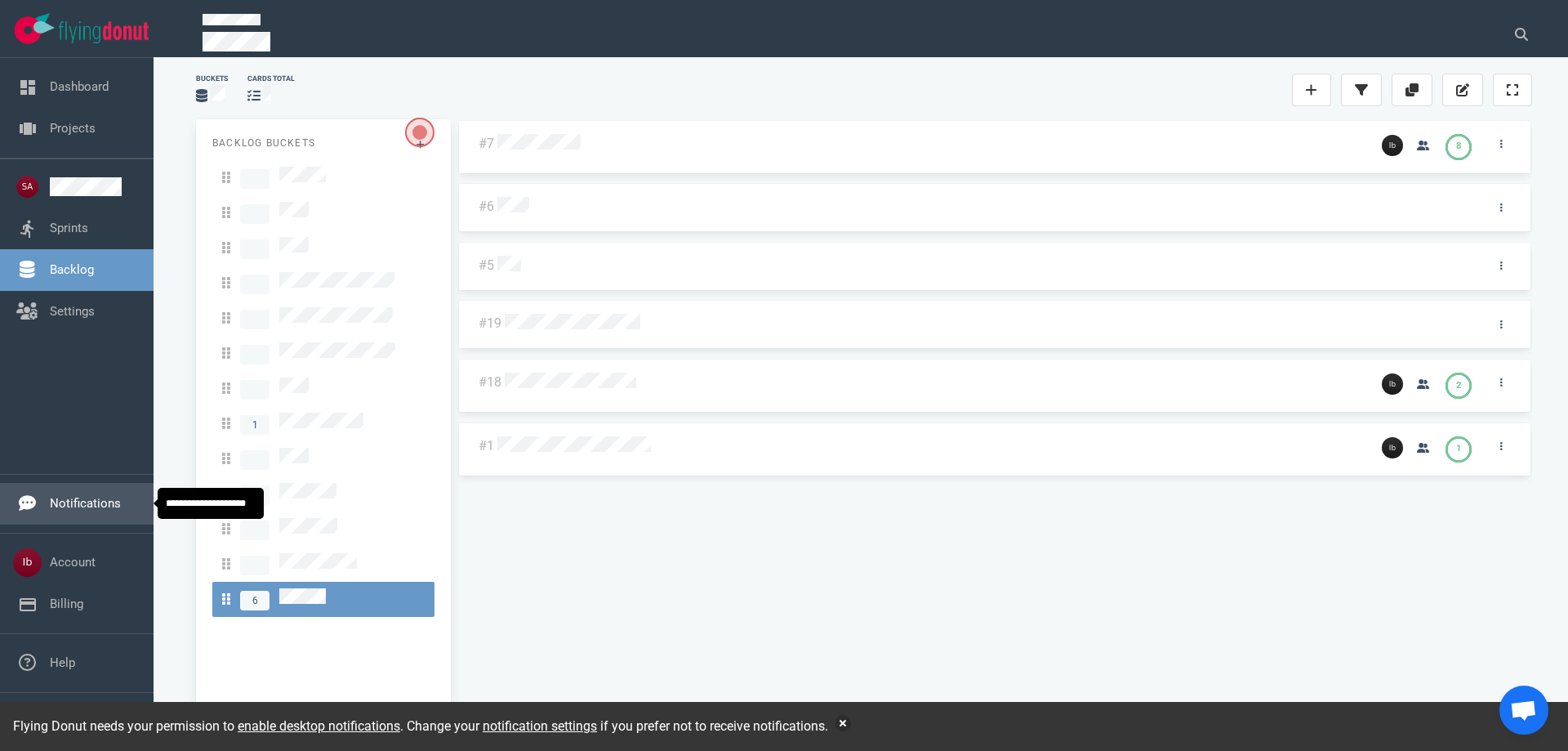
click at [79, 496] on link "Notifications" at bounding box center [85, 503] width 72 height 15
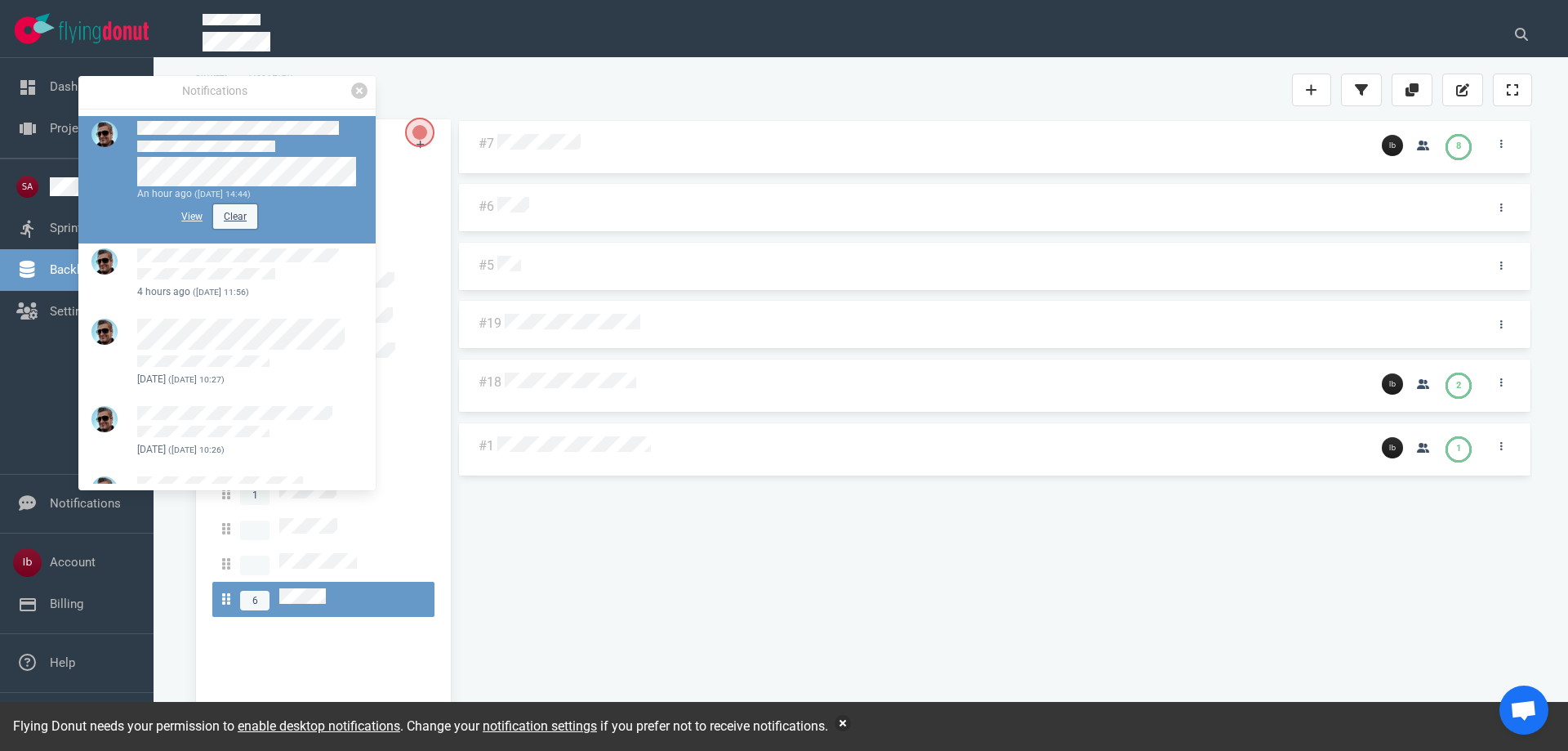
click at [226, 219] on button "Clear" at bounding box center [236, 216] width 44 height 25
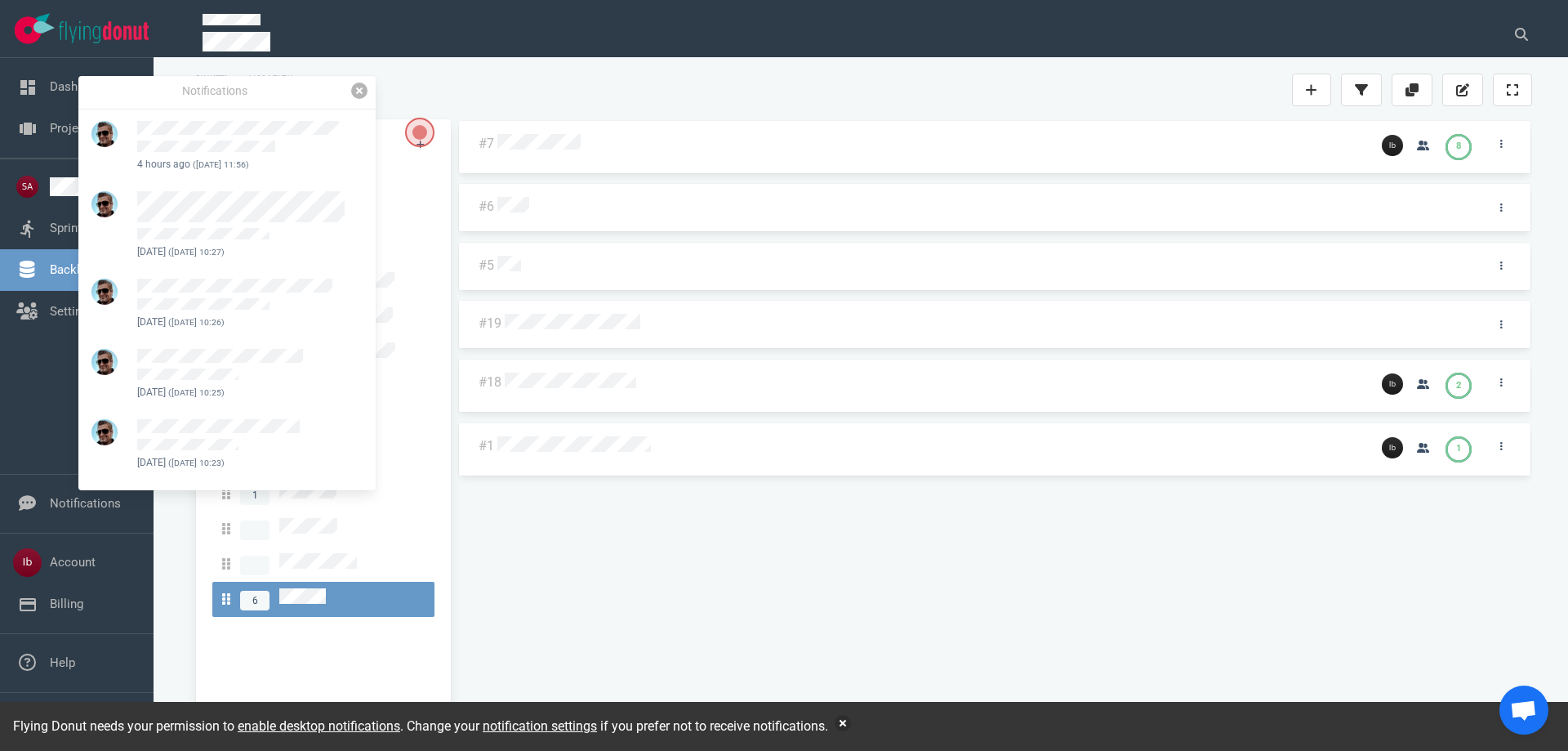
click at [359, 93] on link at bounding box center [359, 91] width 17 height 17
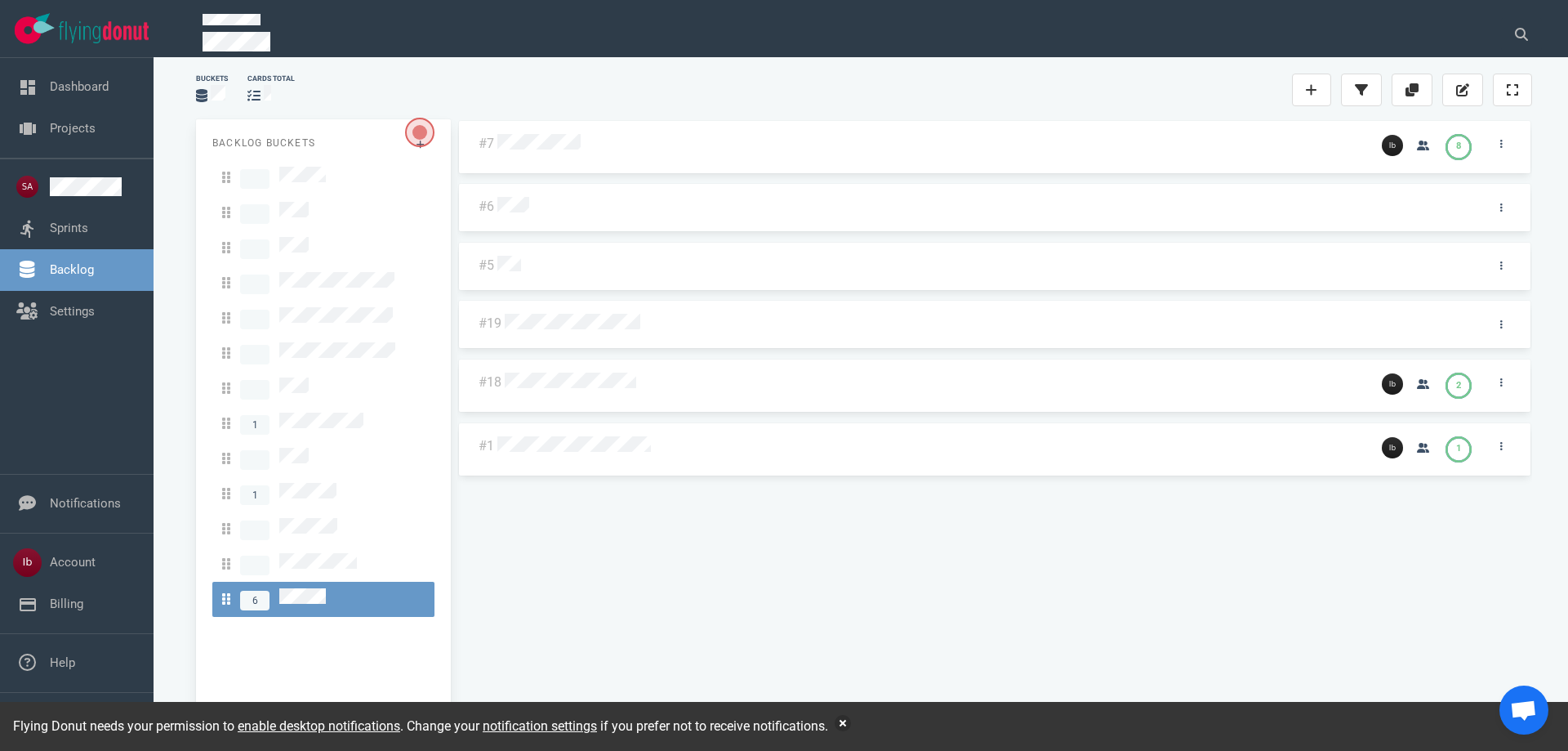
click at [674, 511] on div "#7 8 #6 #5 #19 #18 2 #1 1" at bounding box center [995, 418] width 1075 height 598
click at [842, 729] on button "button" at bounding box center [843, 723] width 17 height 17
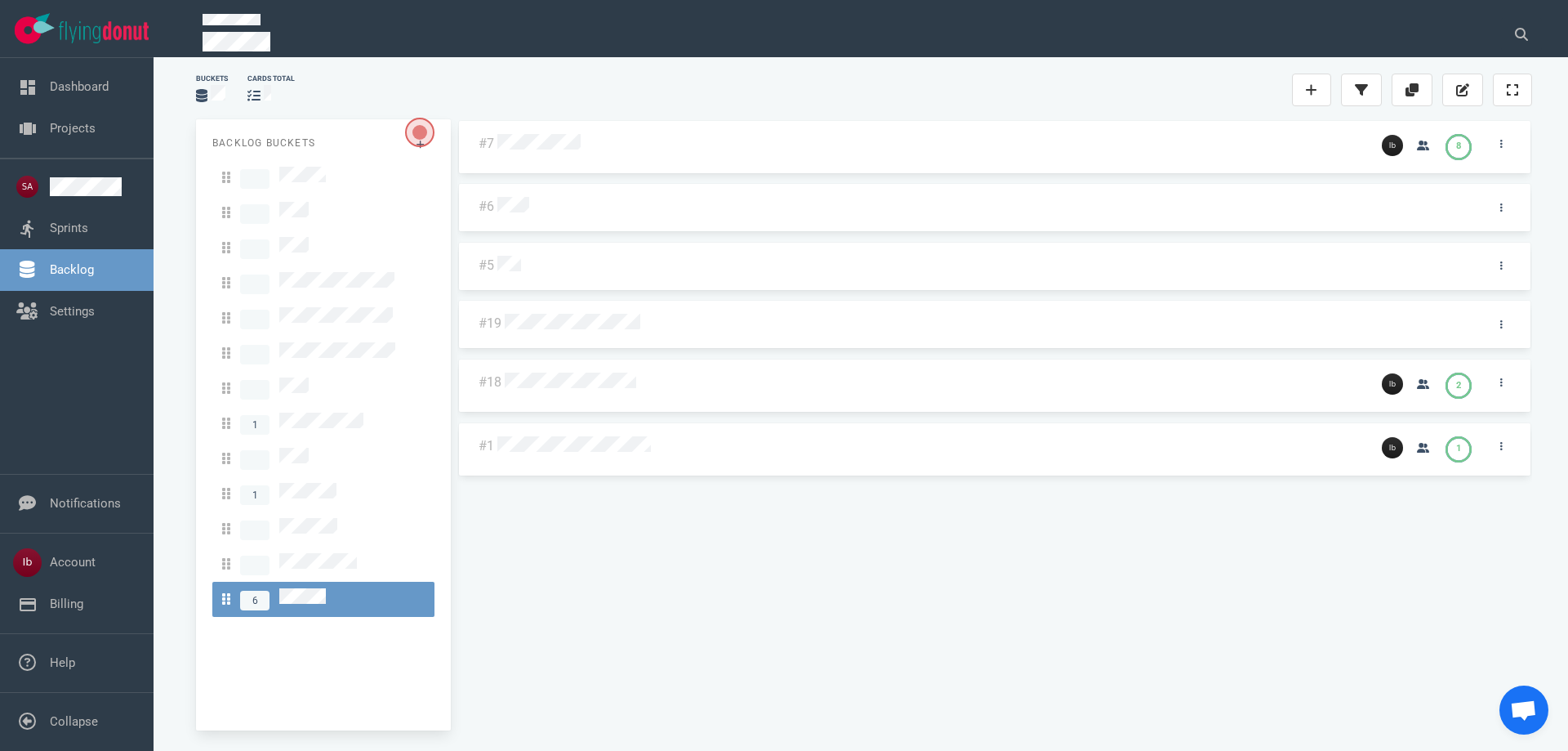
click at [534, 447] on div "#7 8 #6 #5 #19 #18 2 #1 1" at bounding box center [995, 418] width 1075 height 598
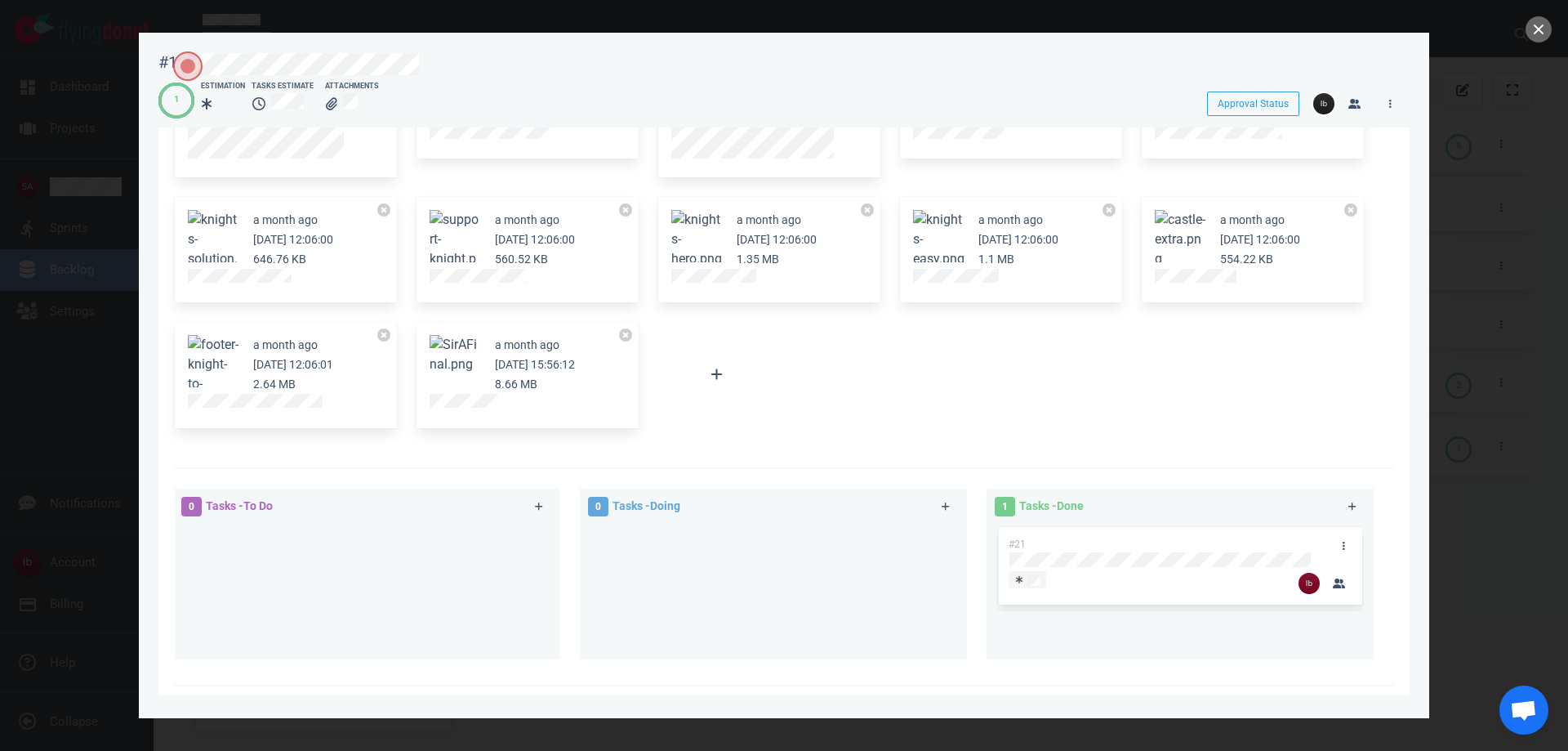
scroll to position [363, 0]
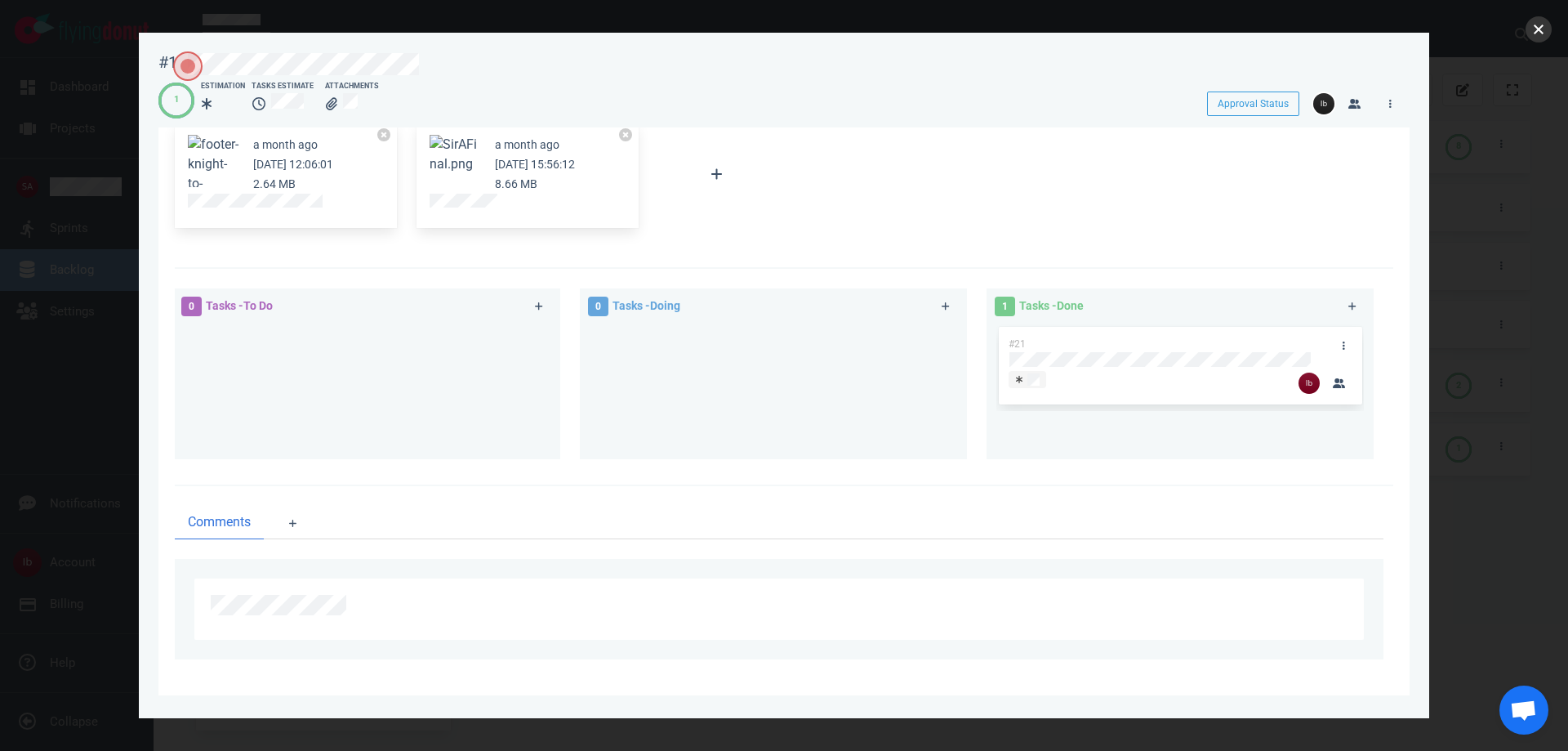
click at [1546, 30] on button "close" at bounding box center [1539, 29] width 27 height 27
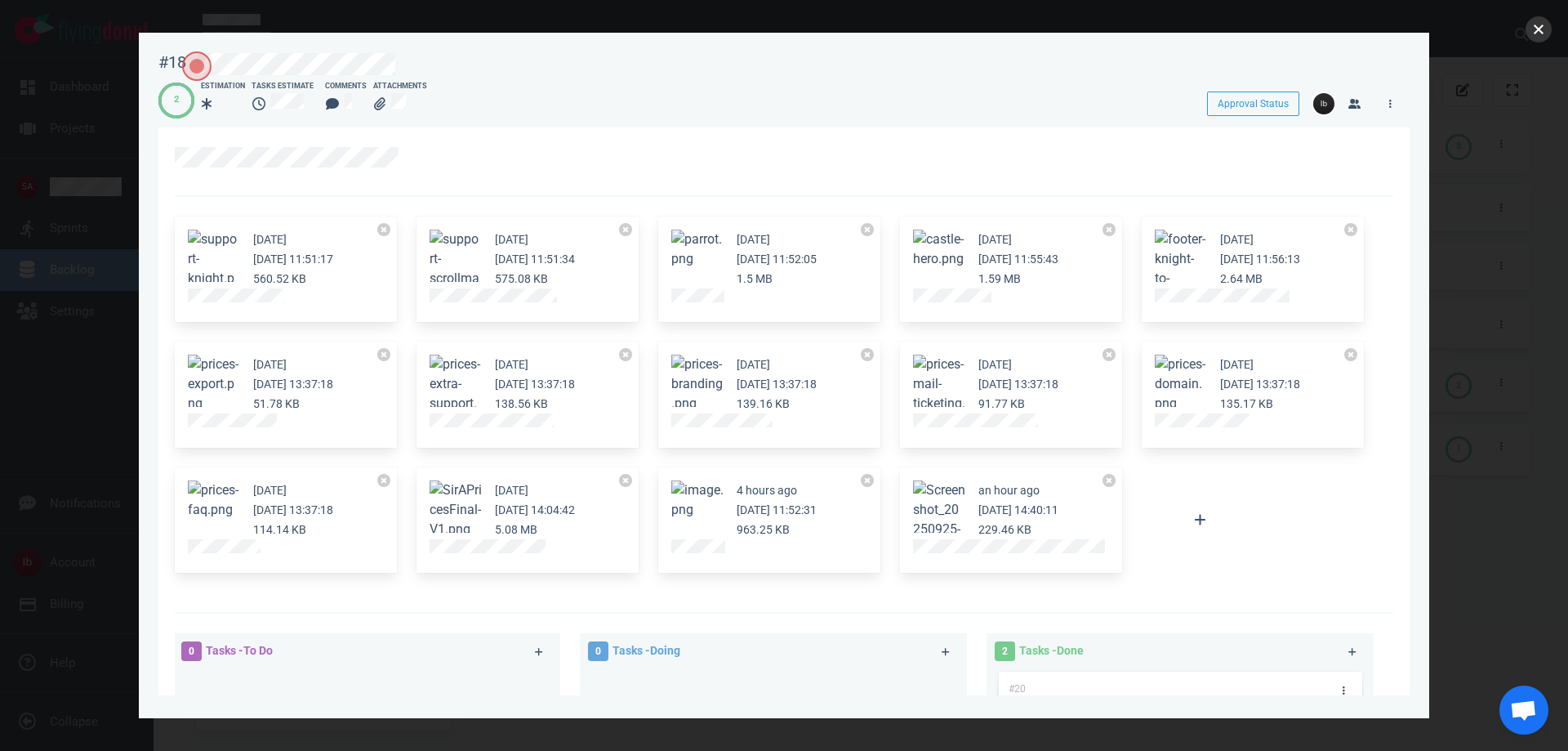
click at [1545, 24] on button "close" at bounding box center [1539, 29] width 27 height 27
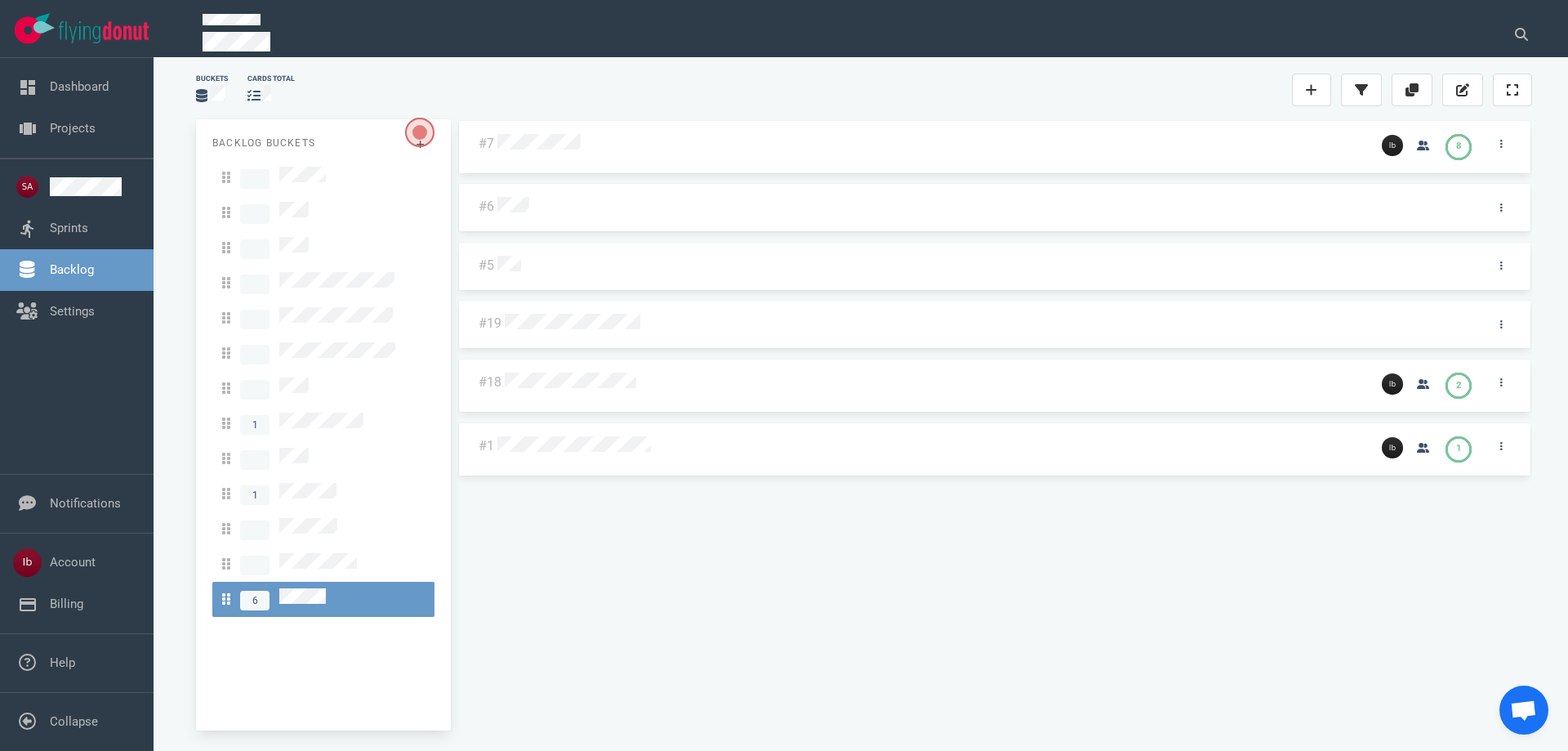
click at [618, 334] on div at bounding box center [988, 320] width 975 height 34
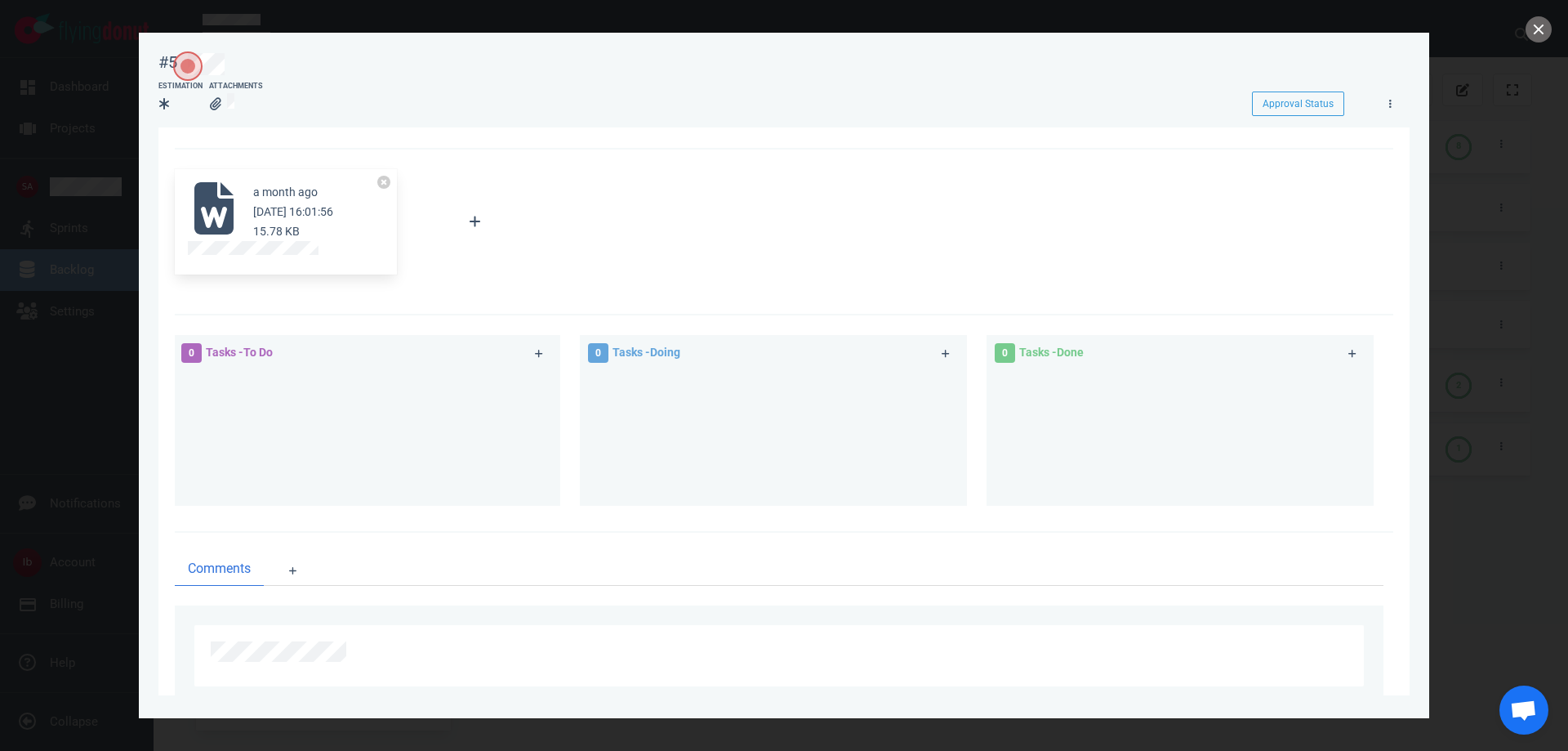
scroll to position [94, 0]
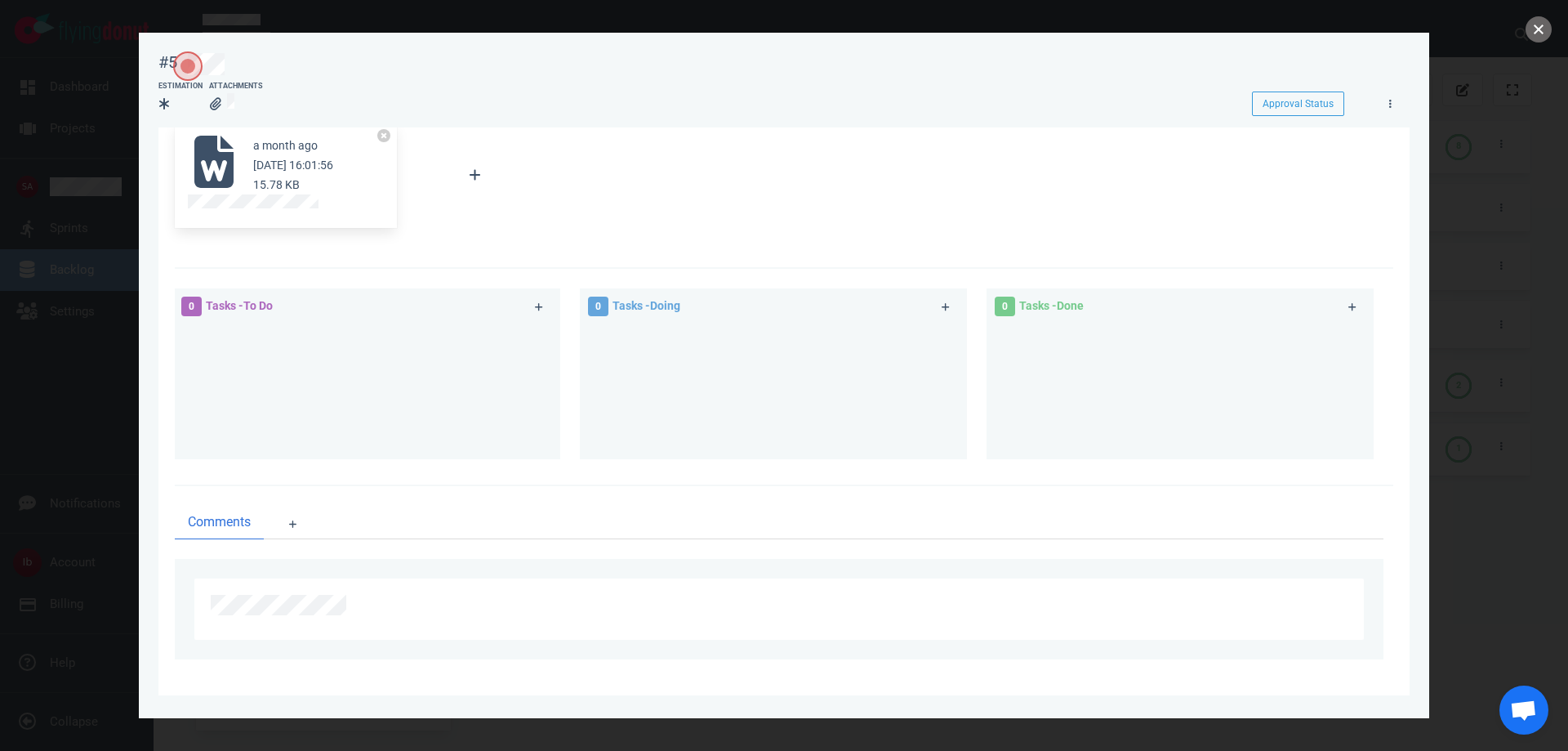
click at [1544, 26] on button "close" at bounding box center [1539, 29] width 27 height 27
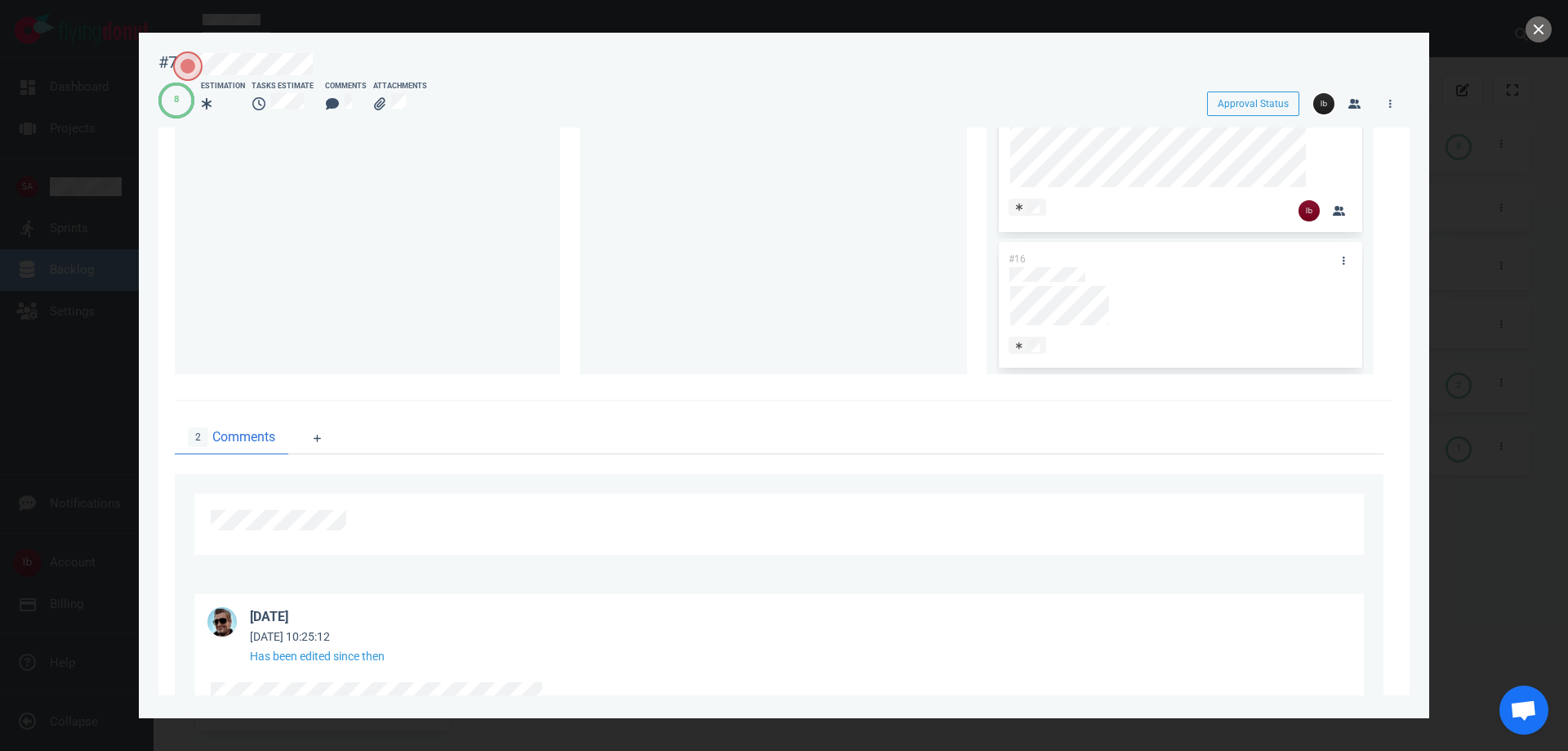
scroll to position [977, 0]
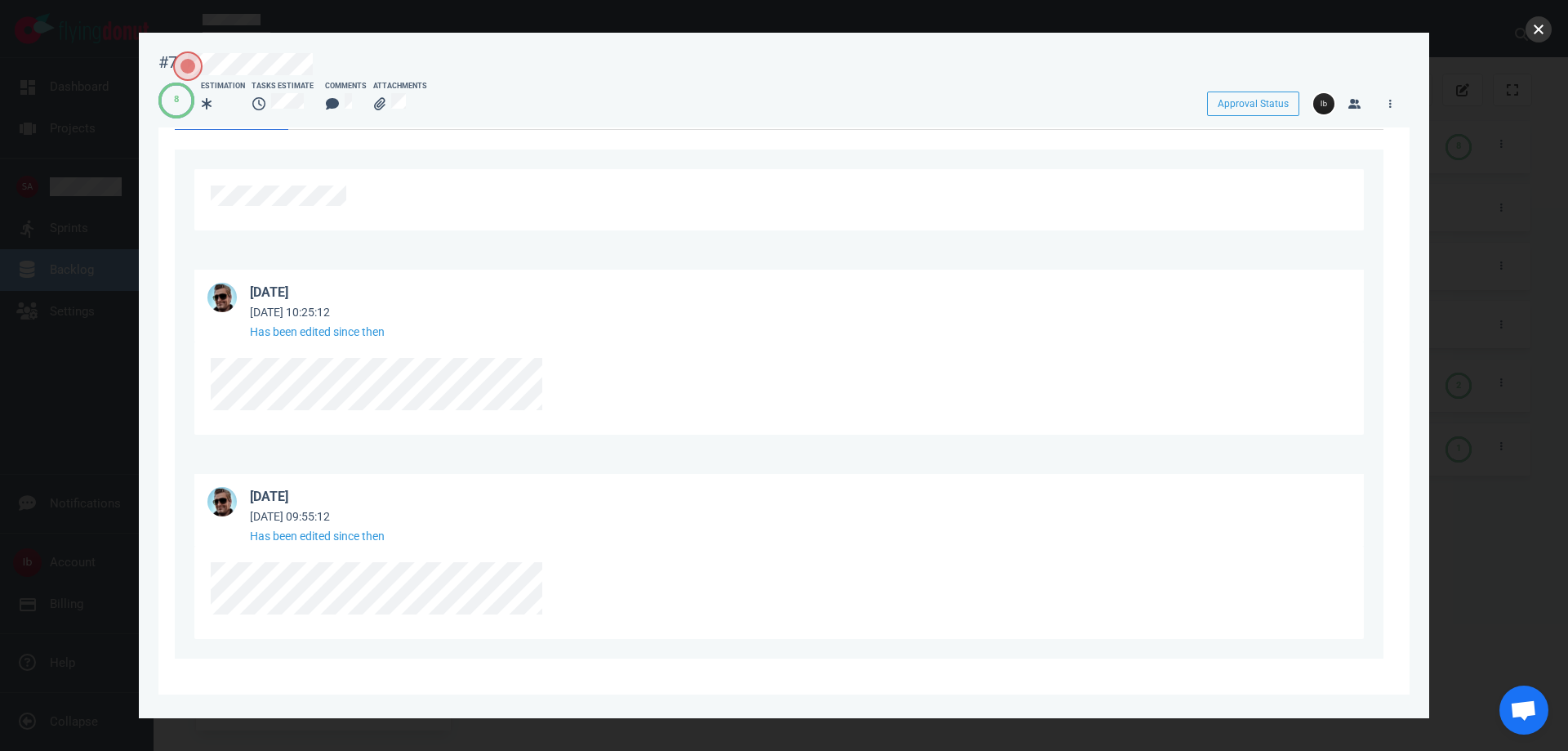
click at [1545, 29] on button "close" at bounding box center [1539, 29] width 27 height 27
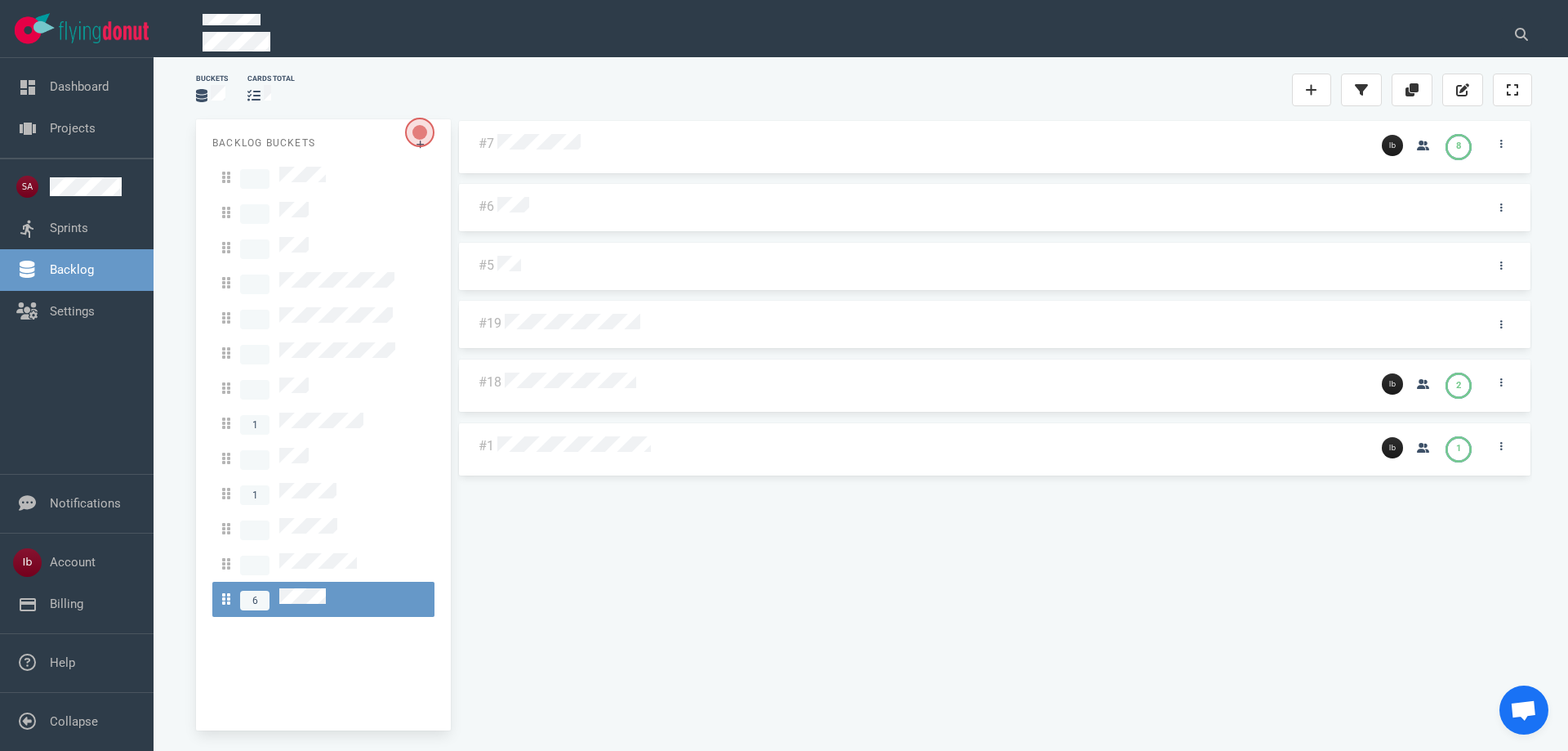
drag, startPoint x: 605, startPoint y: 524, endPoint x: 626, endPoint y: 370, distance: 155.4
click at [605, 524] on div "#7 8 #6 #5 #19 #18 2 #1 1" at bounding box center [995, 418] width 1075 height 598
